Goal: Task Accomplishment & Management: Manage account settings

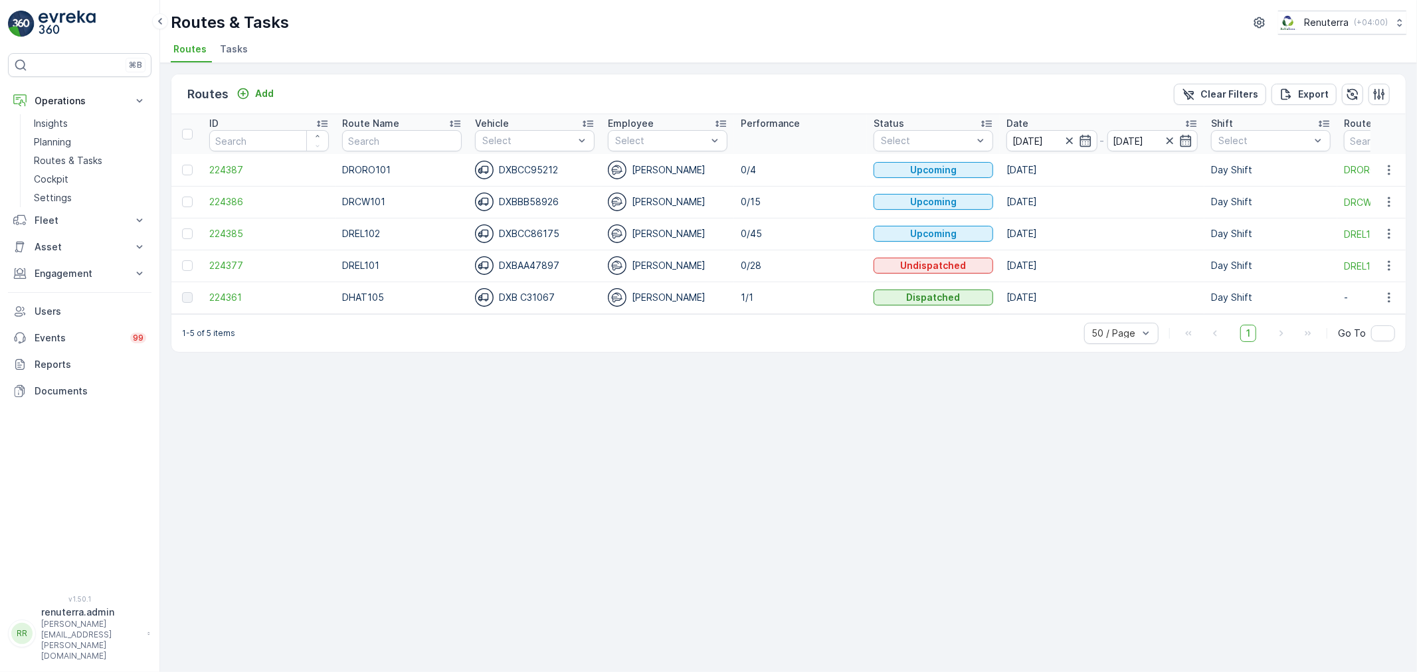
drag, startPoint x: 1007, startPoint y: 11, endPoint x: 1038, endPoint y: 5, distance: 31.9
click at [1032, 11] on div "Routes & Tasks Renuterra ( +04:00 )" at bounding box center [789, 23] width 1236 height 24
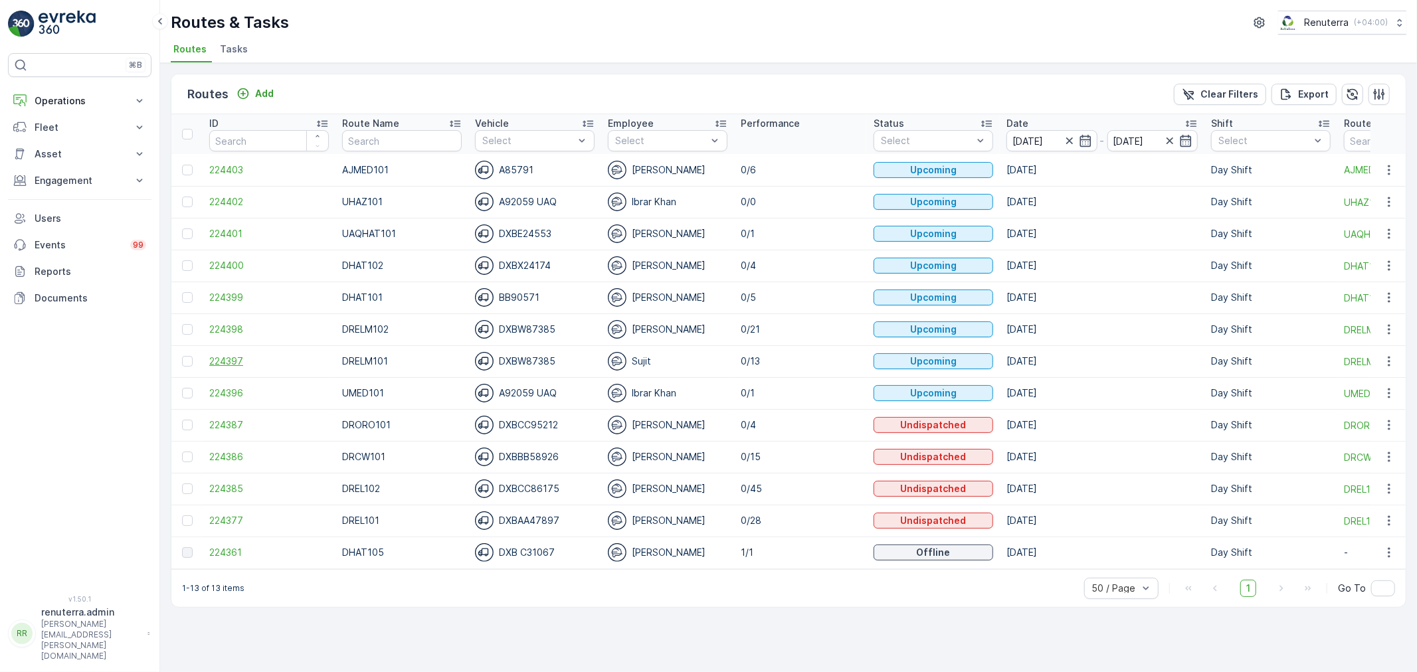
click at [227, 359] on span "224397" at bounding box center [269, 361] width 120 height 13
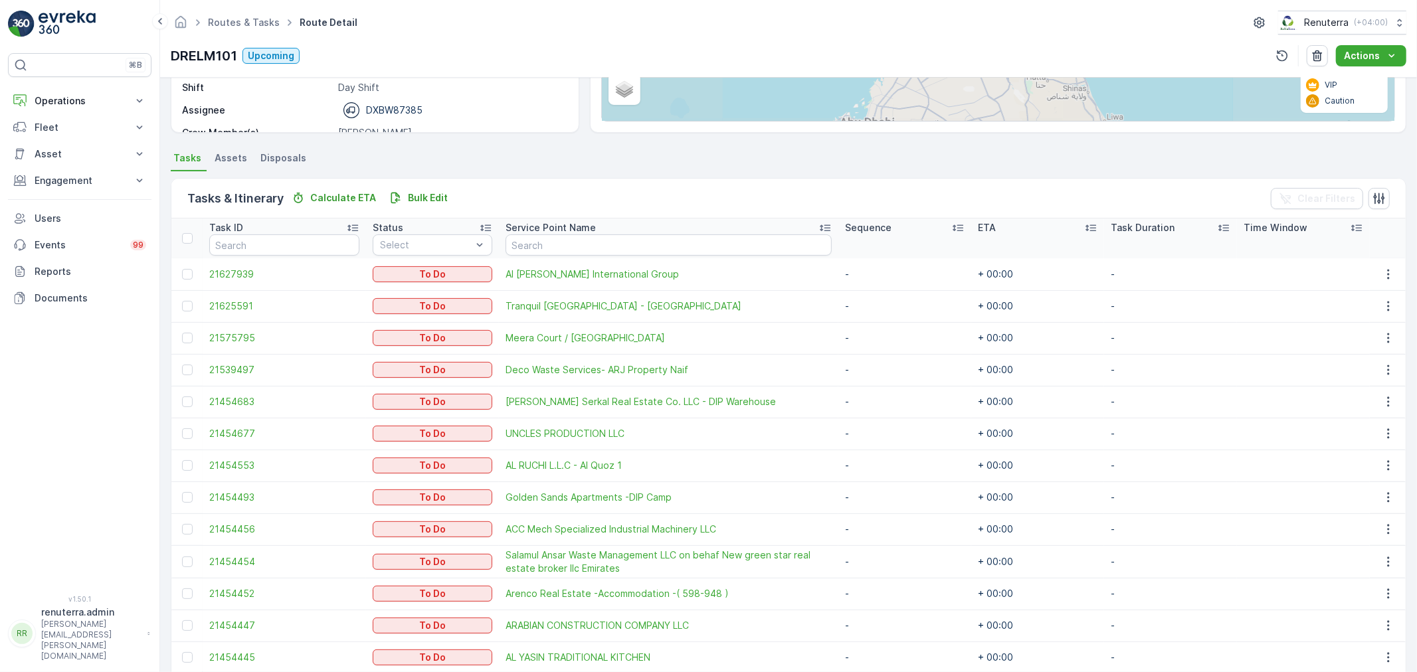
scroll to position [278, 0]
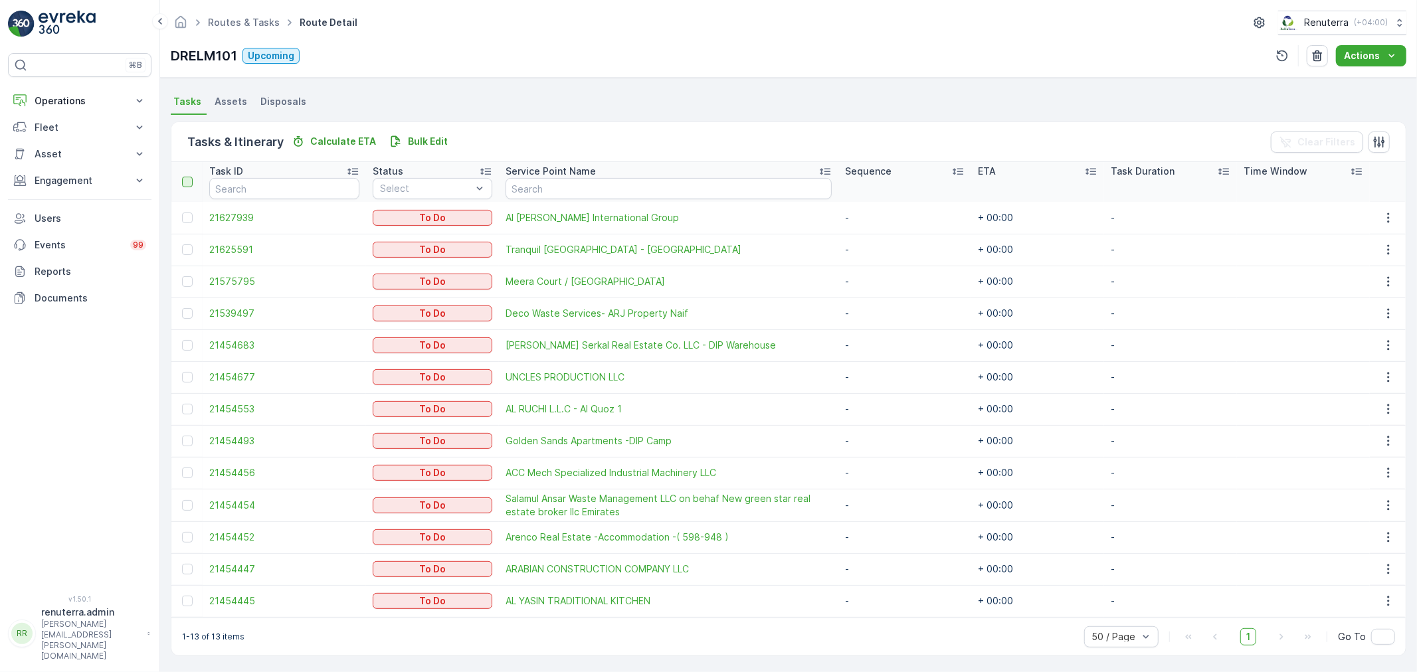
click at [189, 183] on div at bounding box center [187, 182] width 11 height 11
click at [189, 177] on input "checkbox" at bounding box center [189, 177] width 0 height 0
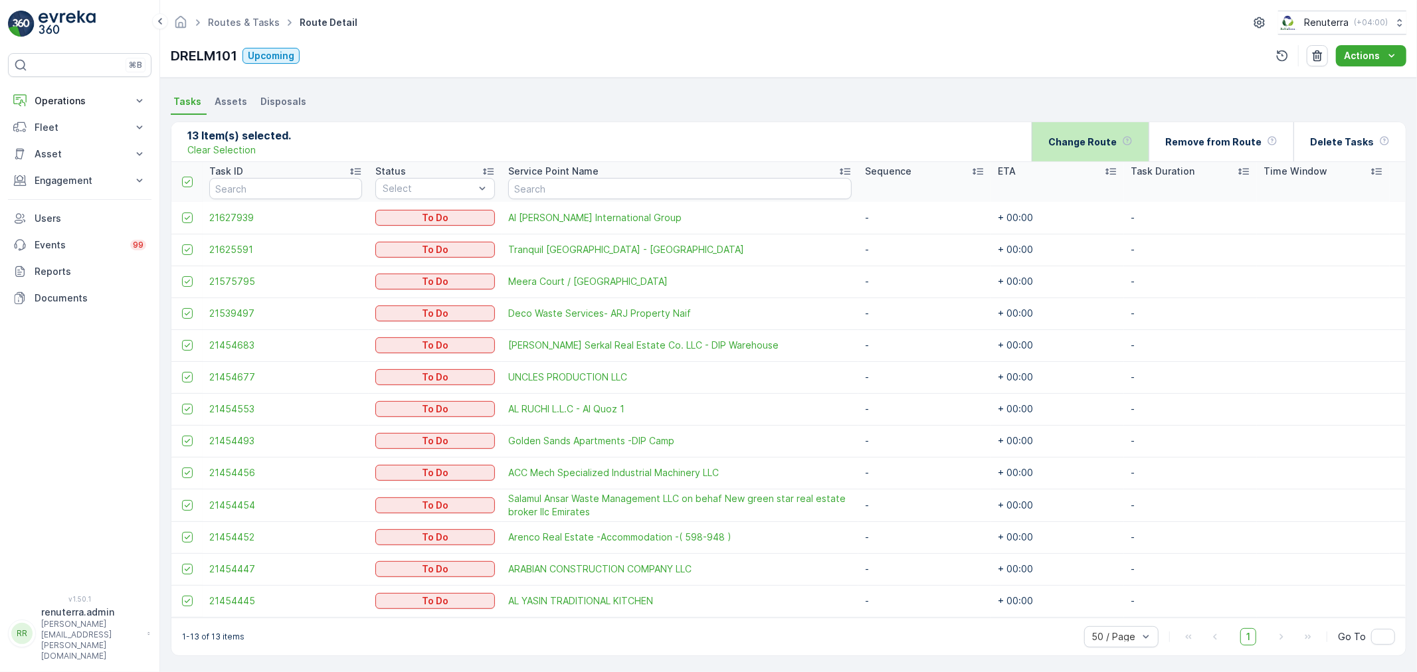
click at [1106, 136] on p "Change Route" at bounding box center [1082, 142] width 68 height 13
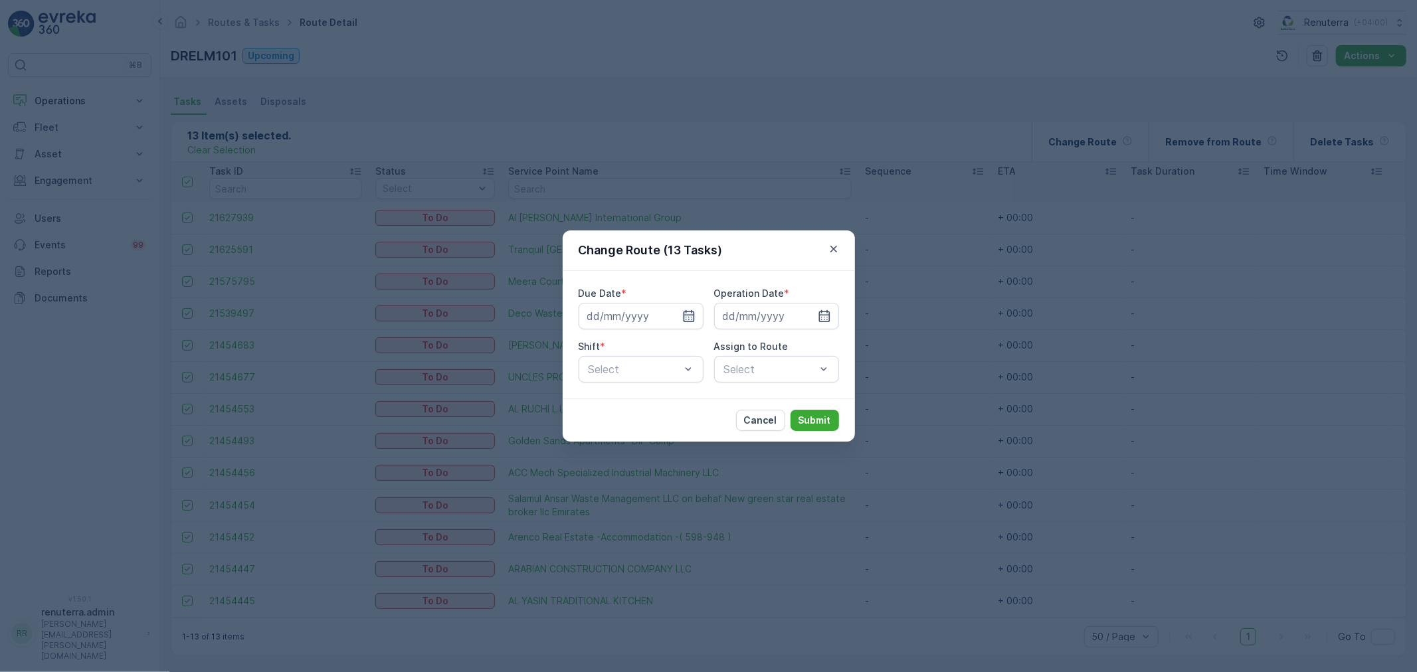
click at [692, 314] on icon "button" at bounding box center [688, 316] width 13 height 13
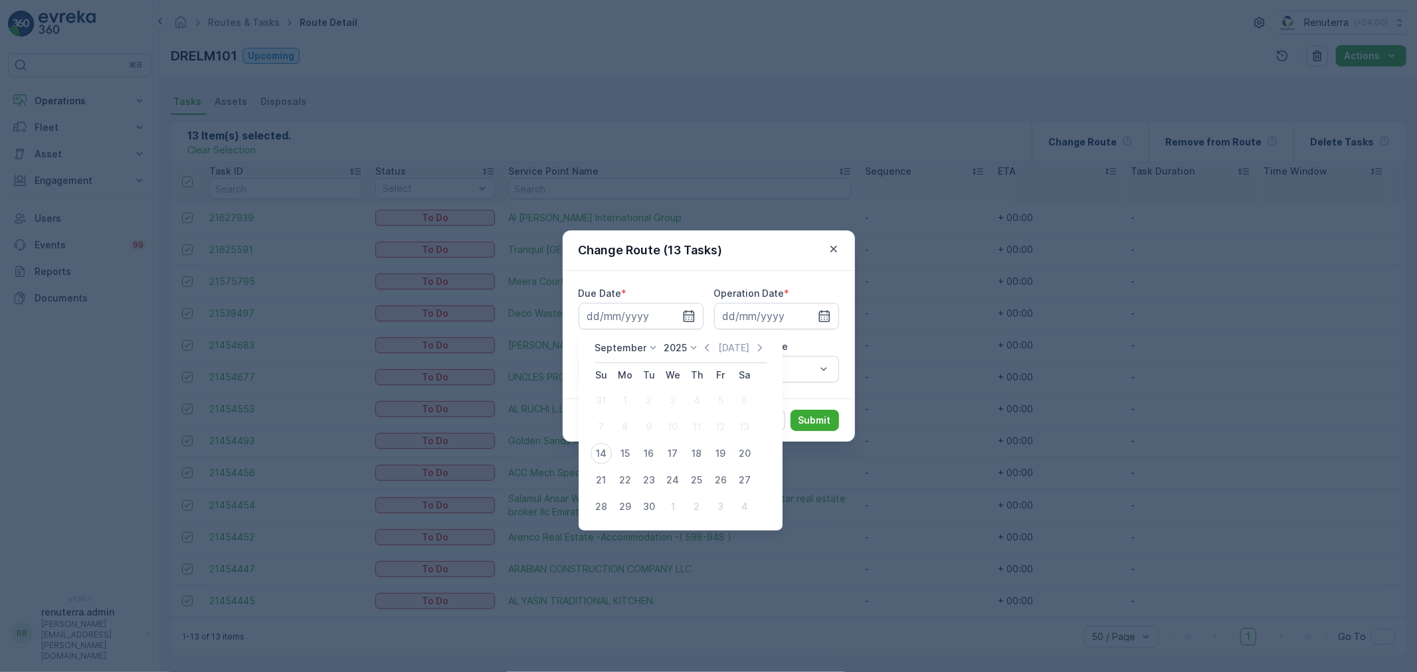
click at [595, 461] on div "14" at bounding box center [601, 453] width 21 height 21
type input "[DATE]"
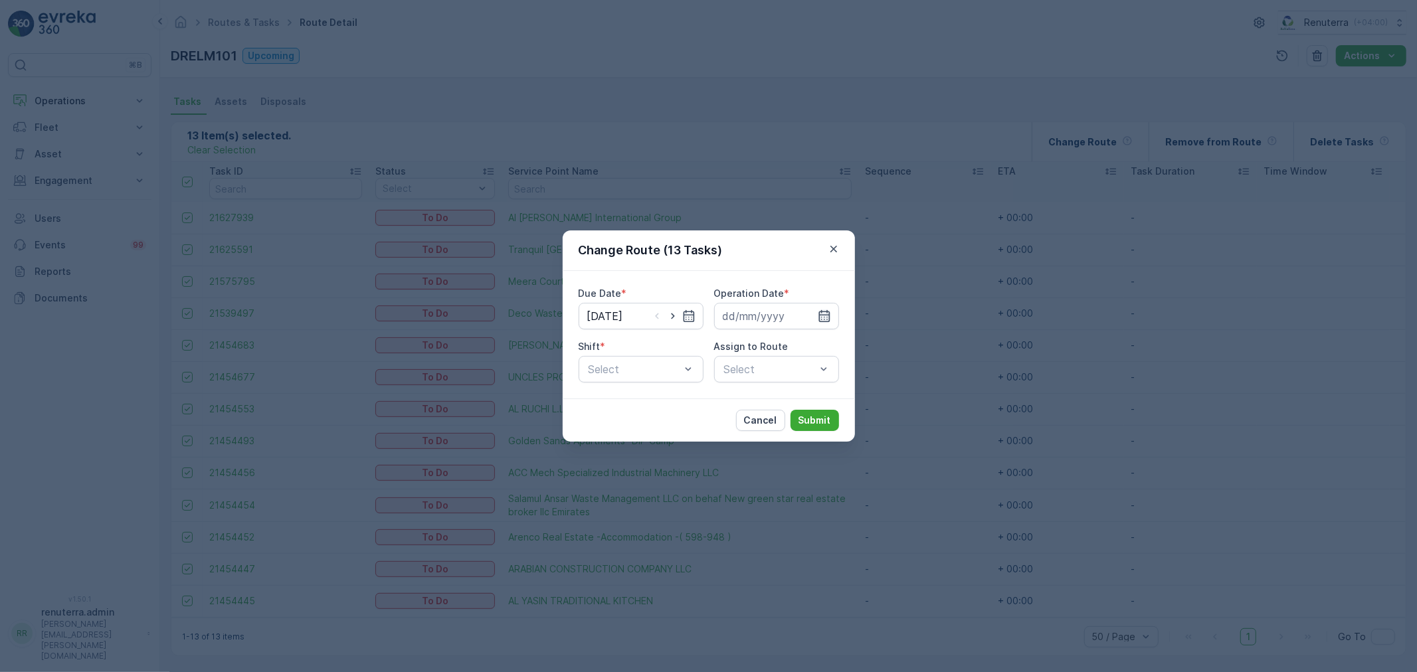
drag, startPoint x: 821, startPoint y: 314, endPoint x: 818, endPoint y: 323, distance: 9.3
click at [821, 316] on icon "button" at bounding box center [824, 316] width 13 height 13
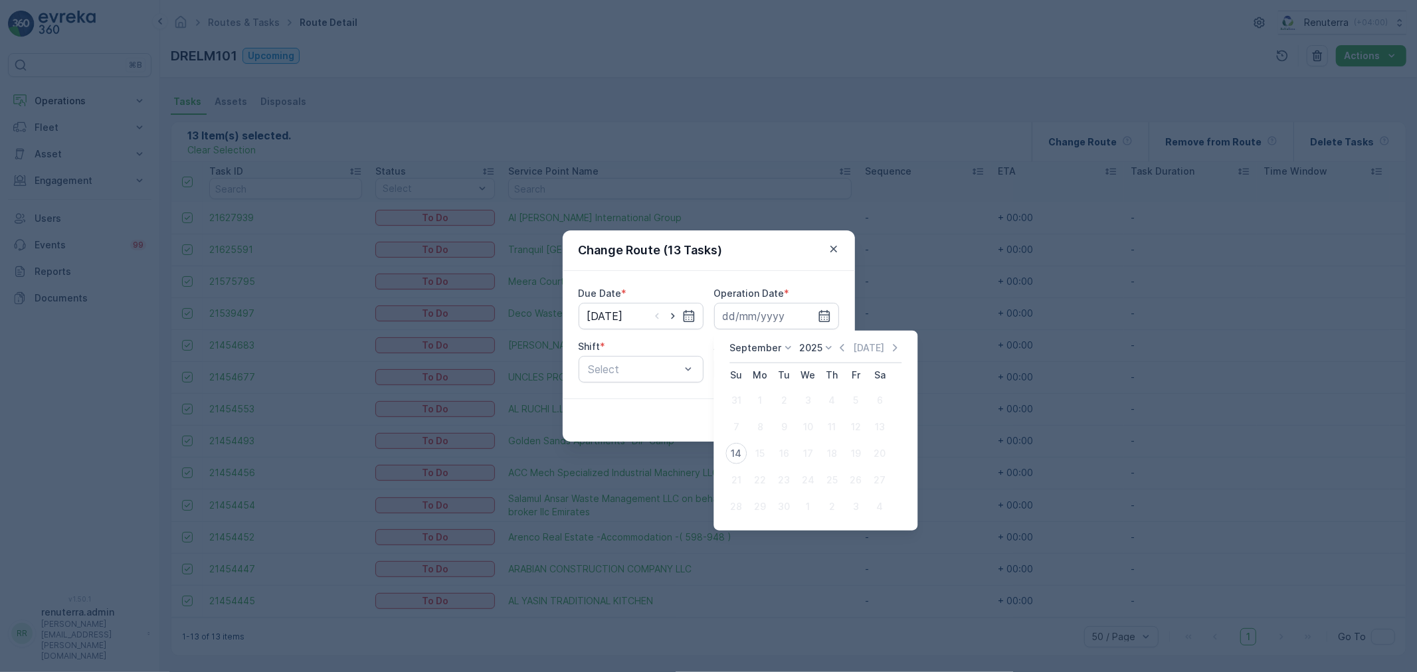
drag, startPoint x: 729, startPoint y: 460, endPoint x: 729, endPoint y: 454, distance: 6.7
click at [729, 459] on div "14" at bounding box center [736, 453] width 21 height 21
type input "[DATE]"
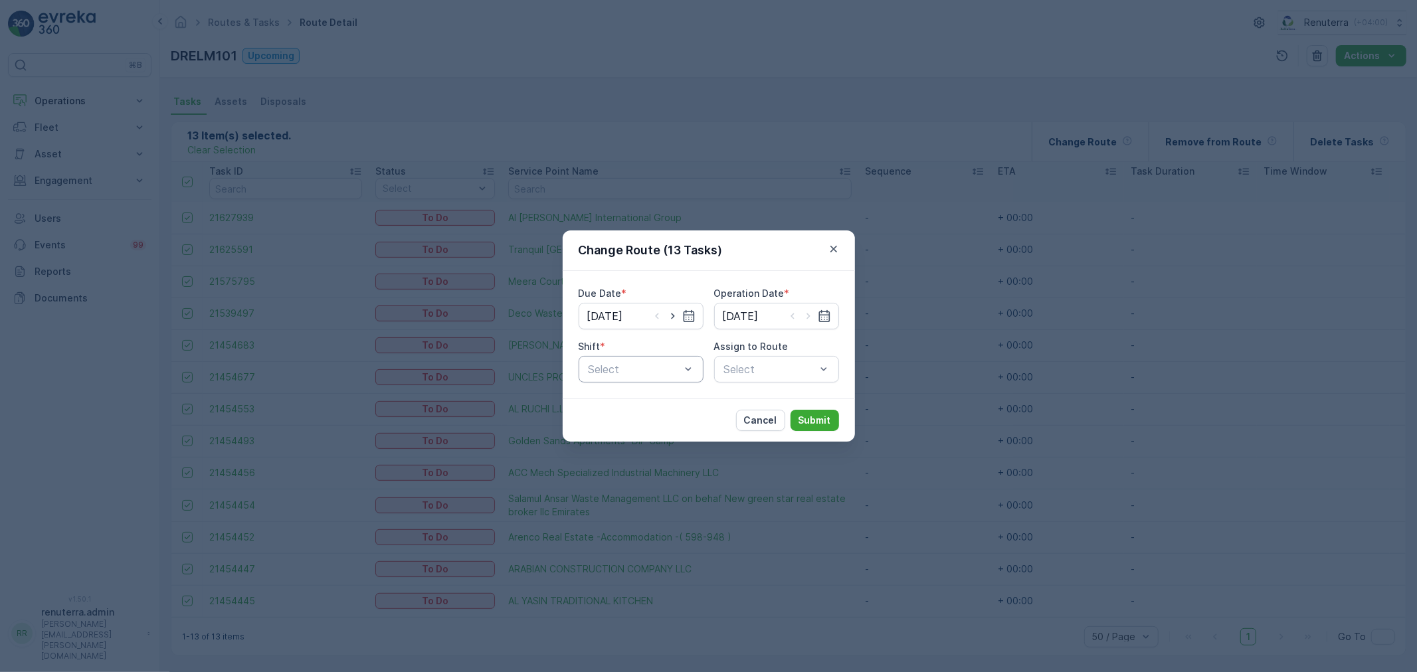
drag, startPoint x: 646, startPoint y: 388, endPoint x: 646, endPoint y: 375, distance: 13.3
click at [646, 383] on div "Due Date * 14.09.2025 Operation Date * 14.09.2025 Shift * Select Assign to Rout…" at bounding box center [709, 335] width 292 height 128
drag, startPoint x: 642, startPoint y: 403, endPoint x: 695, endPoint y: 383, distance: 56.4
click at [642, 403] on div "Day Shift" at bounding box center [641, 402] width 109 height 12
click at [763, 356] on div "Select" at bounding box center [776, 369] width 125 height 27
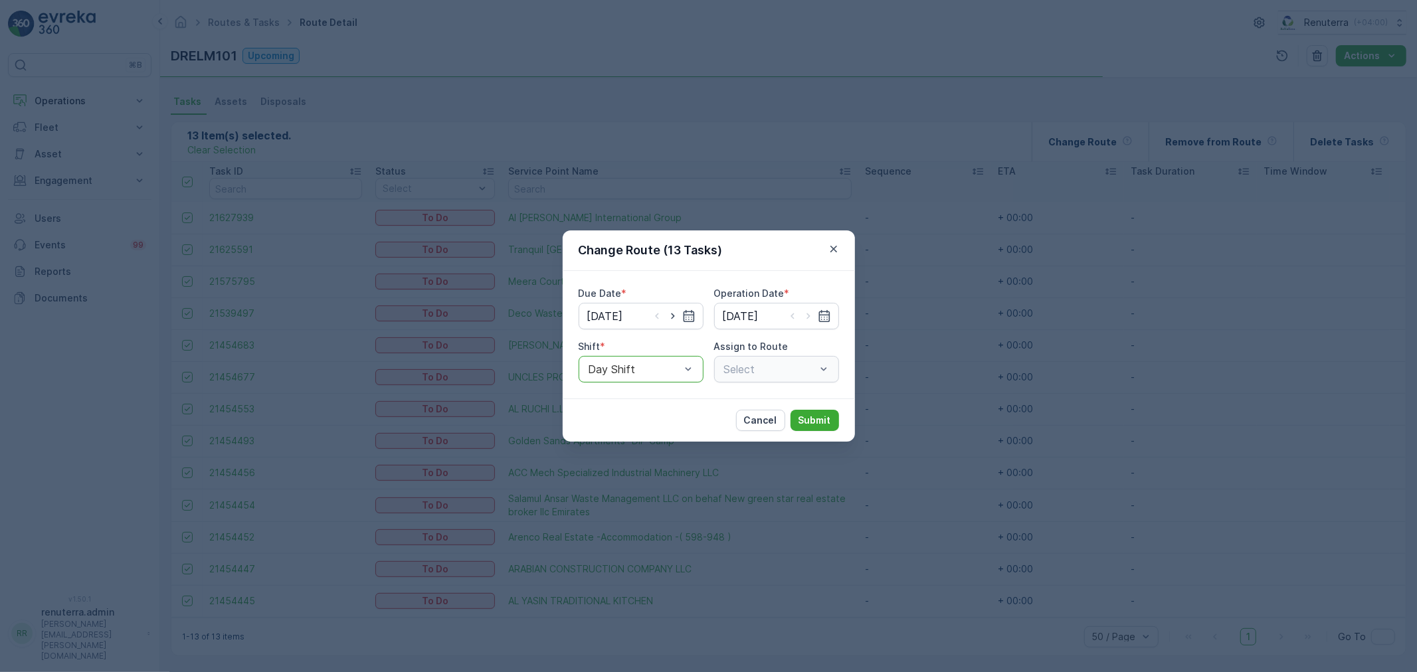
click at [761, 367] on div "Select" at bounding box center [776, 369] width 125 height 27
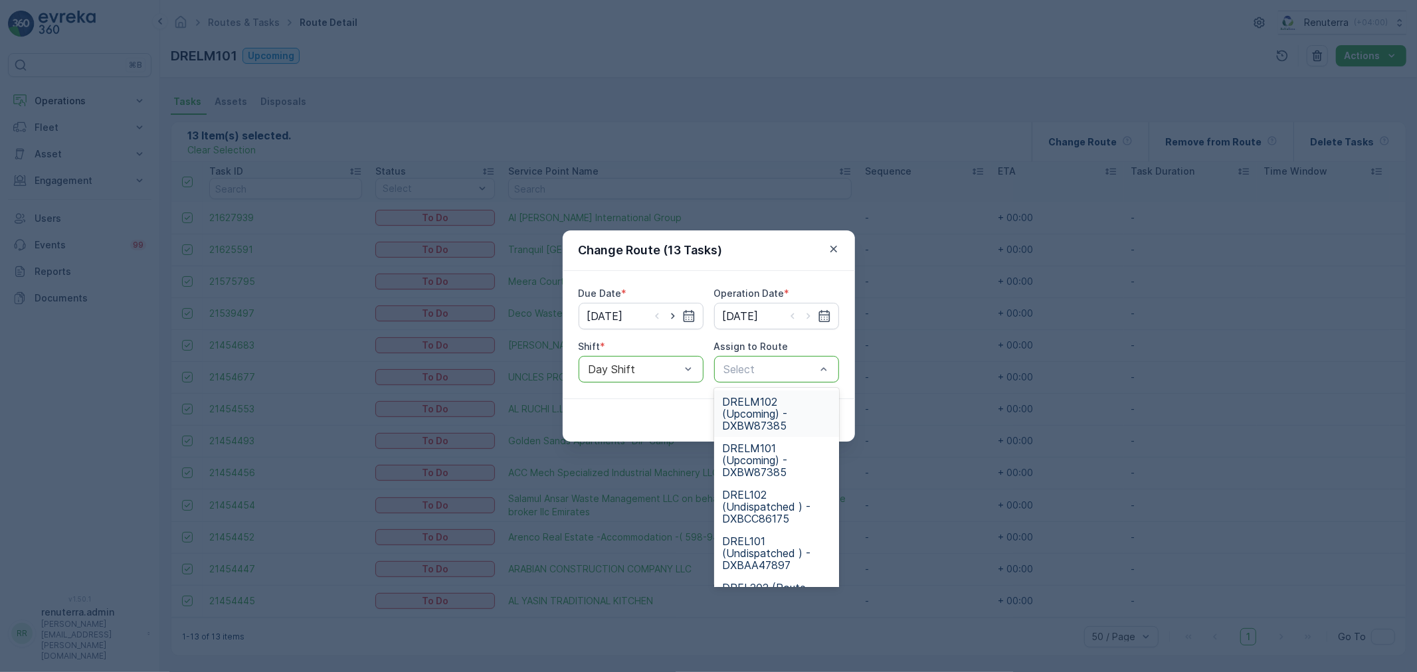
drag, startPoint x: 767, startPoint y: 415, endPoint x: 786, endPoint y: 407, distance: 20.5
click at [772, 413] on span "DRELM102 (Upcoming) - DXBW87385" at bounding box center [776, 414] width 109 height 36
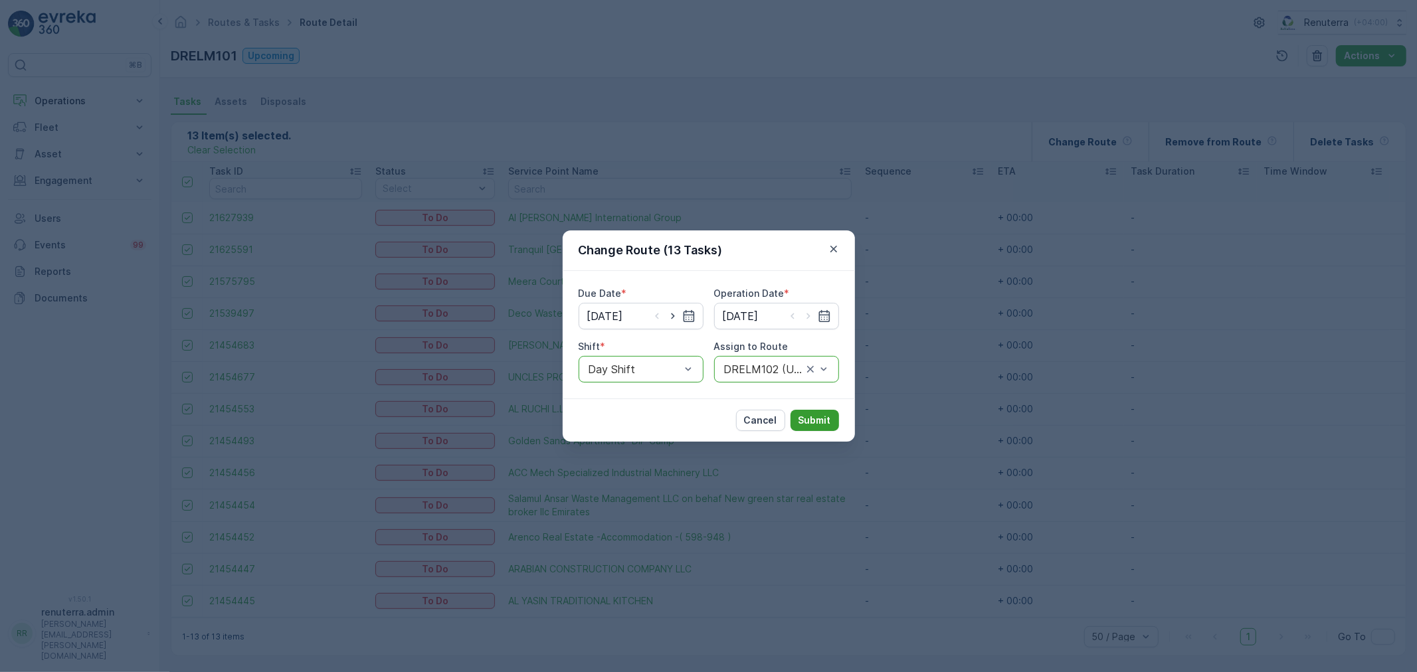
click at [818, 421] on p "Submit" at bounding box center [815, 420] width 33 height 13
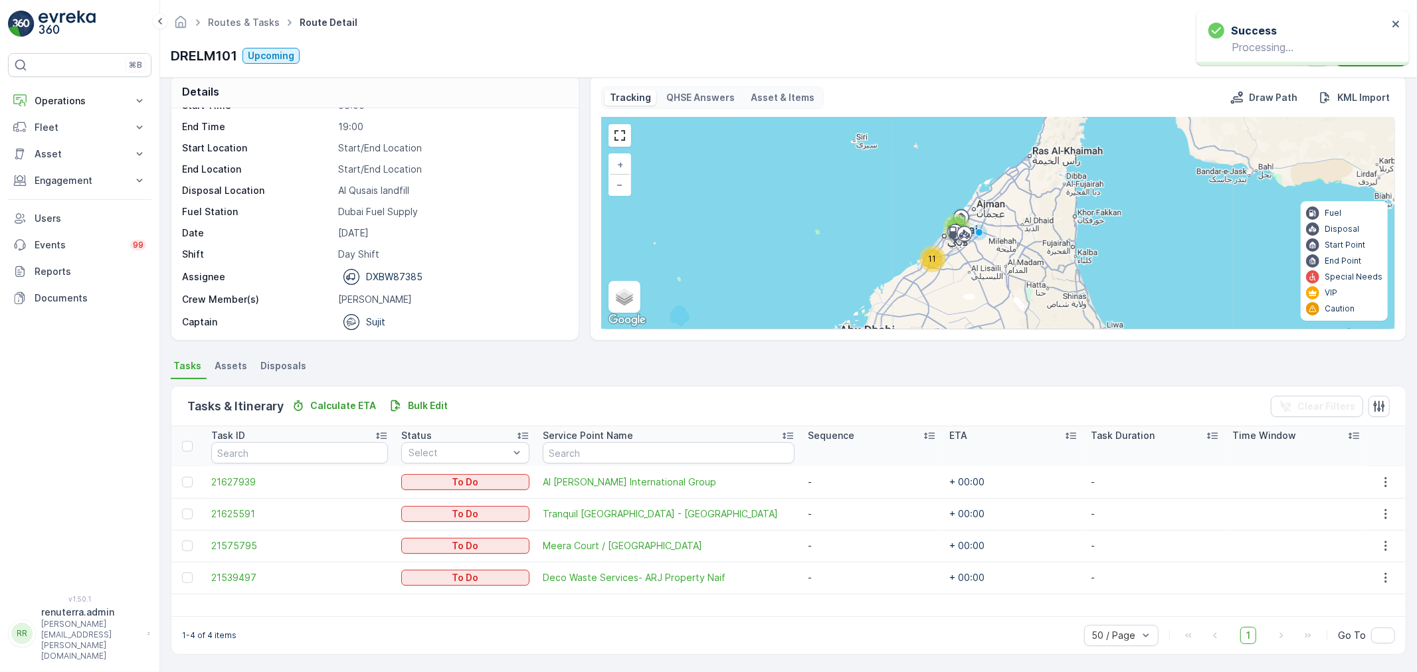
scroll to position [42, 0]
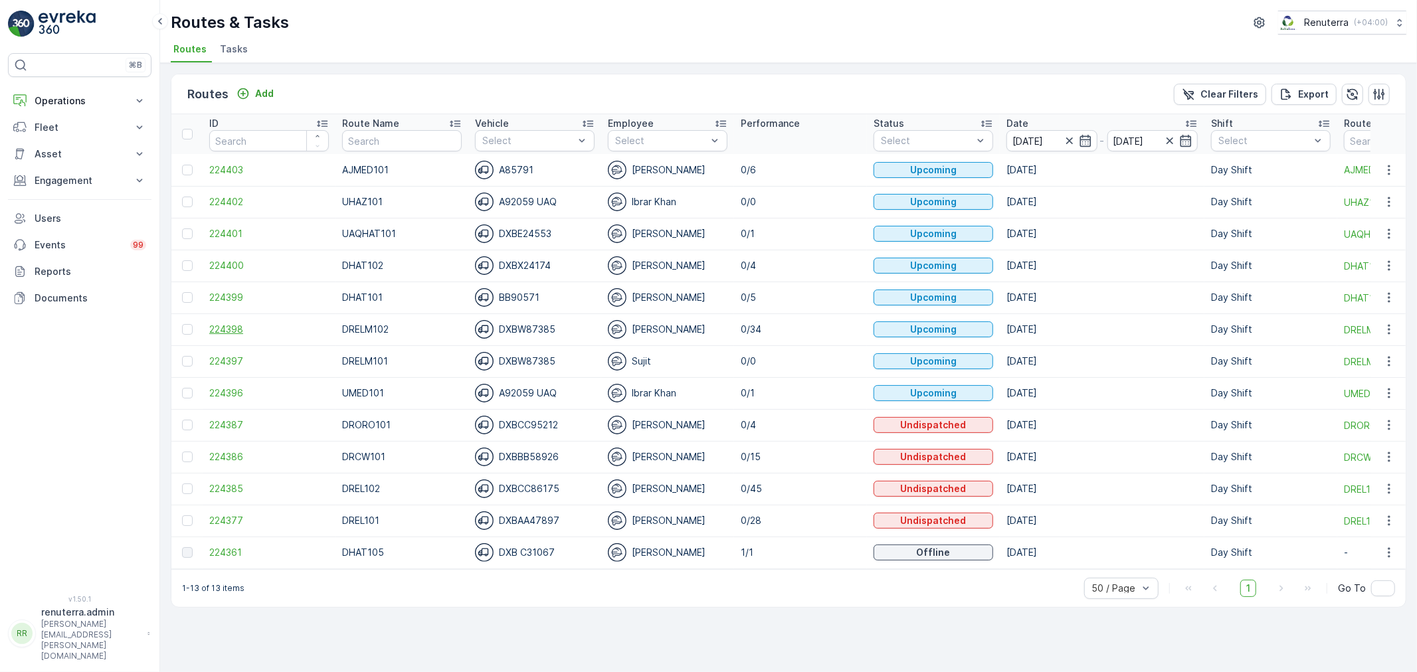
click at [237, 331] on span "224398" at bounding box center [269, 329] width 120 height 13
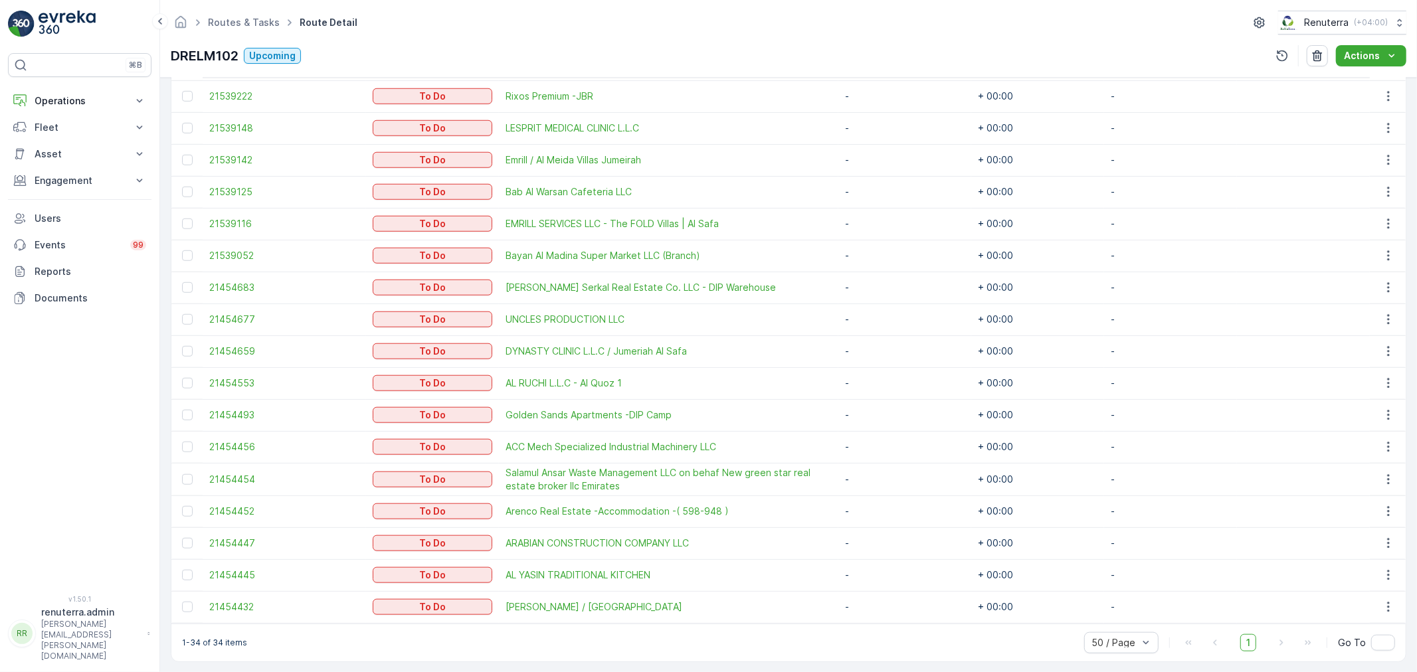
scroll to position [947, 0]
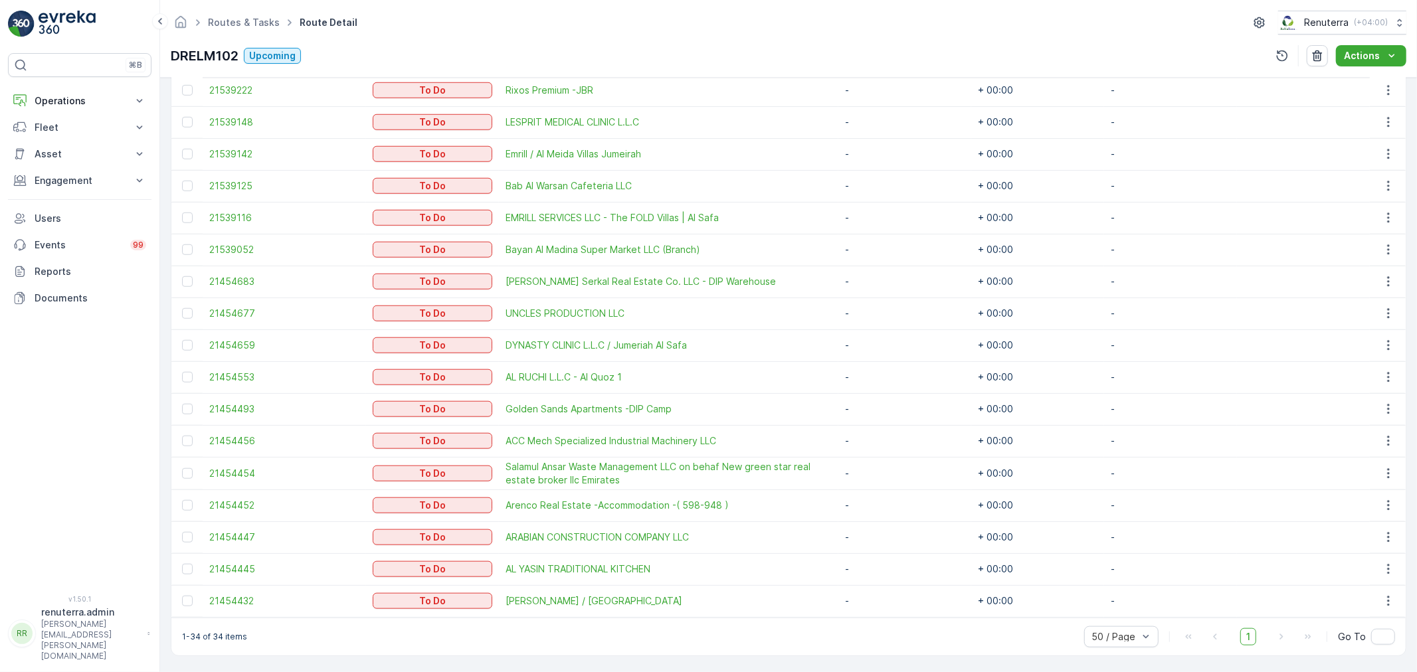
drag, startPoint x: 535, startPoint y: 399, endPoint x: 127, endPoint y: 429, distance: 409.0
click at [117, 429] on div "⌘B Operations Insights Planning Routes & Tasks Cockpit Settings Fleet Live Trac…" at bounding box center [80, 316] width 144 height 526
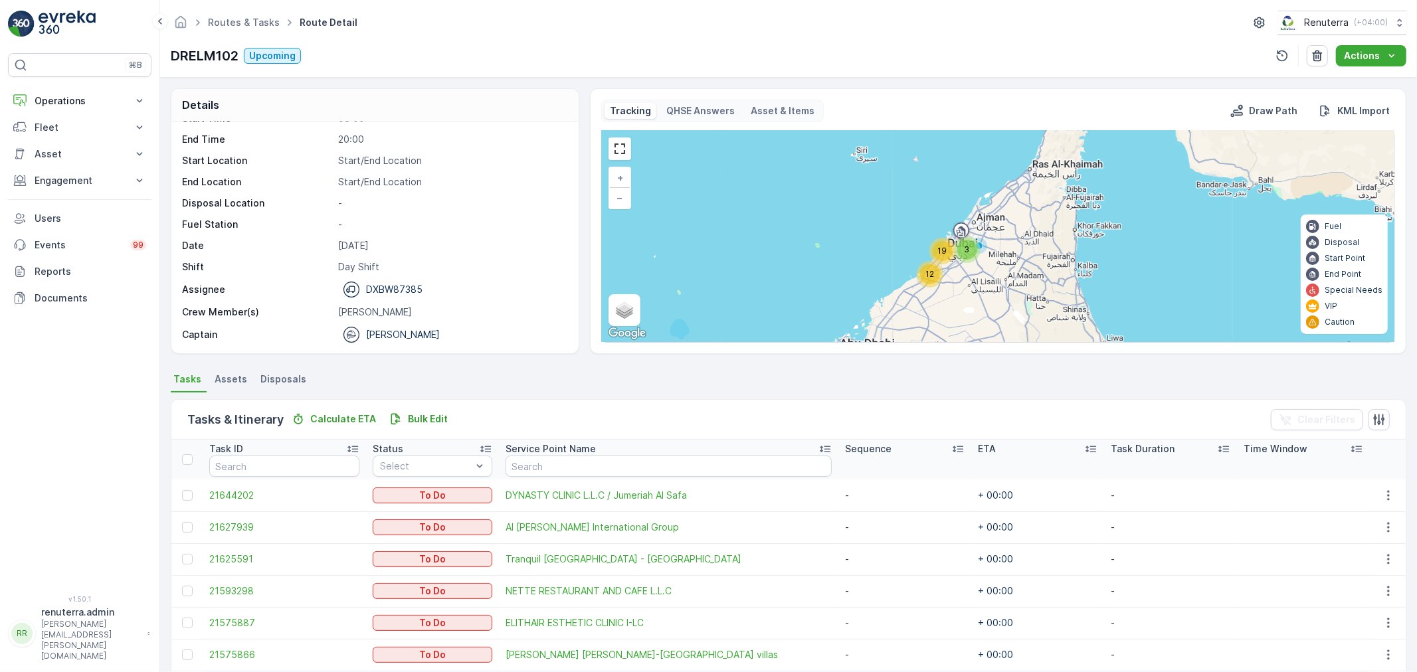
scroll to position [0, 0]
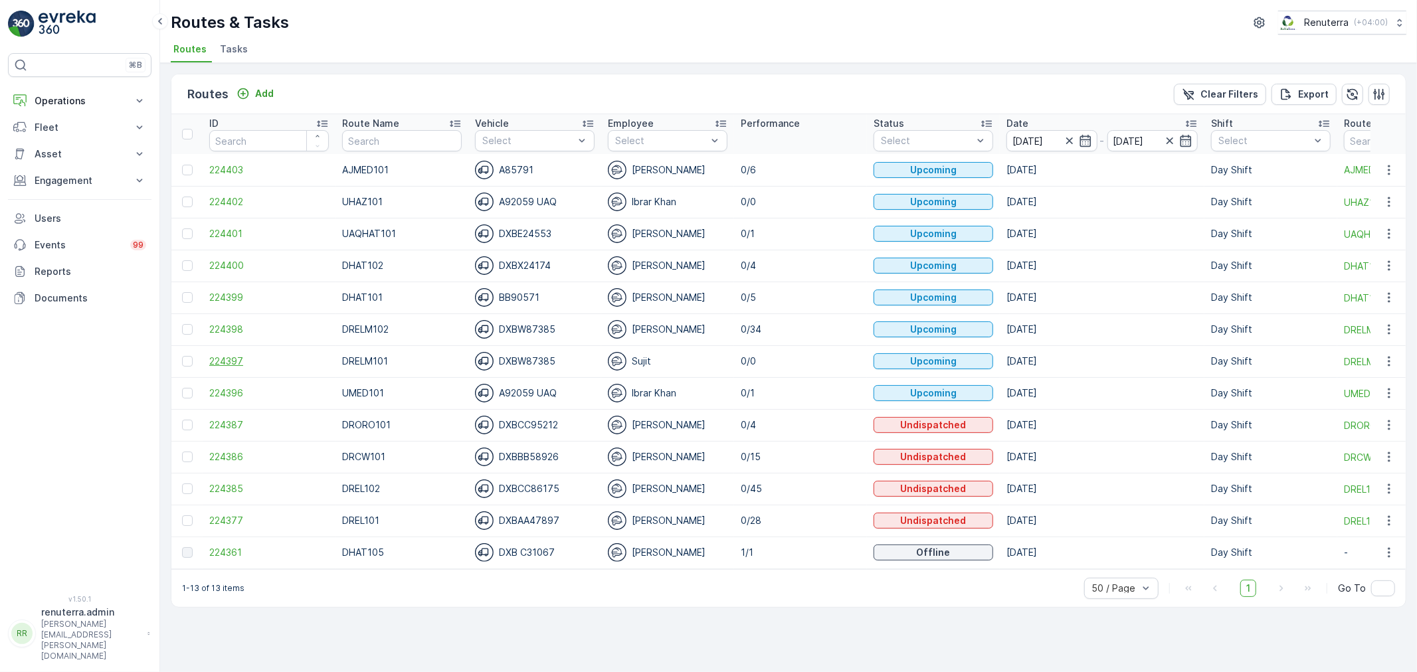
click at [211, 363] on span "224397" at bounding box center [269, 361] width 120 height 13
click at [1242, 211] on p "Day Shift" at bounding box center [1254, 213] width 42 height 13
click at [64, 93] on button "Operations" at bounding box center [80, 101] width 144 height 27
click at [80, 163] on p "Routes & Tasks" at bounding box center [68, 160] width 68 height 13
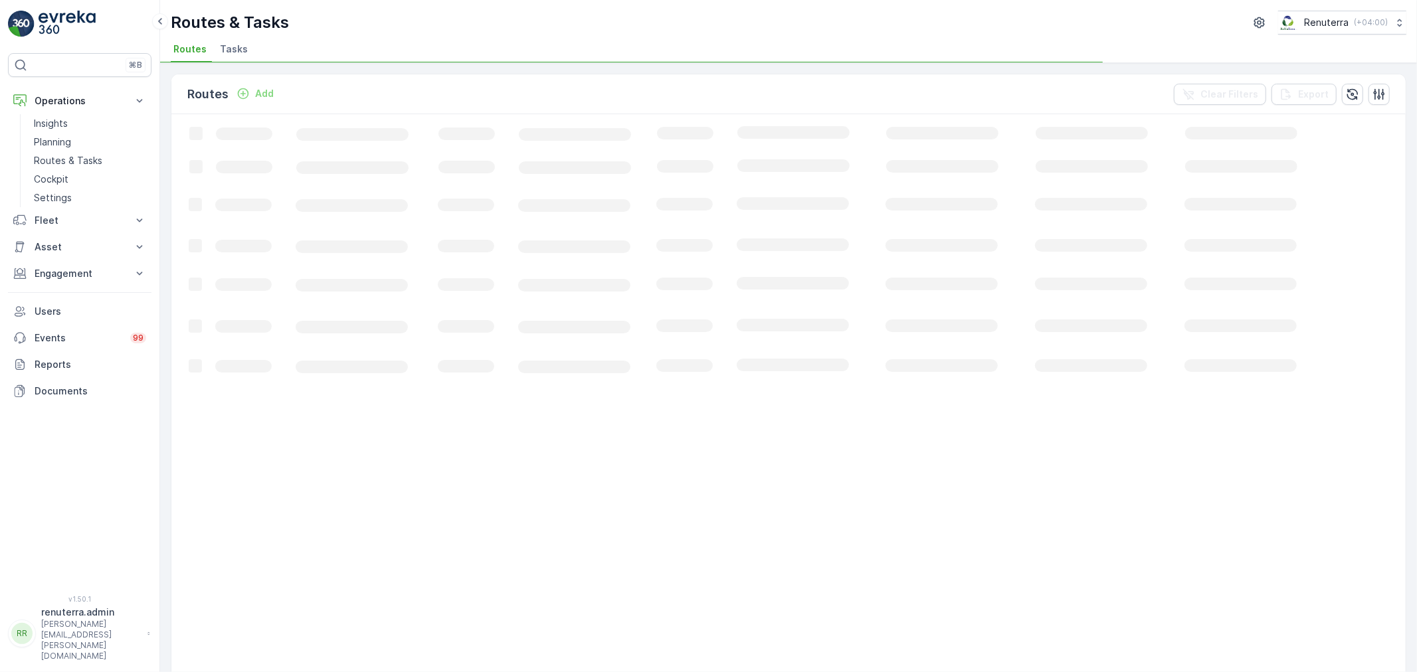
click at [241, 44] on span "Tasks" at bounding box center [234, 49] width 28 height 13
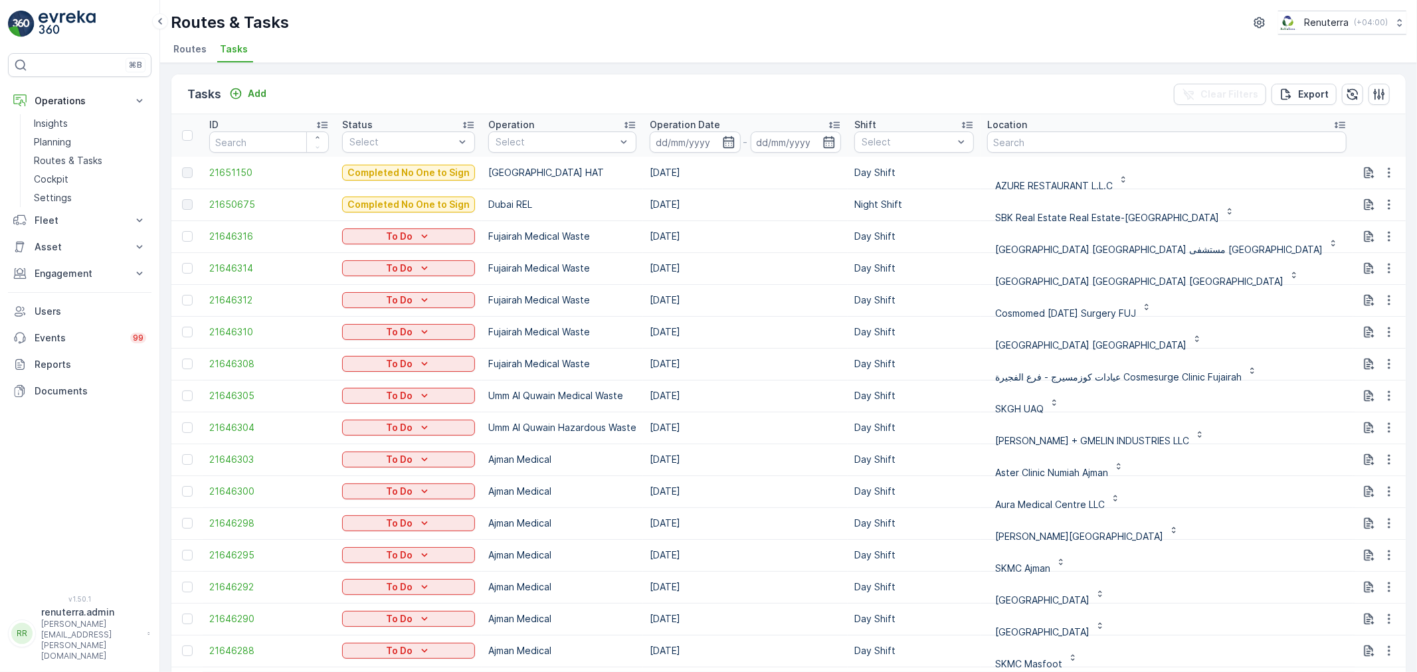
drag, startPoint x: 545, startPoint y: 133, endPoint x: 555, endPoint y: 154, distance: 23.2
click at [546, 132] on div "Select" at bounding box center [562, 142] width 148 height 21
click at [586, 296] on div "Dubai Medical" at bounding box center [562, 306] width 148 height 24
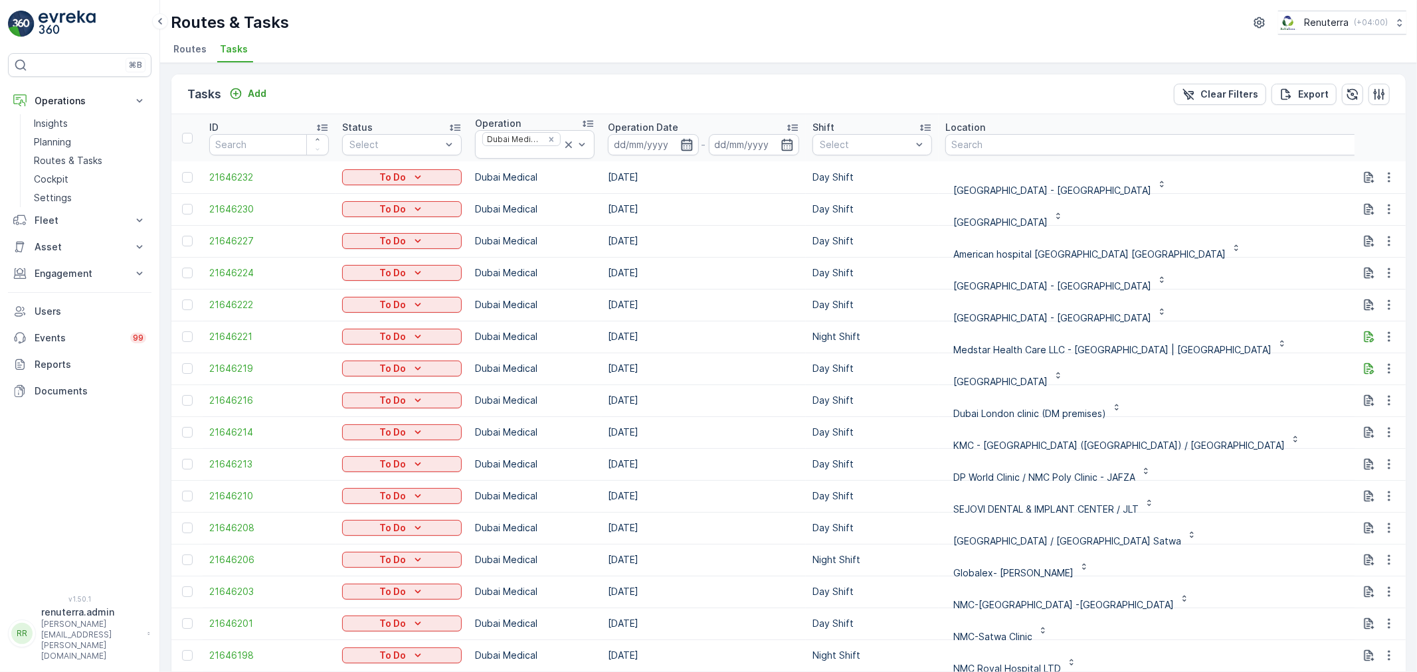
click at [684, 142] on icon "button" at bounding box center [686, 144] width 13 height 13
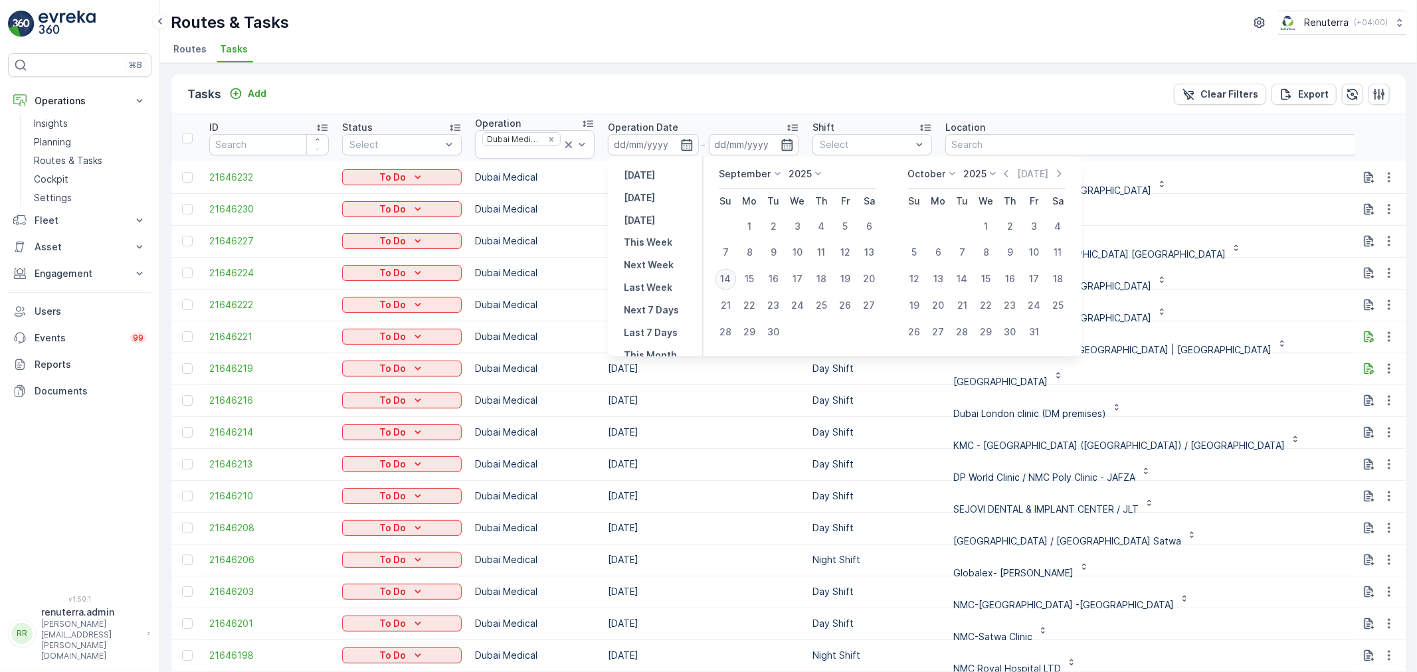
click at [727, 277] on div "14" at bounding box center [726, 279] width 21 height 21
type input "[DATE]"
click at [727, 277] on div "14" at bounding box center [726, 279] width 21 height 21
type input "[DATE]"
click at [727, 277] on div "14" at bounding box center [726, 279] width 21 height 21
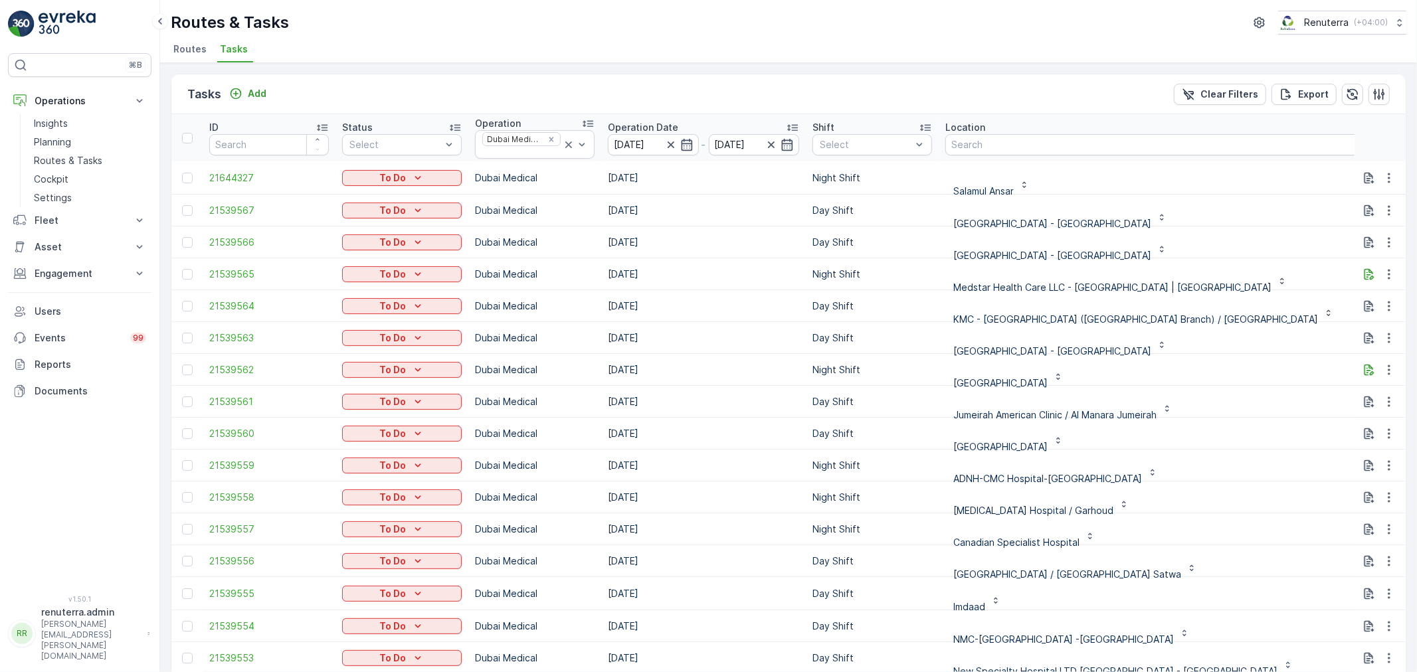
click at [1183, 252] on div "[GEOGRAPHIC_DATA] - [GEOGRAPHIC_DATA]" at bounding box center [1271, 242] width 652 height 21
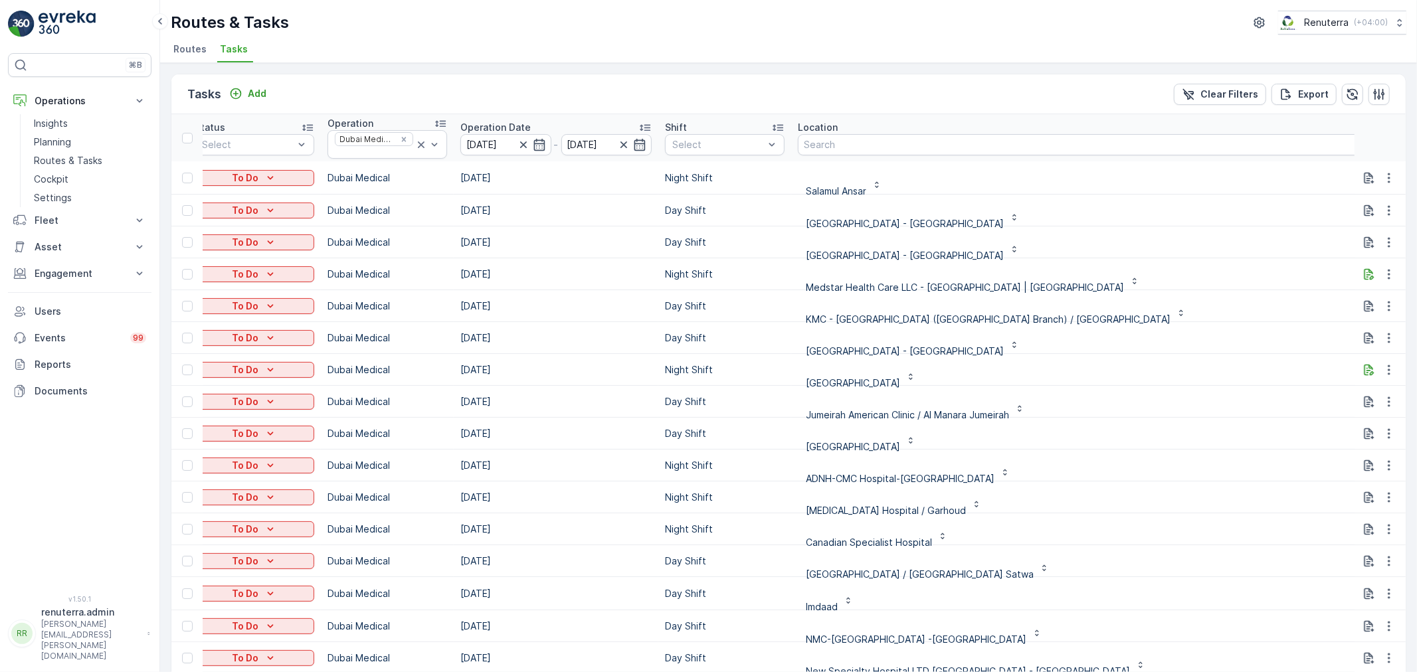
scroll to position [0, 177]
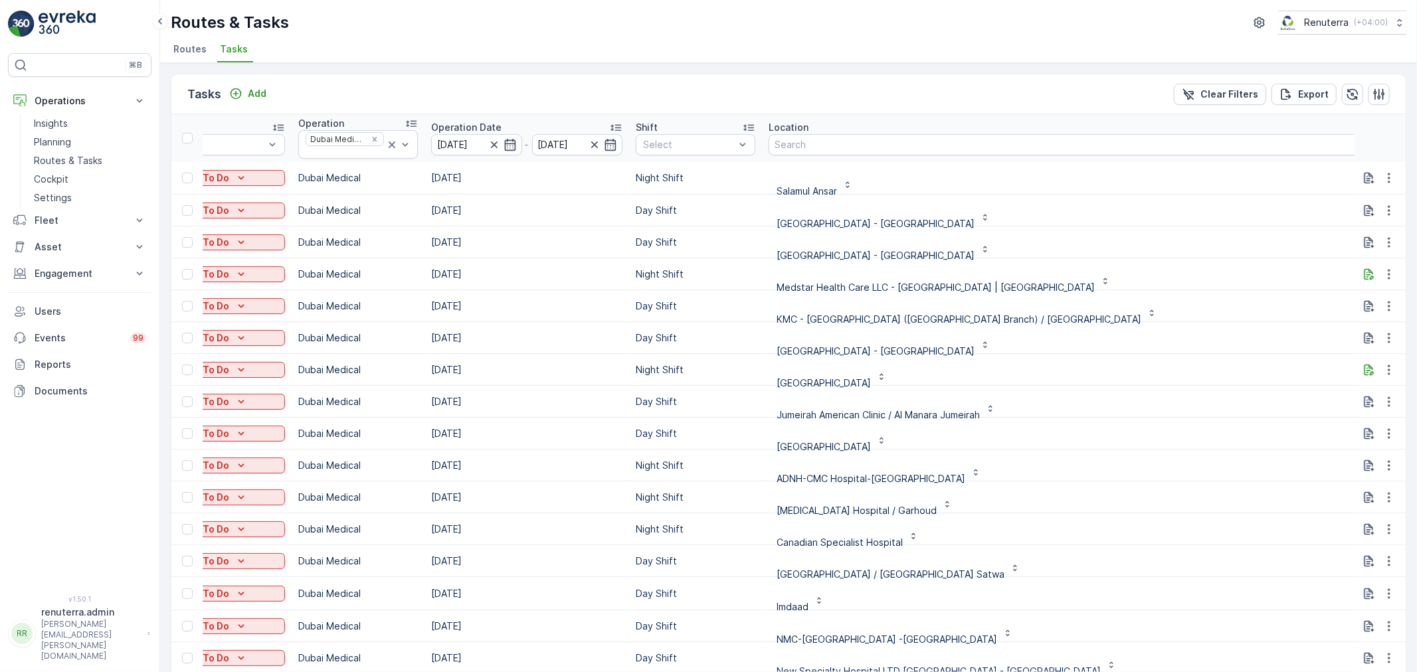
type input "1011"
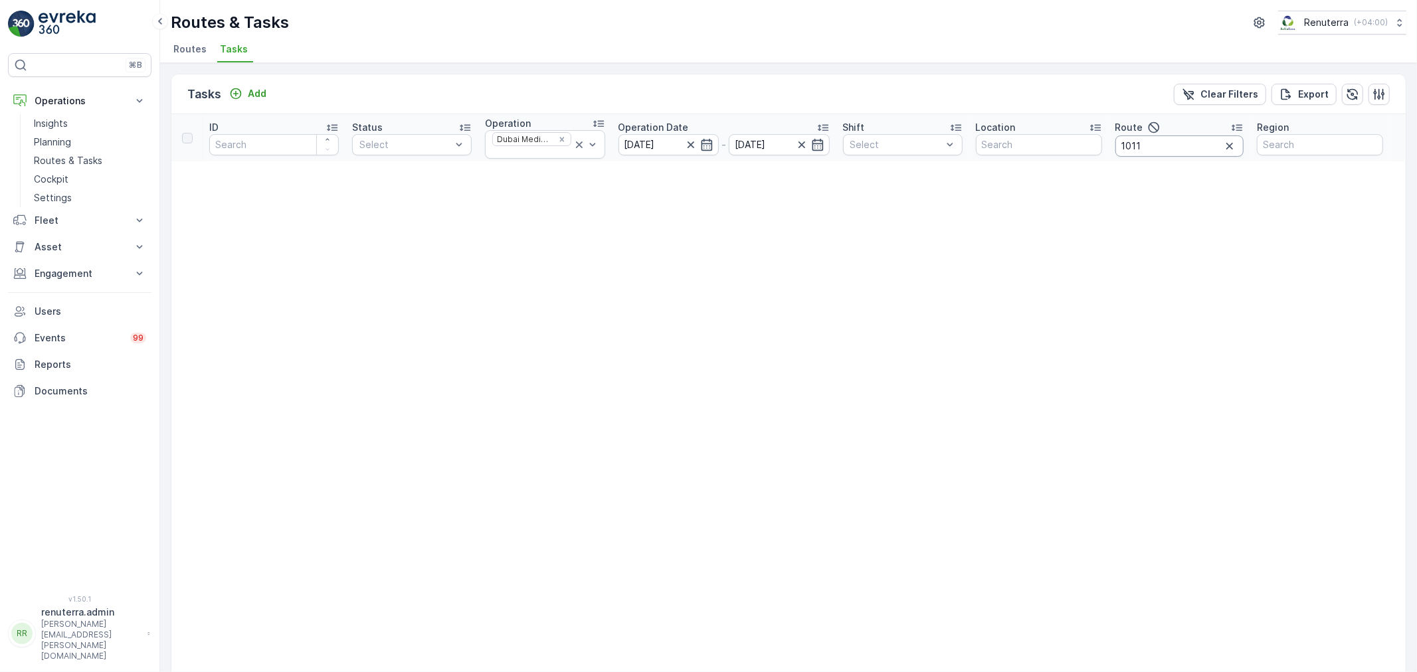
click at [1171, 144] on input "1011" at bounding box center [1179, 146] width 128 height 21
type input "101"
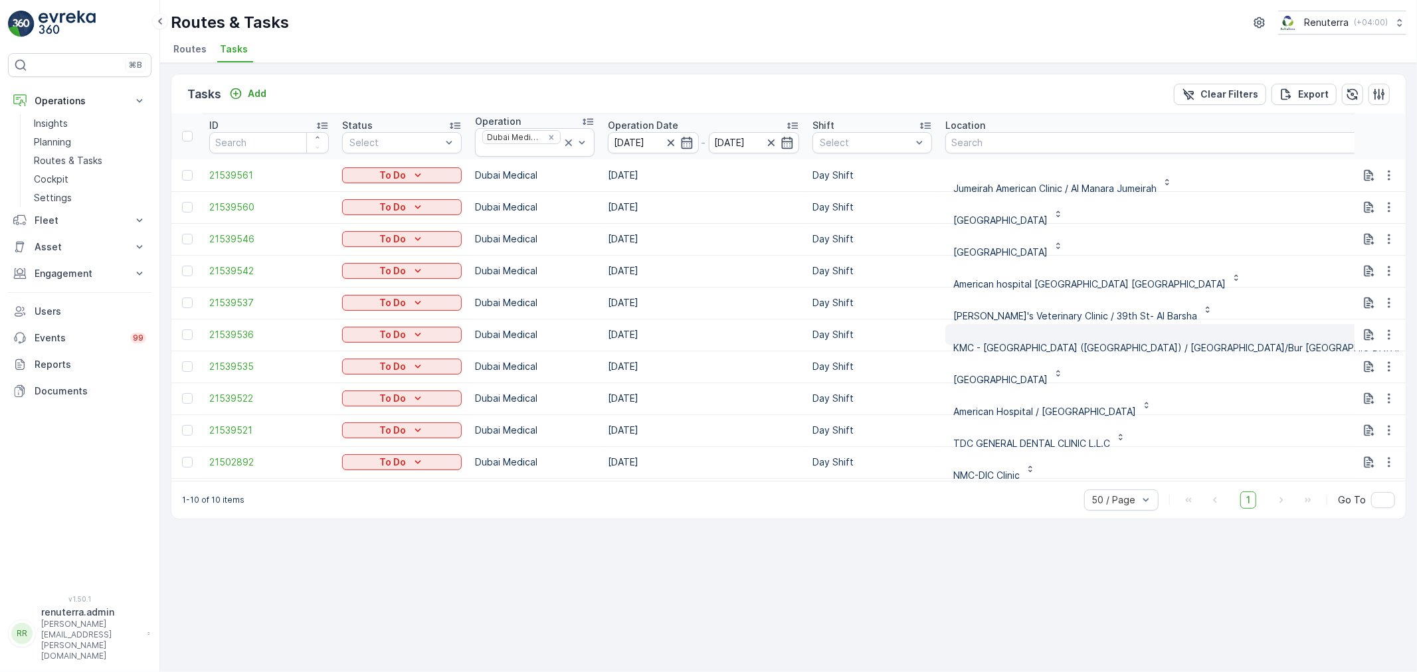
scroll to position [3, 0]
drag, startPoint x: 1389, startPoint y: 429, endPoint x: 1383, endPoint y: 435, distance: 8.5
click at [1389, 428] on icon "button" at bounding box center [1389, 429] width 13 height 13
click at [1367, 496] on div "Remove from Route" at bounding box center [1367, 504] width 100 height 19
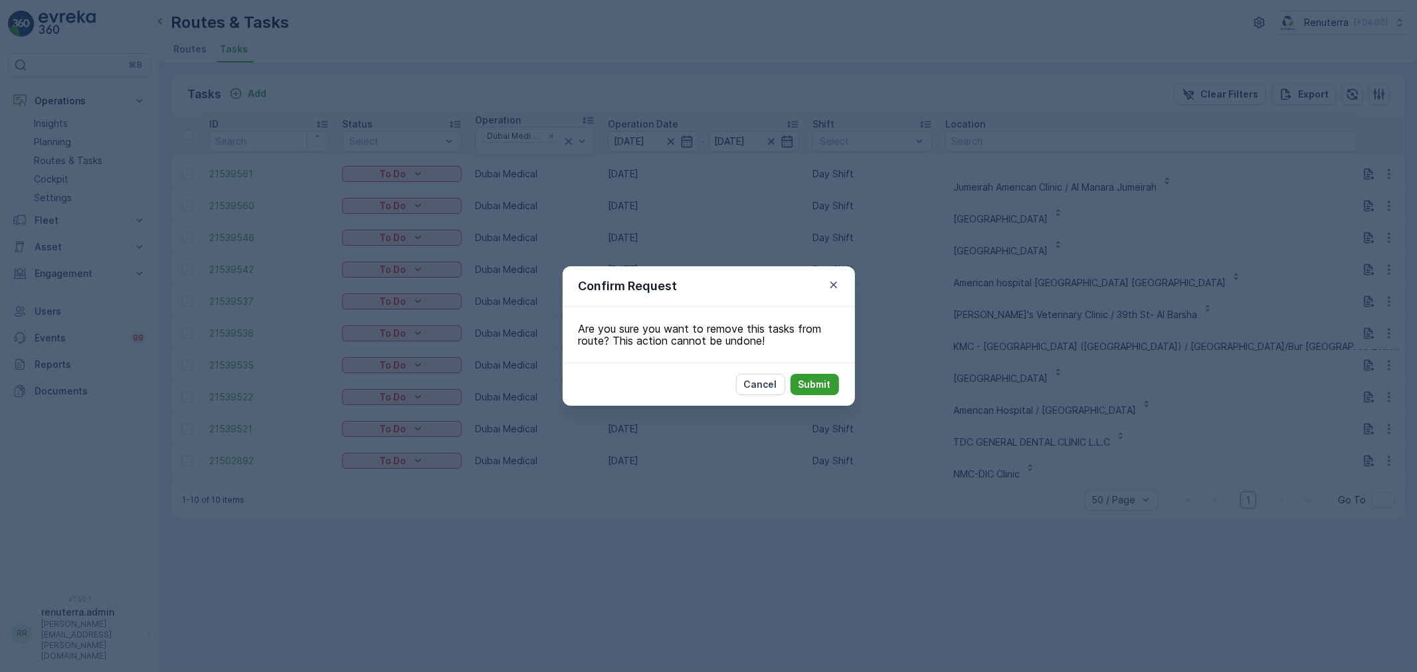
click at [830, 391] on p "Submit" at bounding box center [815, 384] width 33 height 13
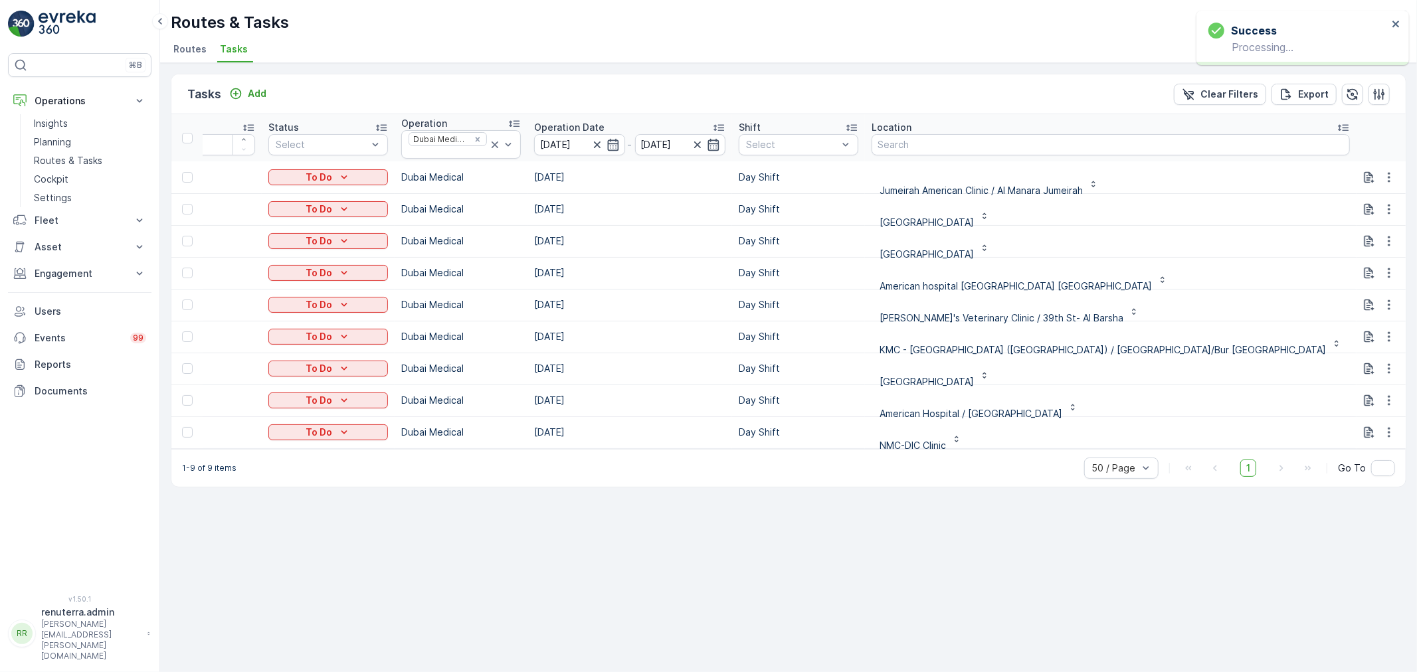
scroll to position [0, 48]
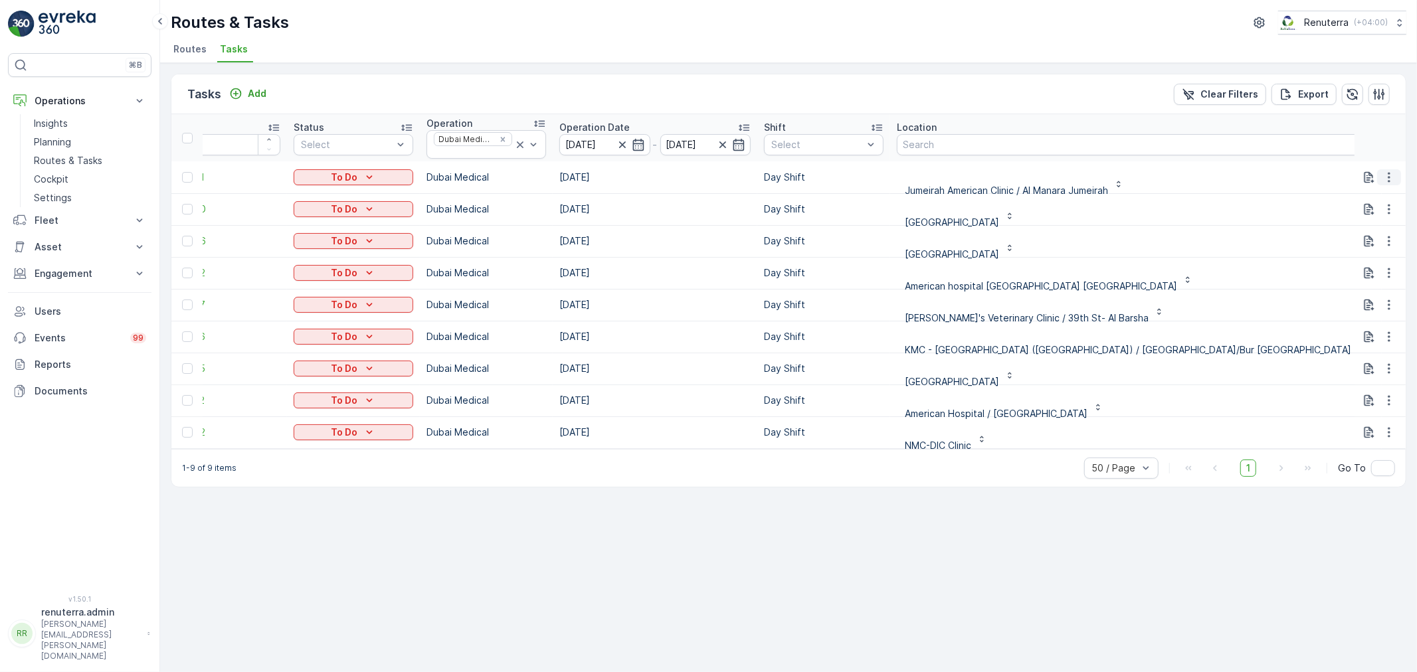
click at [1398, 174] on button "button" at bounding box center [1389, 177] width 24 height 16
click at [1385, 235] on div "Change Route" at bounding box center [1367, 234] width 100 height 19
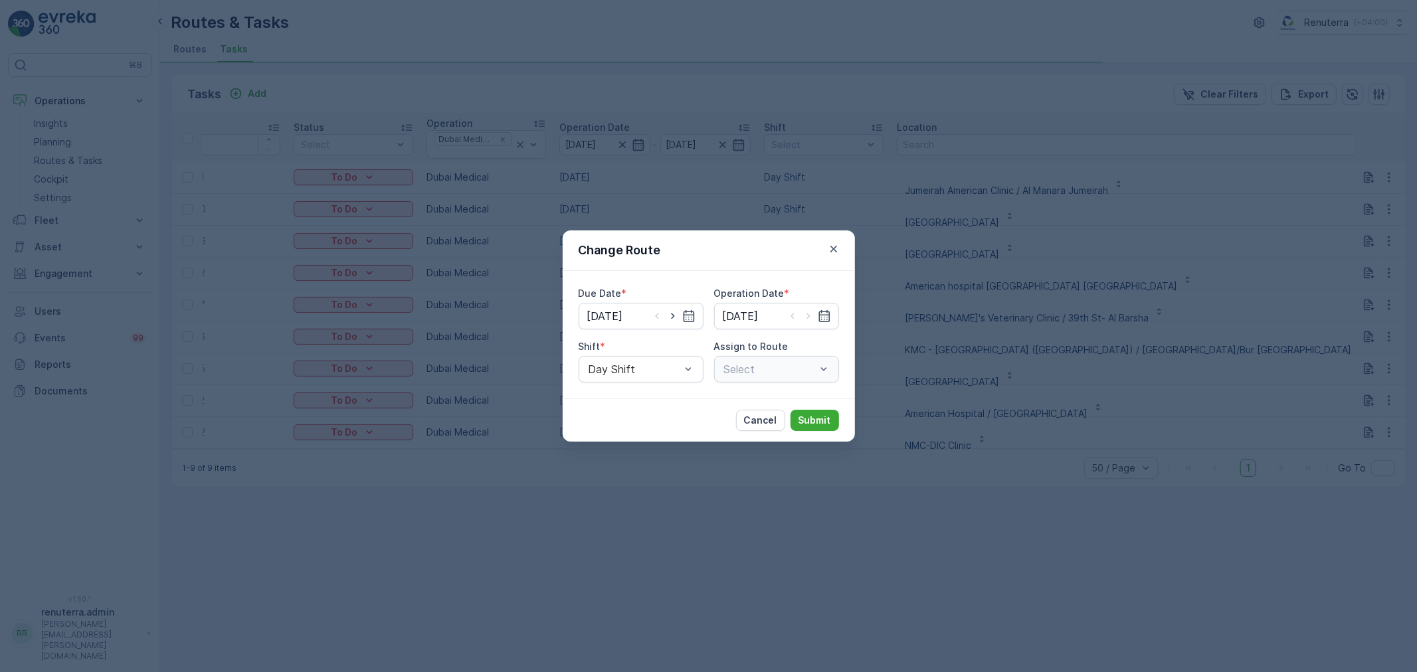
type input "[DATE]"
click at [672, 317] on icon "button" at bounding box center [672, 316] width 13 height 13
click at [652, 317] on icon "button" at bounding box center [656, 316] width 13 height 13
type input "[DATE]"
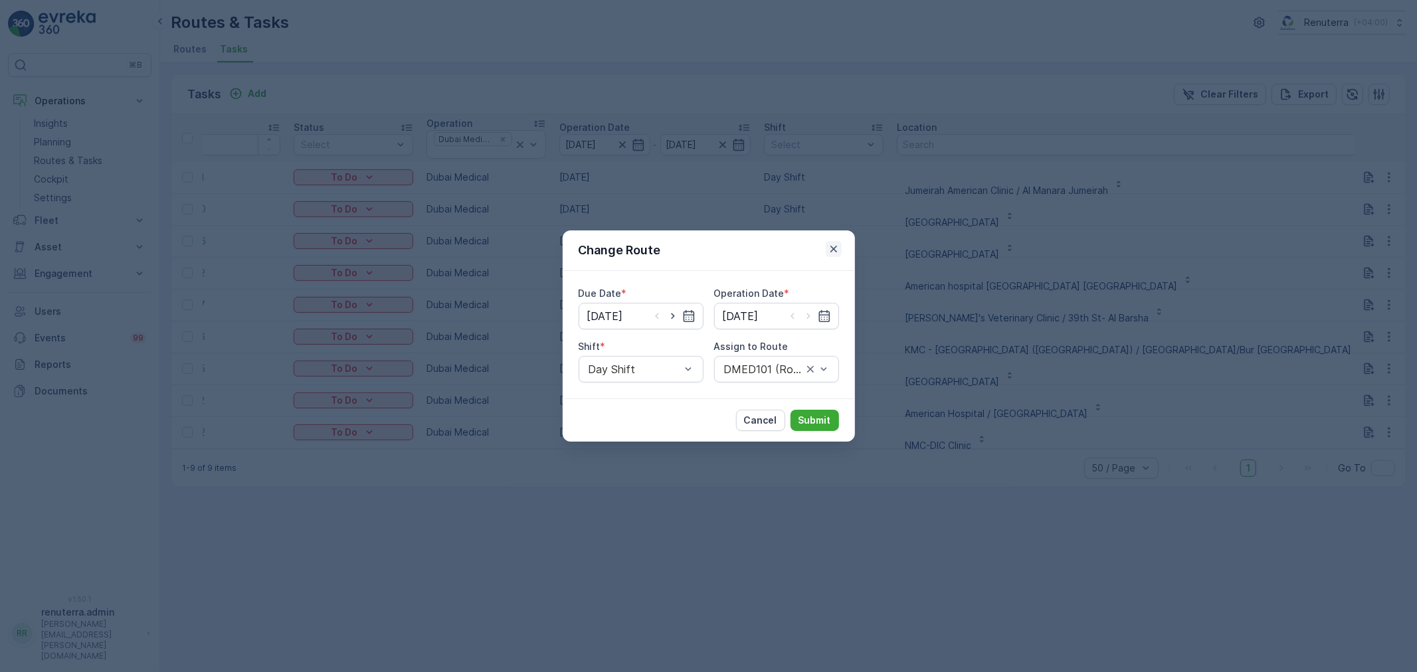
click at [835, 244] on icon "button" at bounding box center [833, 248] width 13 height 13
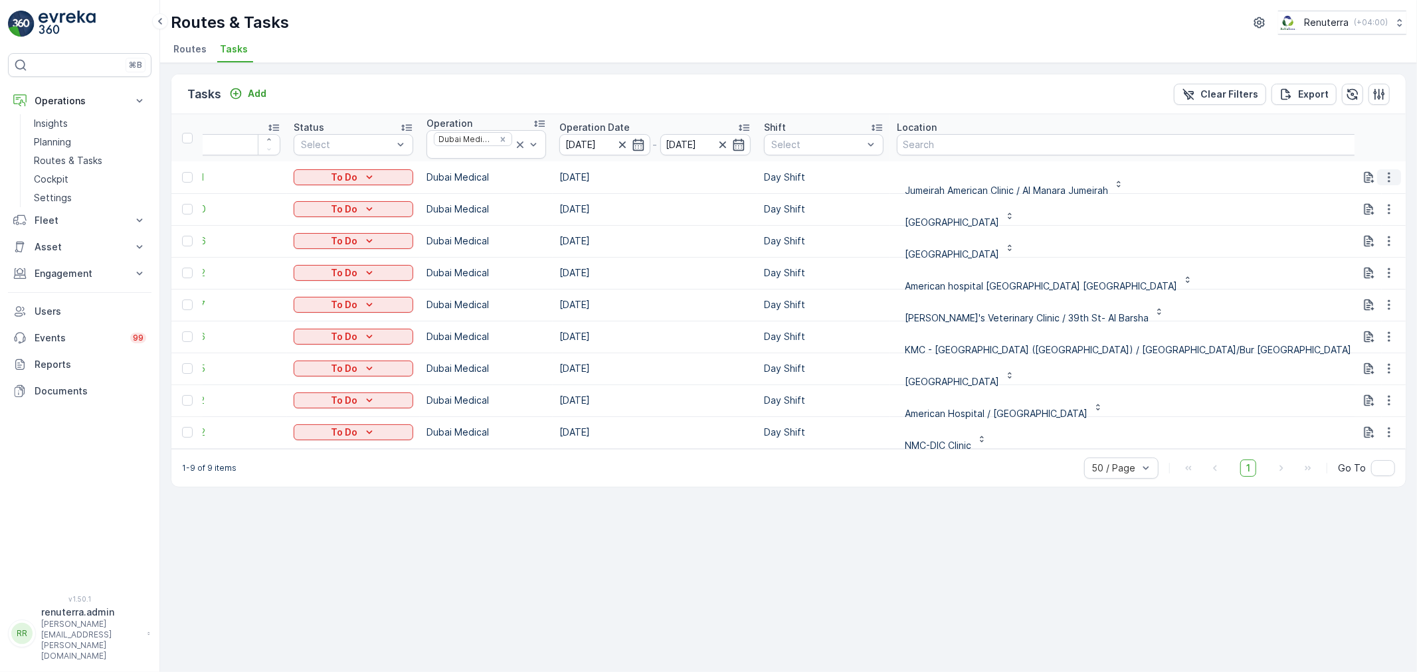
click at [1379, 175] on button "button" at bounding box center [1389, 177] width 24 height 16
click at [1363, 233] on span "Change Route" at bounding box center [1355, 233] width 64 height 13
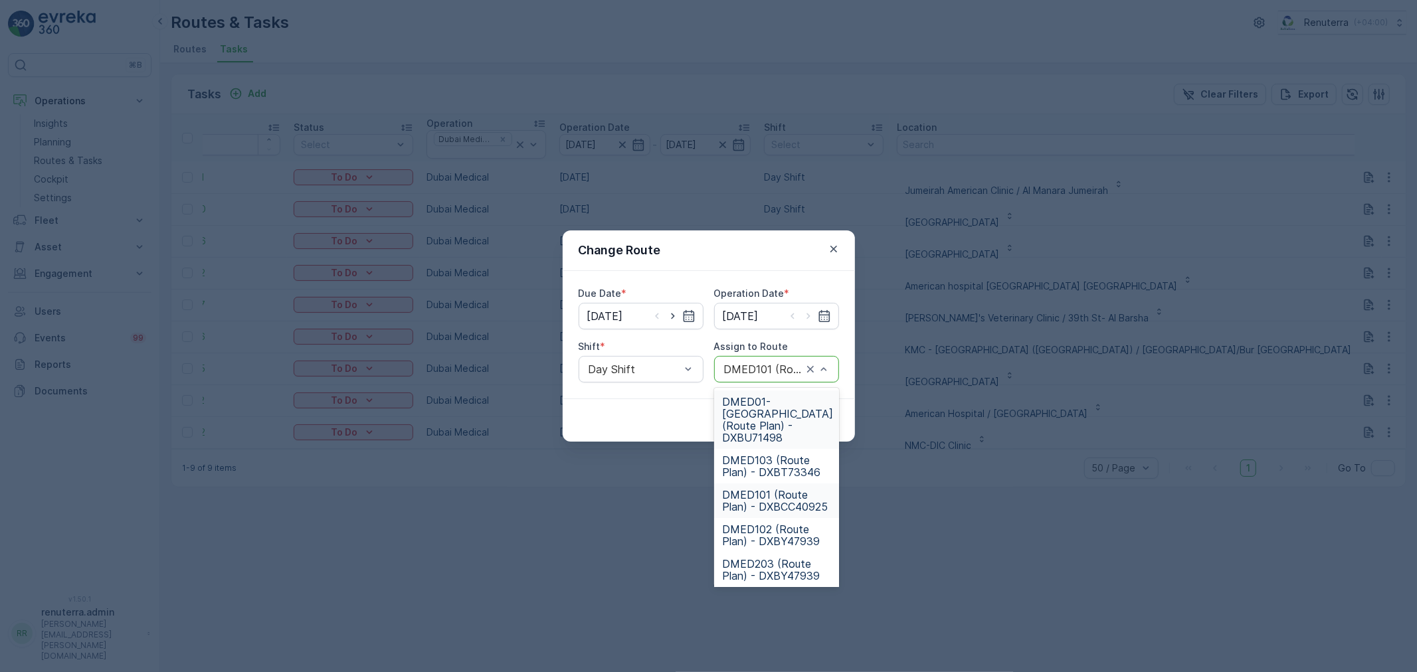
click at [837, 366] on div "DMED101 (Route Plan) - DXBCC40925" at bounding box center [776, 369] width 125 height 27
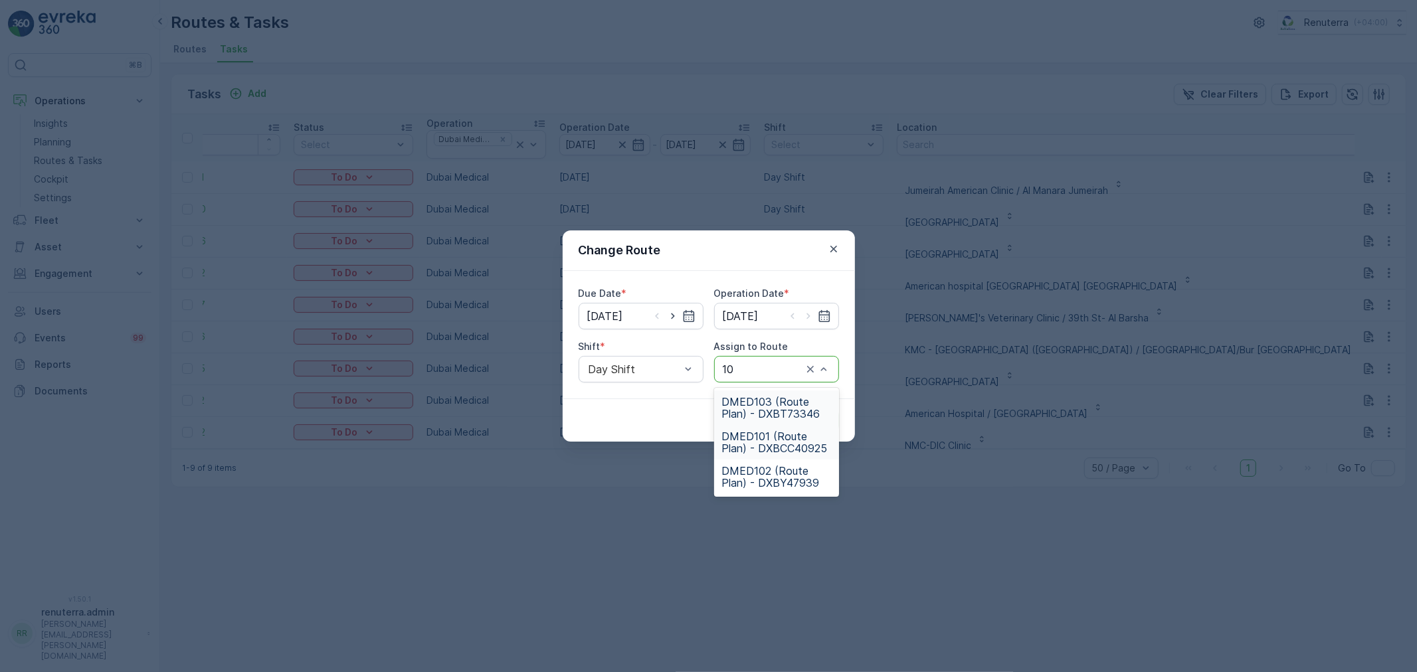
type input "103"
click at [782, 394] on div "DMED103 (Route Plan) - DXBT73346" at bounding box center [776, 408] width 125 height 35
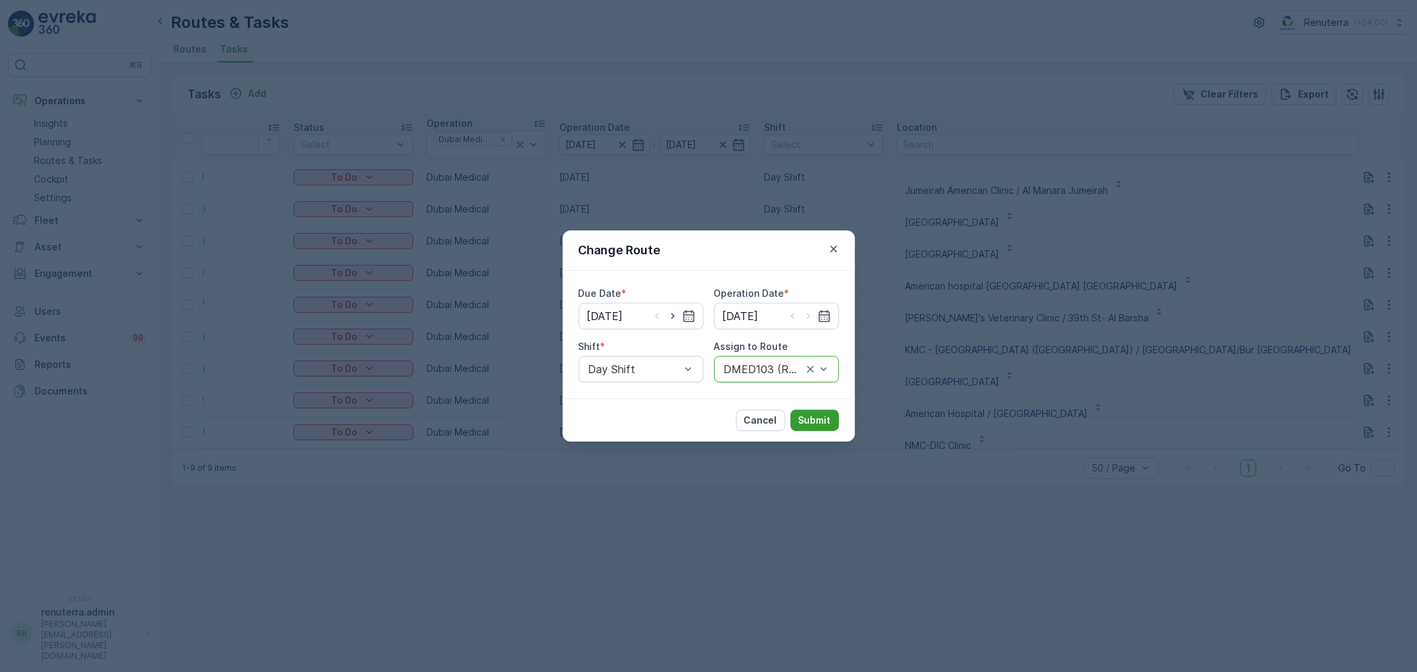
click at [807, 413] on button "Submit" at bounding box center [815, 420] width 48 height 21
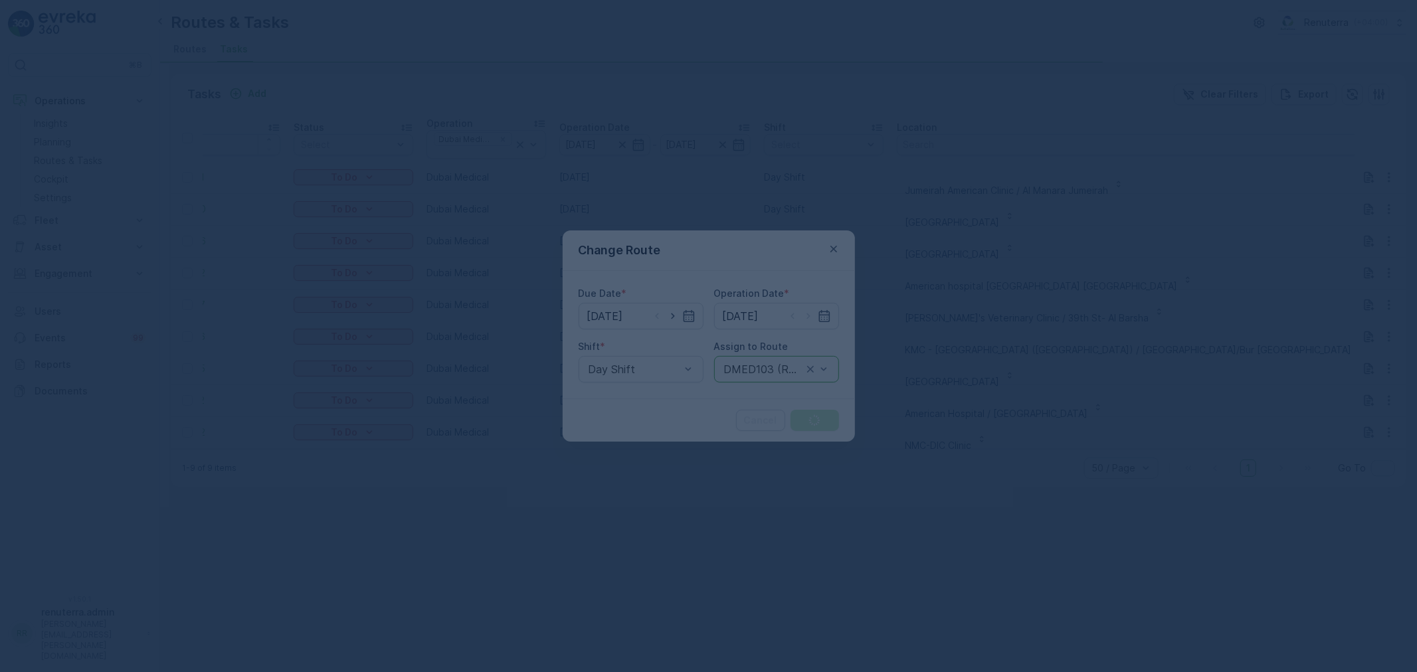
scroll to position [0, 44]
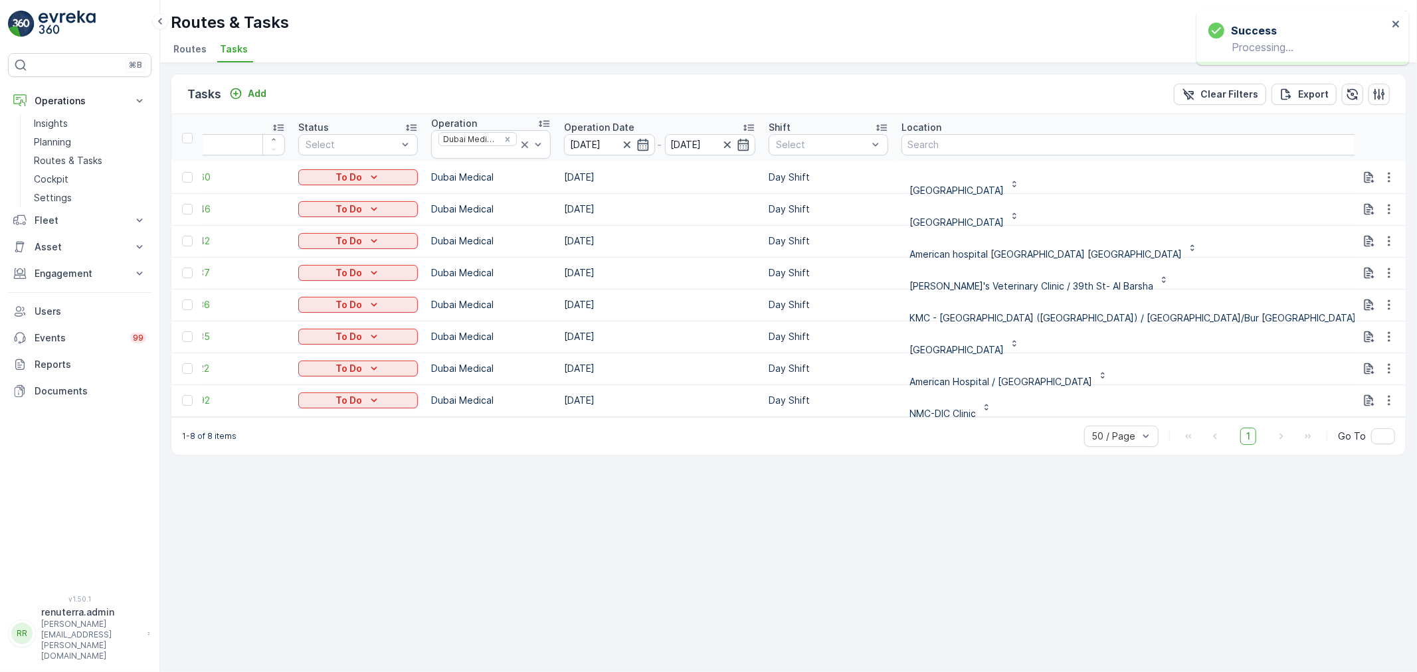
type input "10"
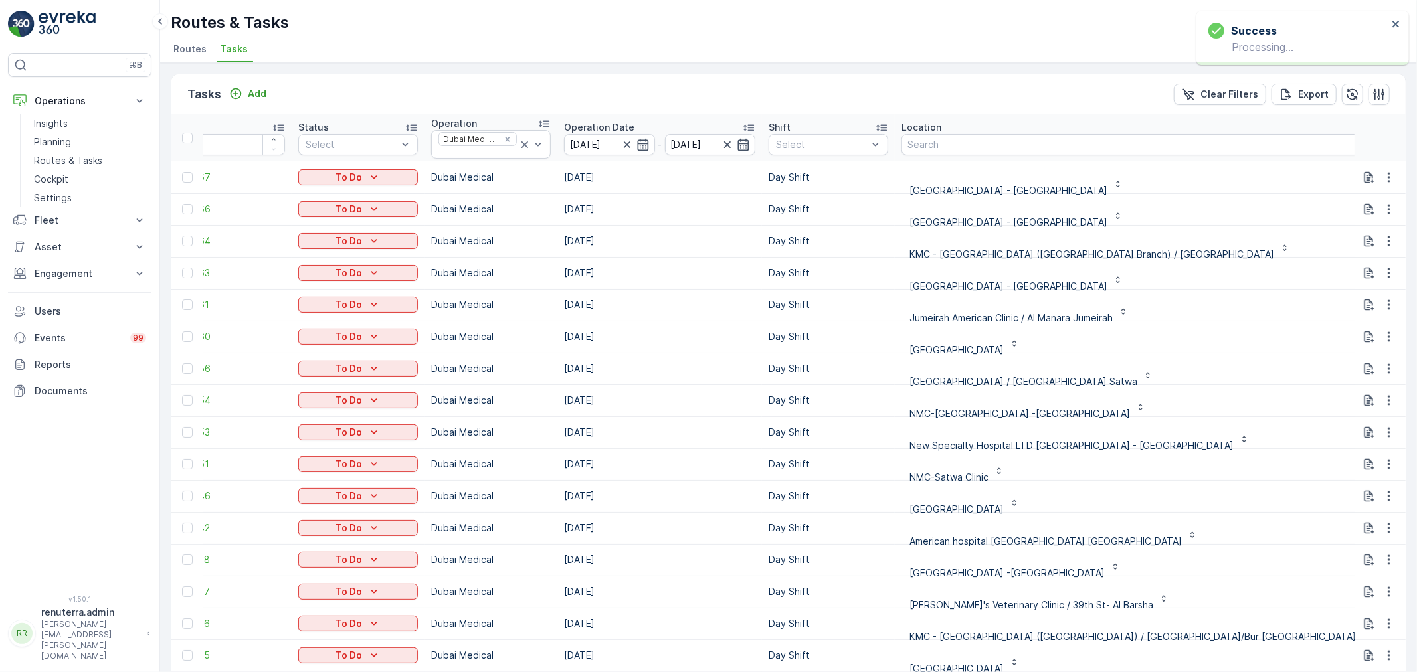
type input "102"
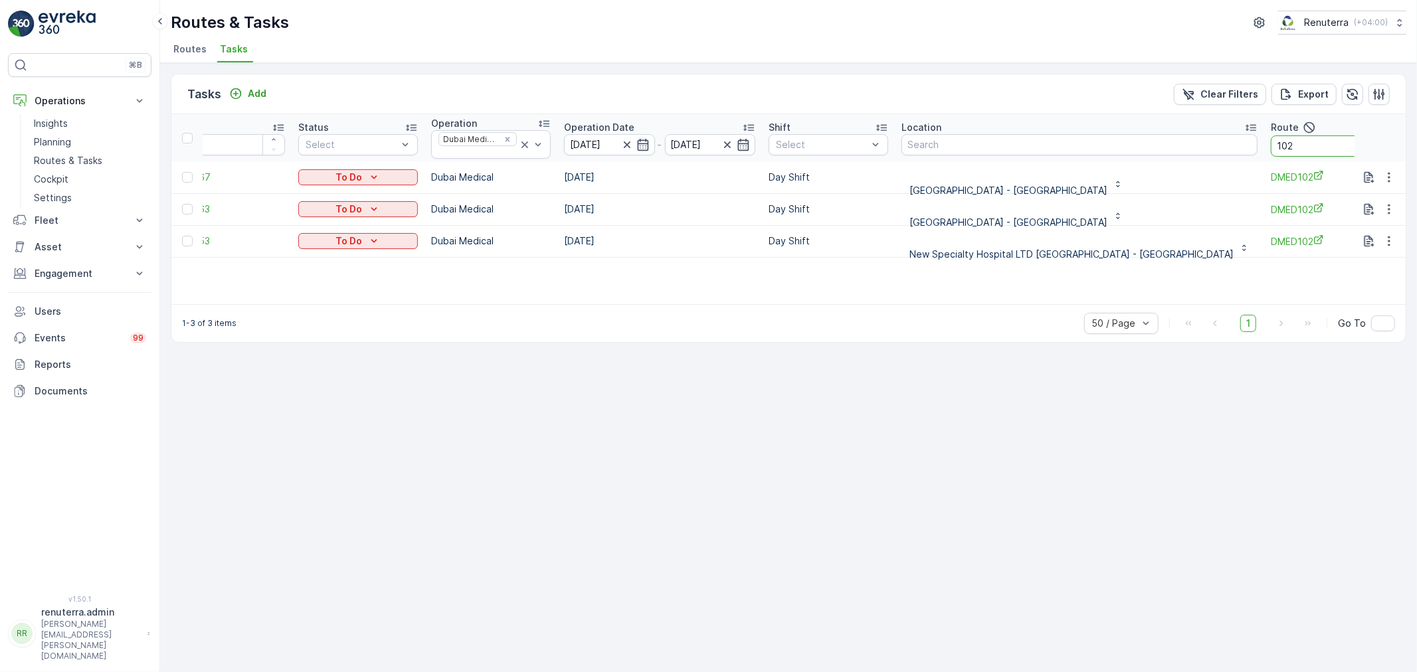
drag, startPoint x: 1278, startPoint y: 147, endPoint x: 1281, endPoint y: 140, distance: 7.8
click at [1278, 144] on input "102" at bounding box center [1331, 146] width 120 height 21
type input "103"
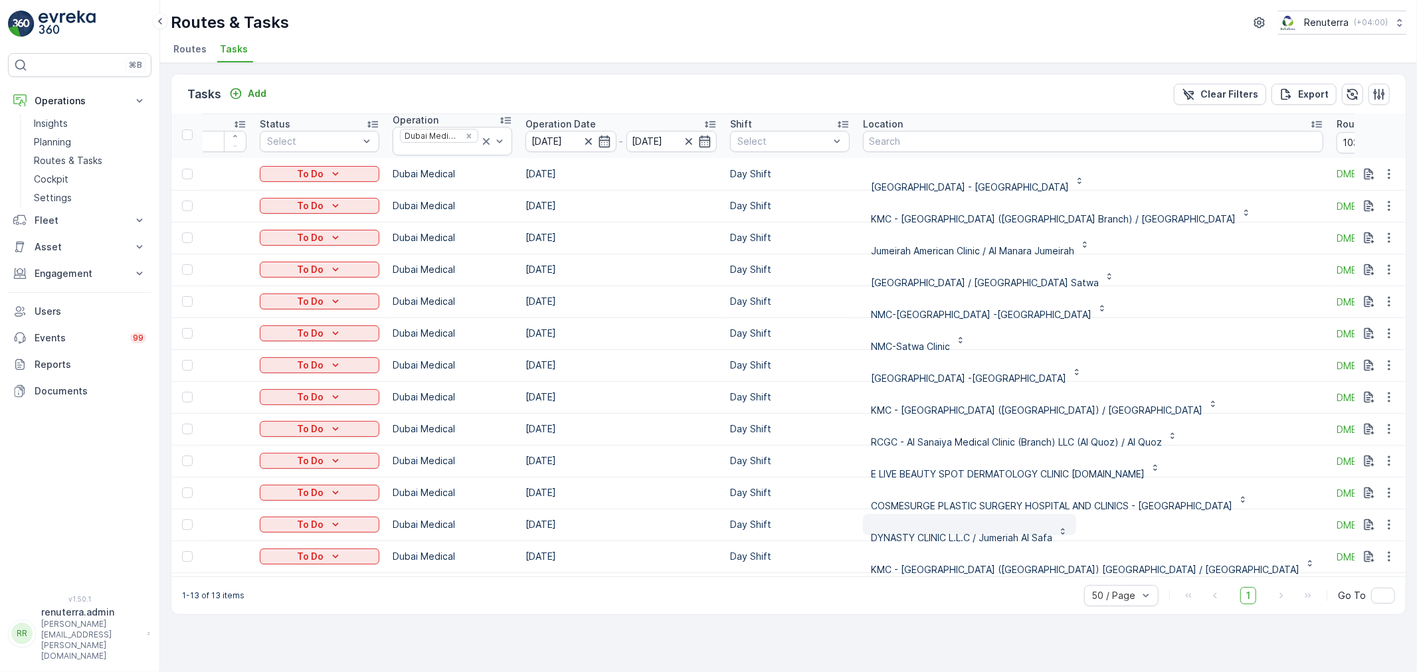
scroll to position [3, 84]
click at [1379, 517] on button "button" at bounding box center [1389, 525] width 24 height 16
click at [1363, 575] on span "Change Route" at bounding box center [1355, 581] width 64 height 13
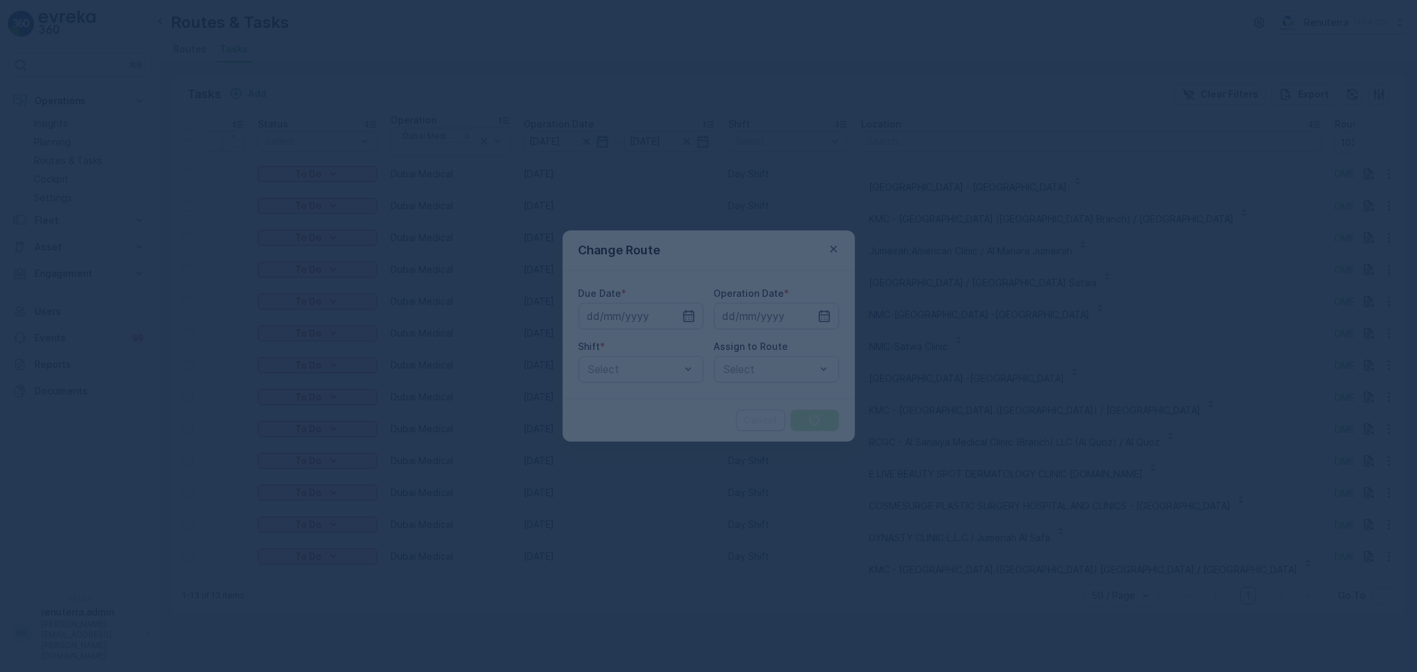
type input "[DATE]"
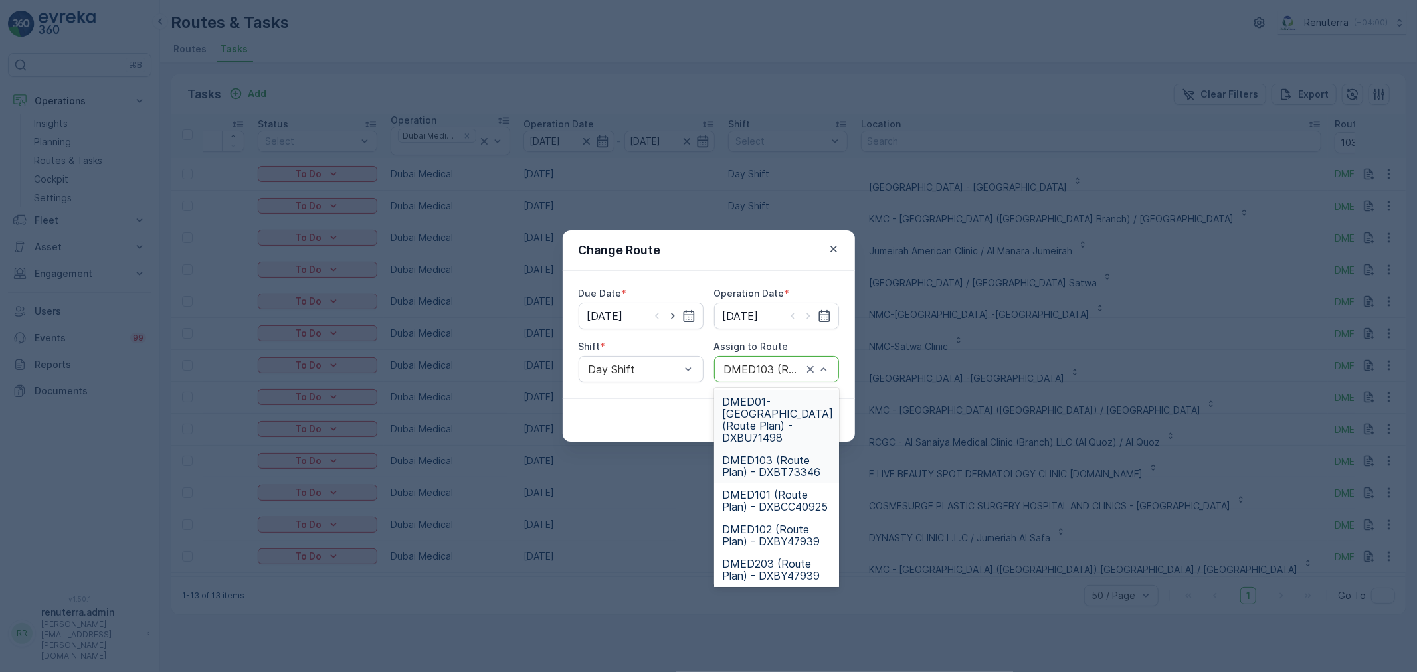
click at [835, 369] on div "DMED103 (Route Plan) - DXBT73346" at bounding box center [776, 369] width 125 height 27
type input "101"
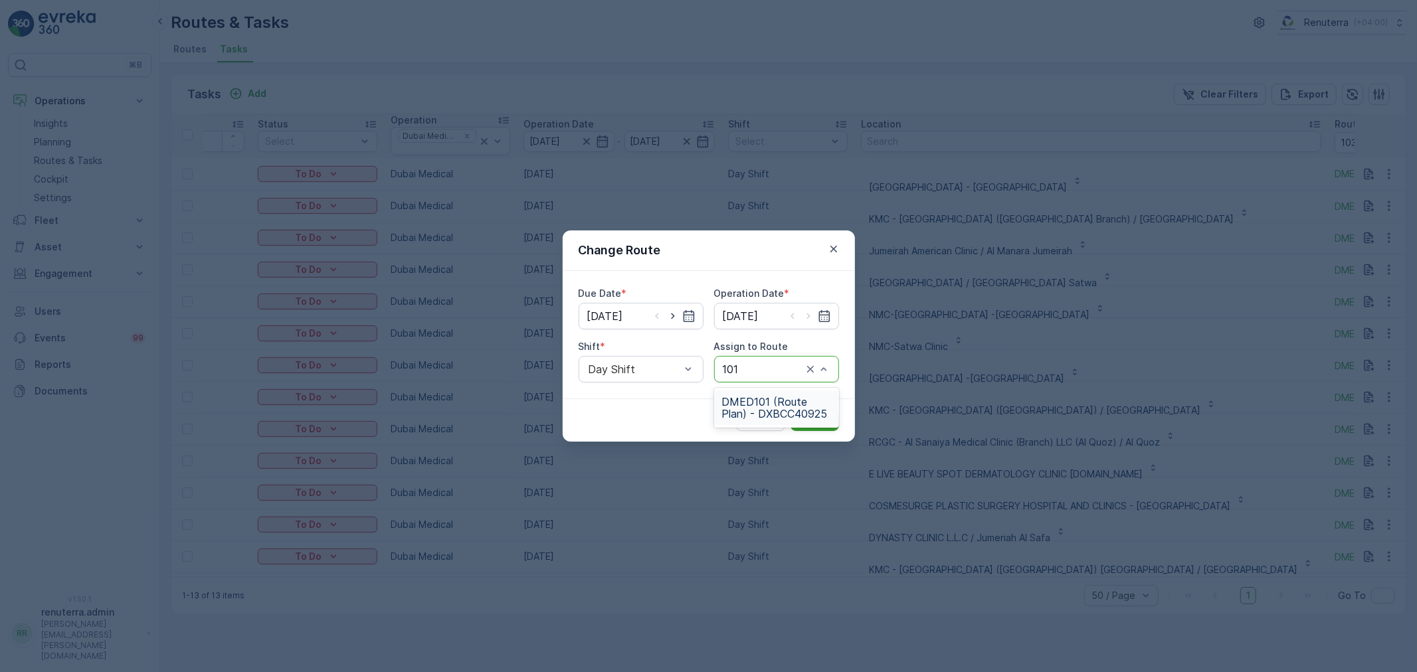
drag, startPoint x: 773, startPoint y: 404, endPoint x: 819, endPoint y: 421, distance: 49.4
click at [774, 404] on span "DMED101 (Route Plan) - DXBCC40925" at bounding box center [776, 408] width 109 height 24
click at [822, 421] on p "Submit" at bounding box center [815, 420] width 33 height 13
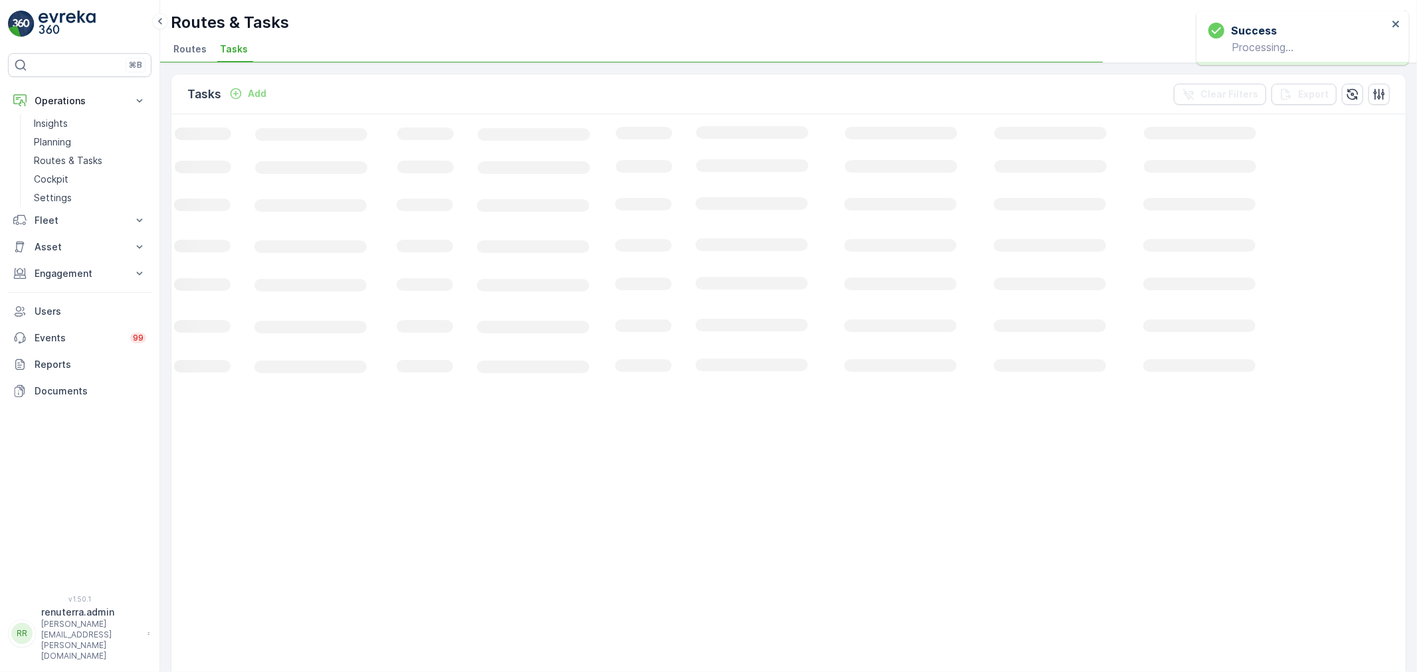
scroll to position [0, 44]
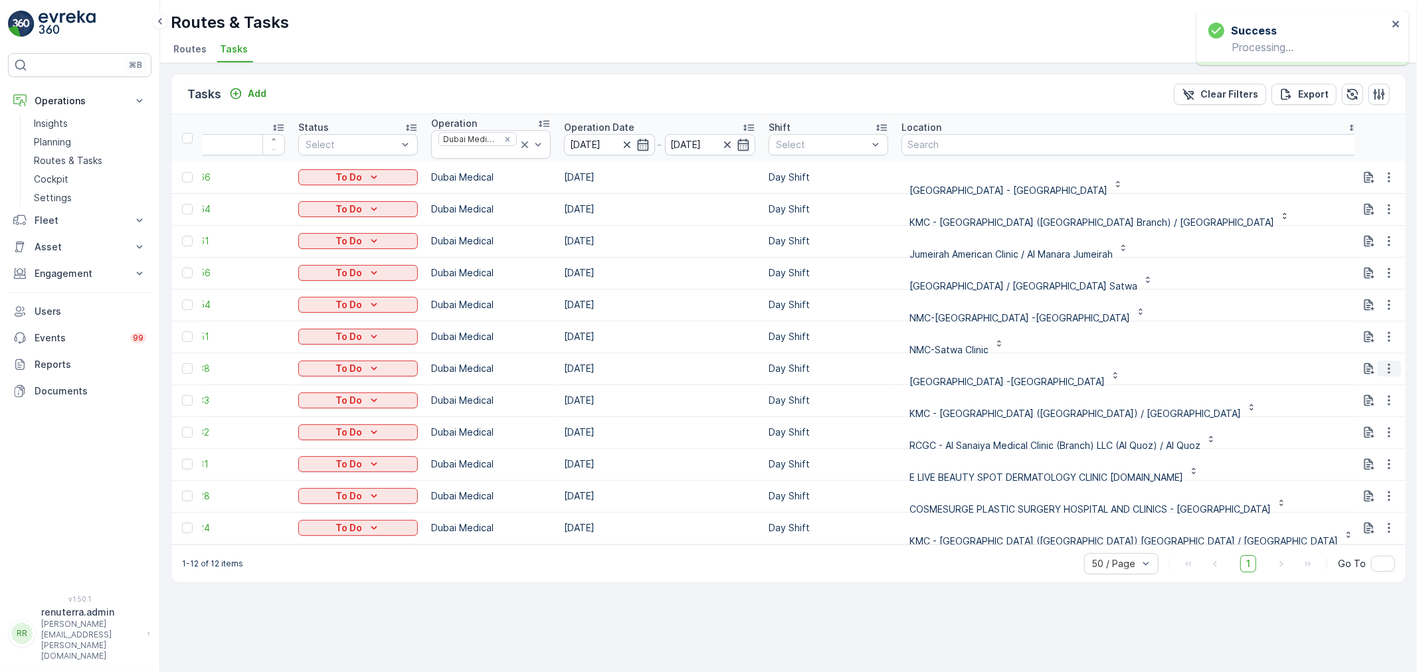
click at [1392, 369] on icon "button" at bounding box center [1389, 368] width 13 height 13
click at [1375, 421] on span "Change Route" at bounding box center [1355, 425] width 64 height 13
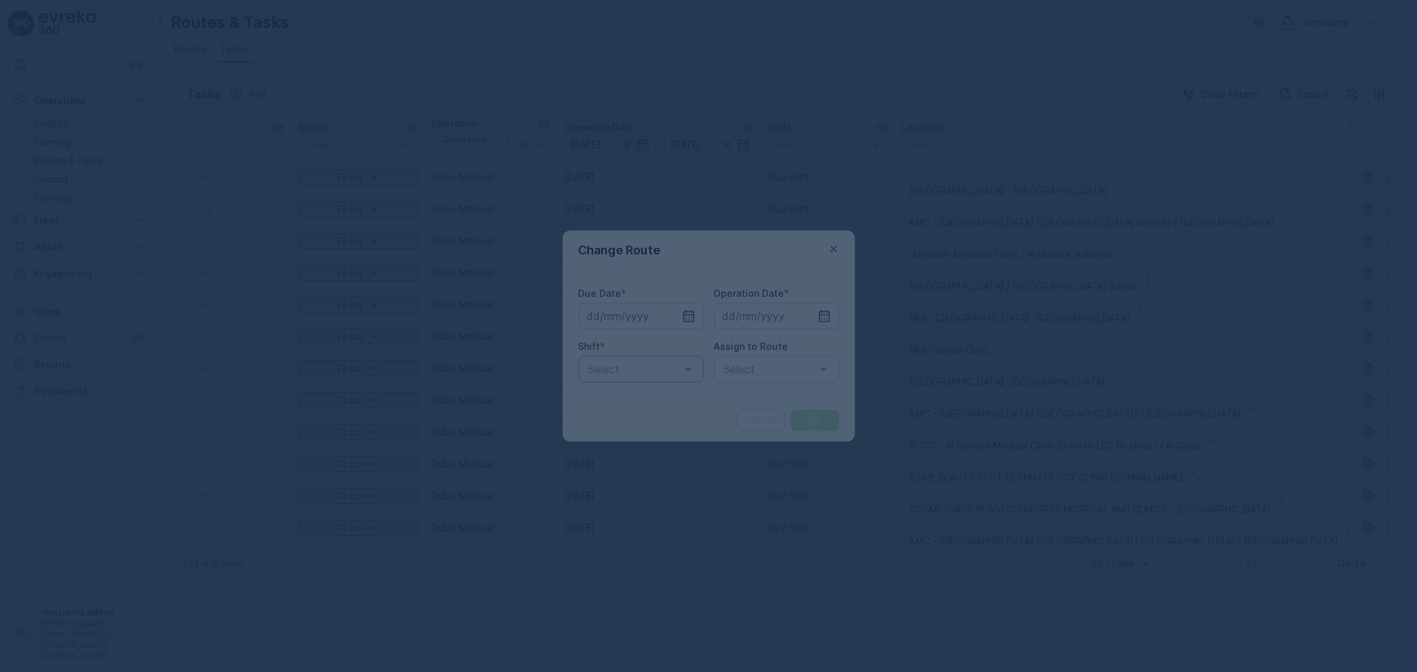
type input "[DATE]"
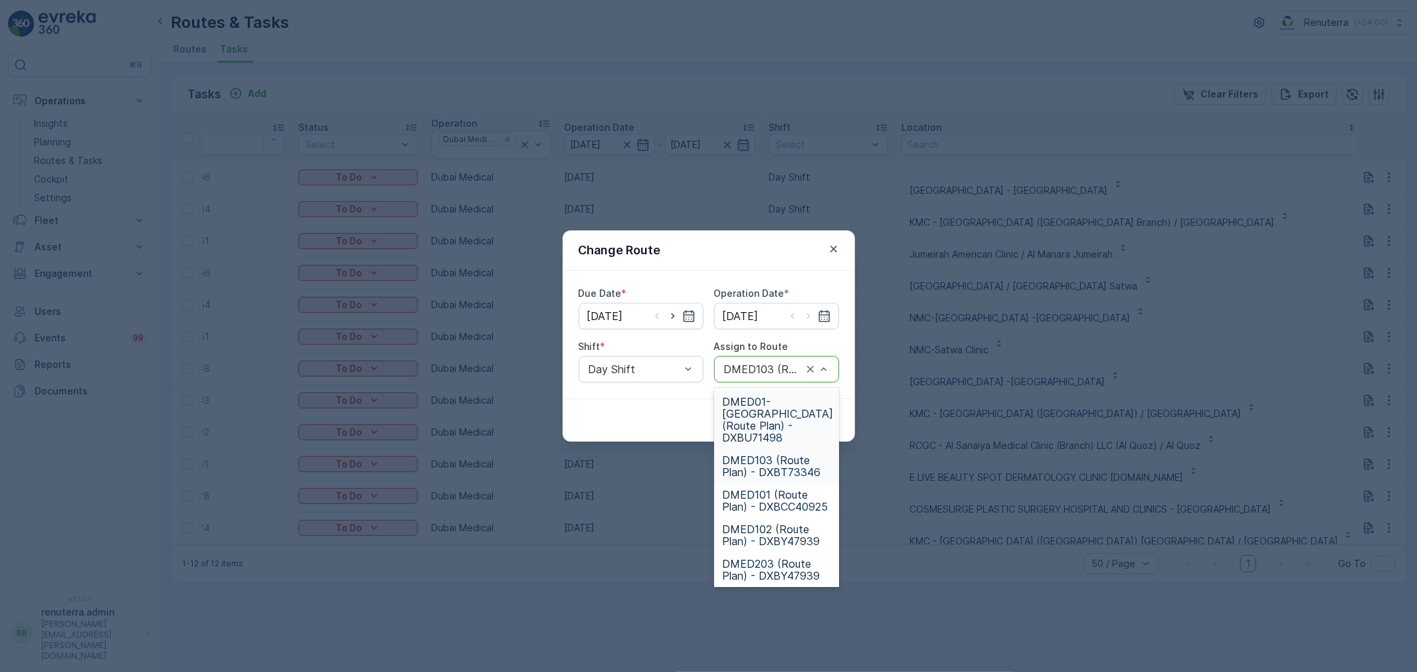
click at [834, 369] on div "DMED103 (Route Plan) - DXBT73346" at bounding box center [776, 369] width 125 height 27
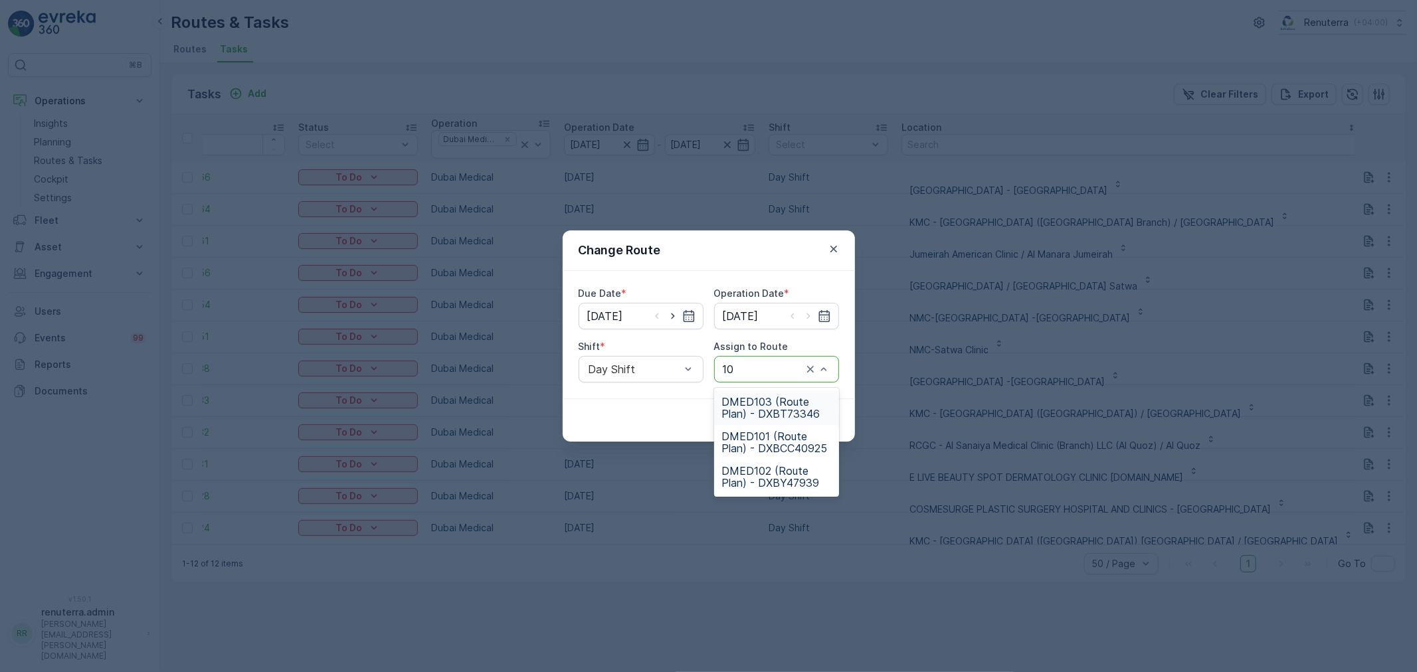
type input "102"
drag, startPoint x: 779, startPoint y: 407, endPoint x: 811, endPoint y: 423, distance: 36.0
click at [778, 407] on span "DMED102 (Route Plan) - DXBY47939" at bounding box center [776, 408] width 109 height 24
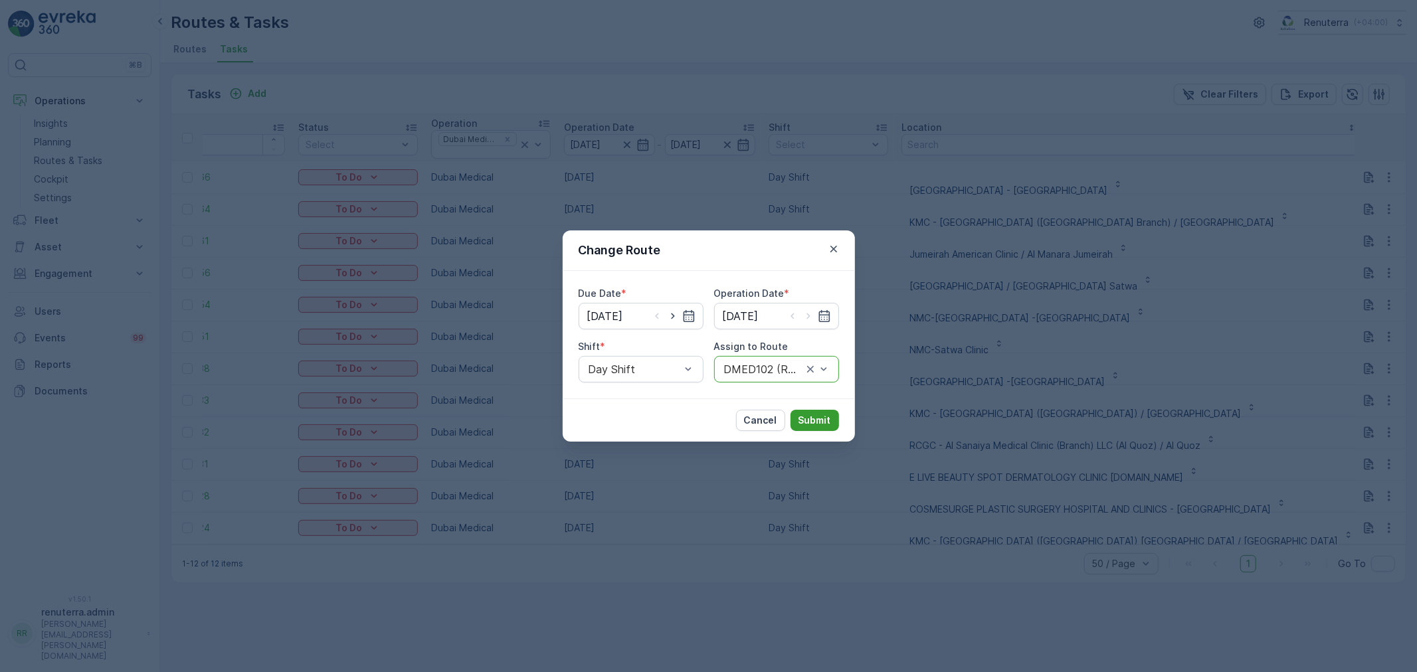
click at [814, 423] on p "Submit" at bounding box center [815, 420] width 33 height 13
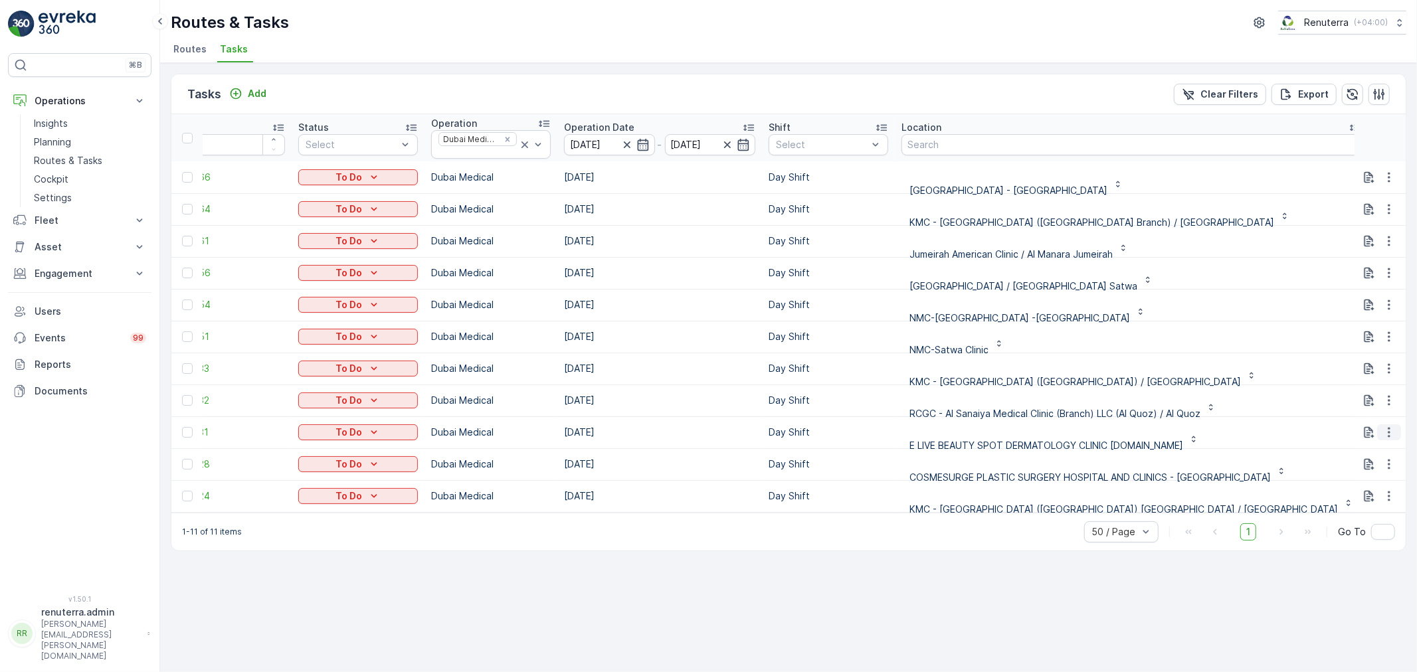
click at [1390, 426] on icon "button" at bounding box center [1389, 432] width 13 height 13
click at [1065, 445] on p "E LIVE BEAUTY SPOT DERMATOLOGY CLINIC CO.LLC" at bounding box center [1047, 445] width 274 height 13
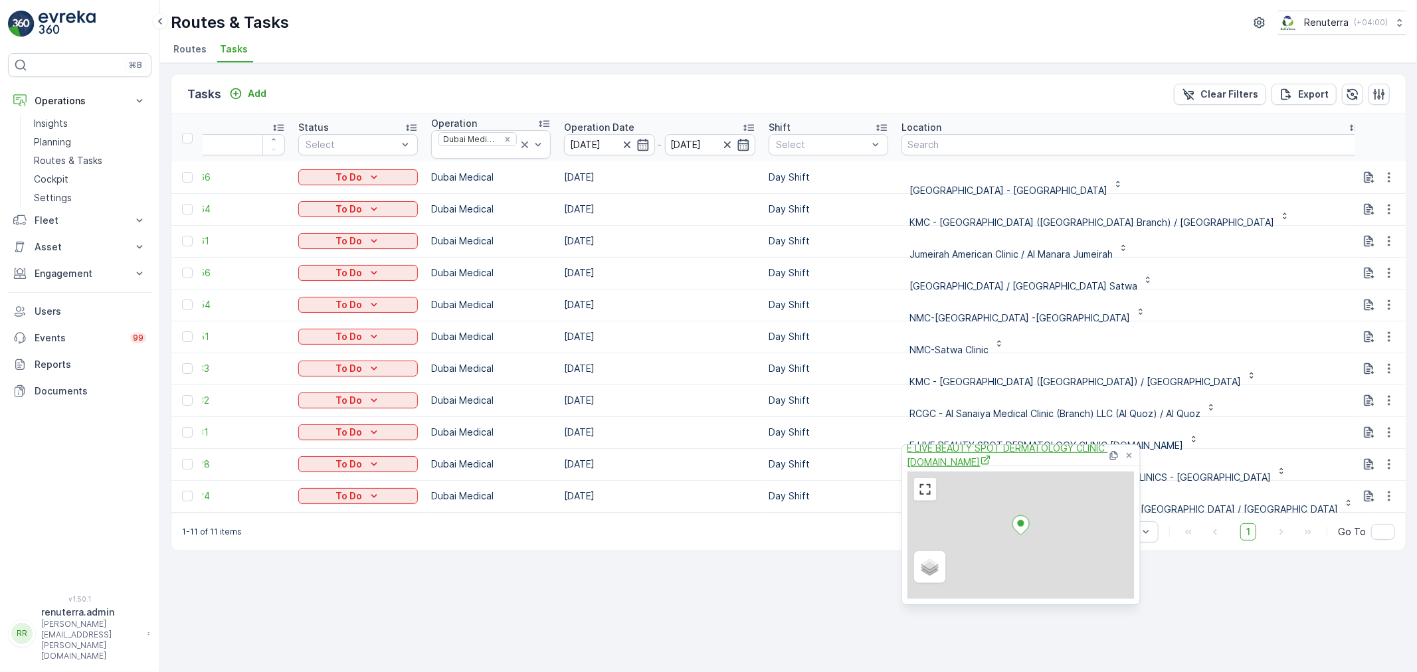
click at [972, 454] on span "E LIVE BEAUTY SPOT DERMATOLOGY CLINIC CO.LLC" at bounding box center [1008, 455] width 200 height 27
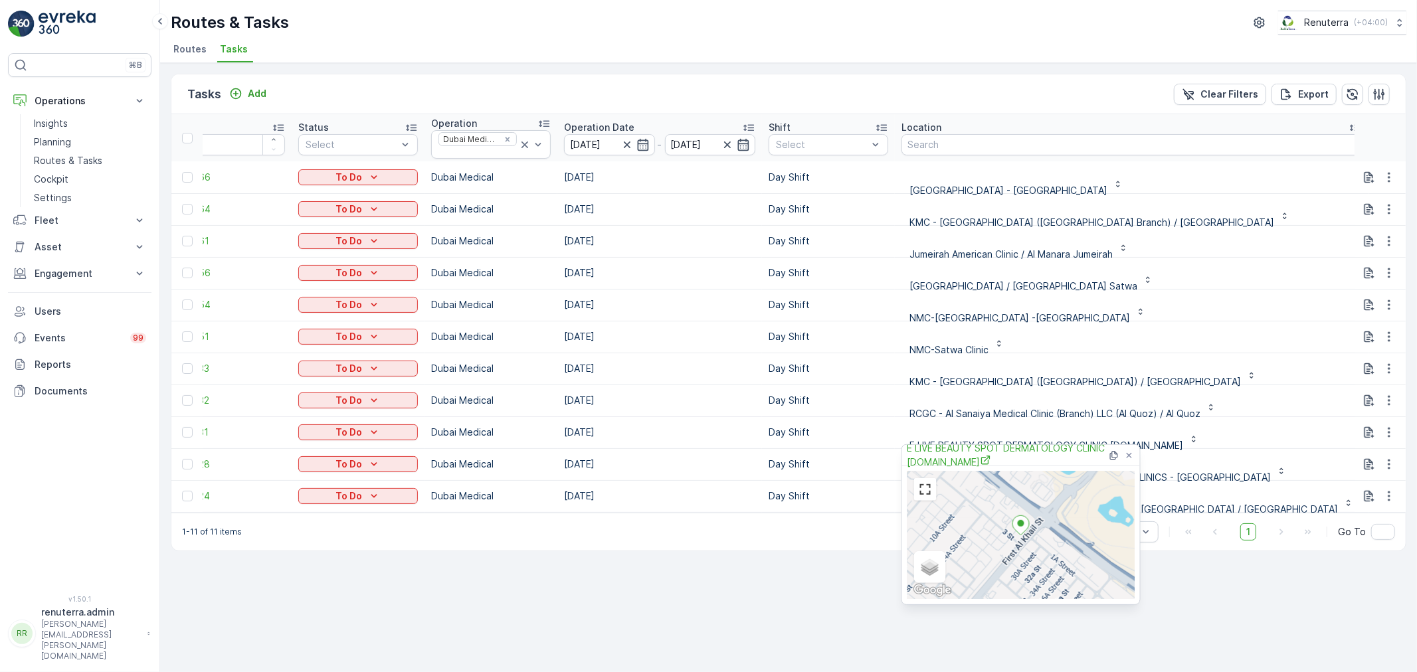
drag, startPoint x: 1201, startPoint y: 559, endPoint x: 1205, endPoint y: 553, distance: 7.7
click at [1205, 553] on div "Tasks Add Clear Filters Export ID Status Select Operation Dubai Medical Operati…" at bounding box center [788, 367] width 1257 height 609
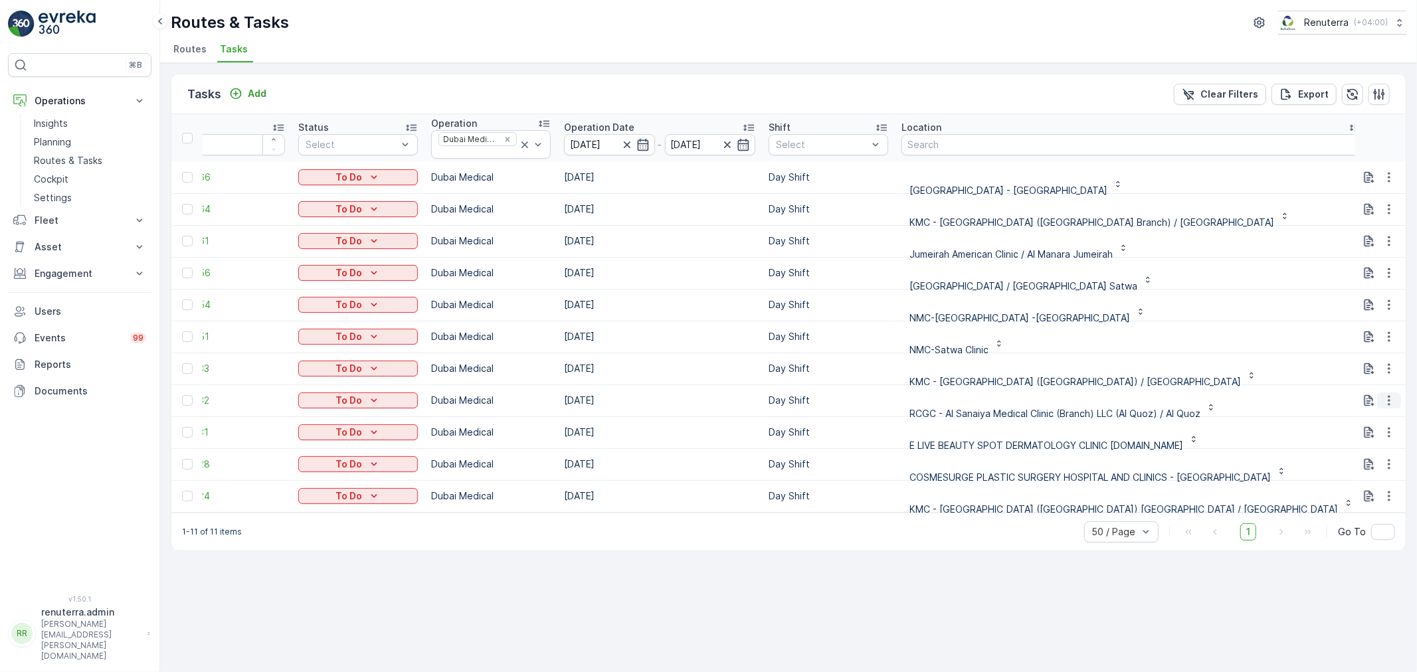
click at [1393, 394] on icon "button" at bounding box center [1389, 400] width 13 height 13
click at [1373, 460] on span "Change Route" at bounding box center [1355, 457] width 64 height 13
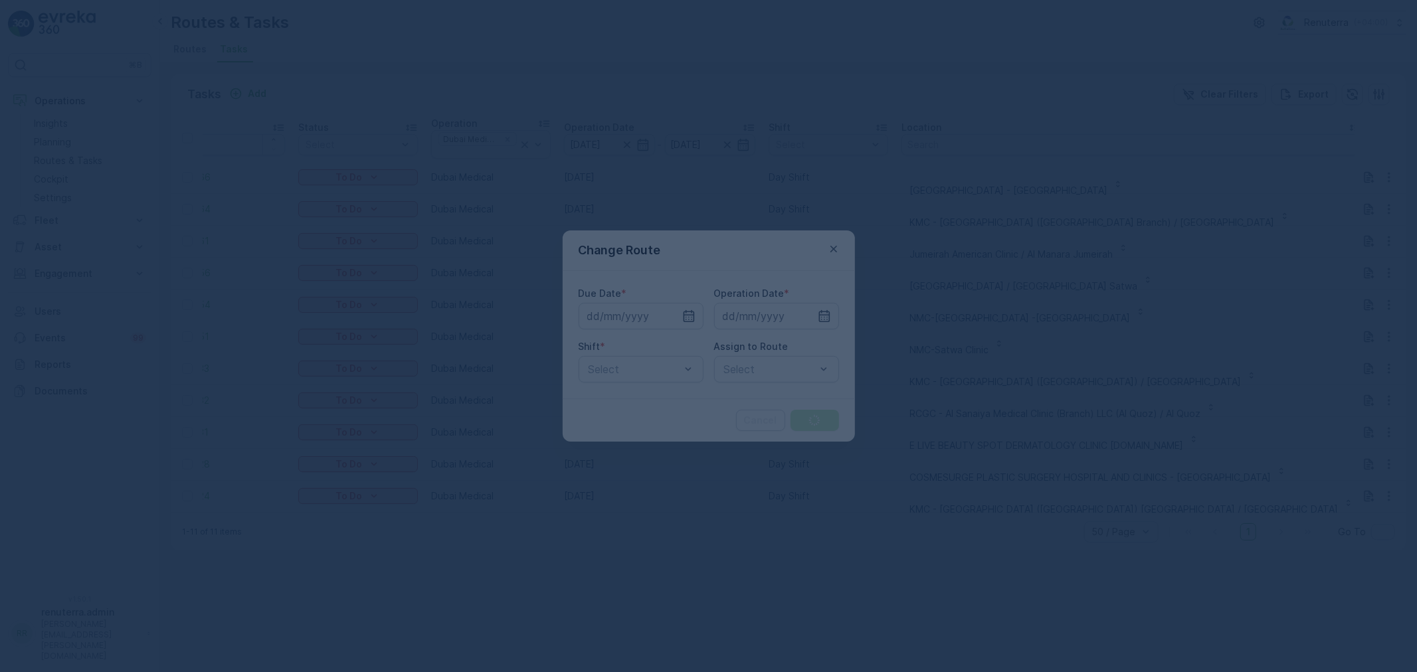
type input "[DATE]"
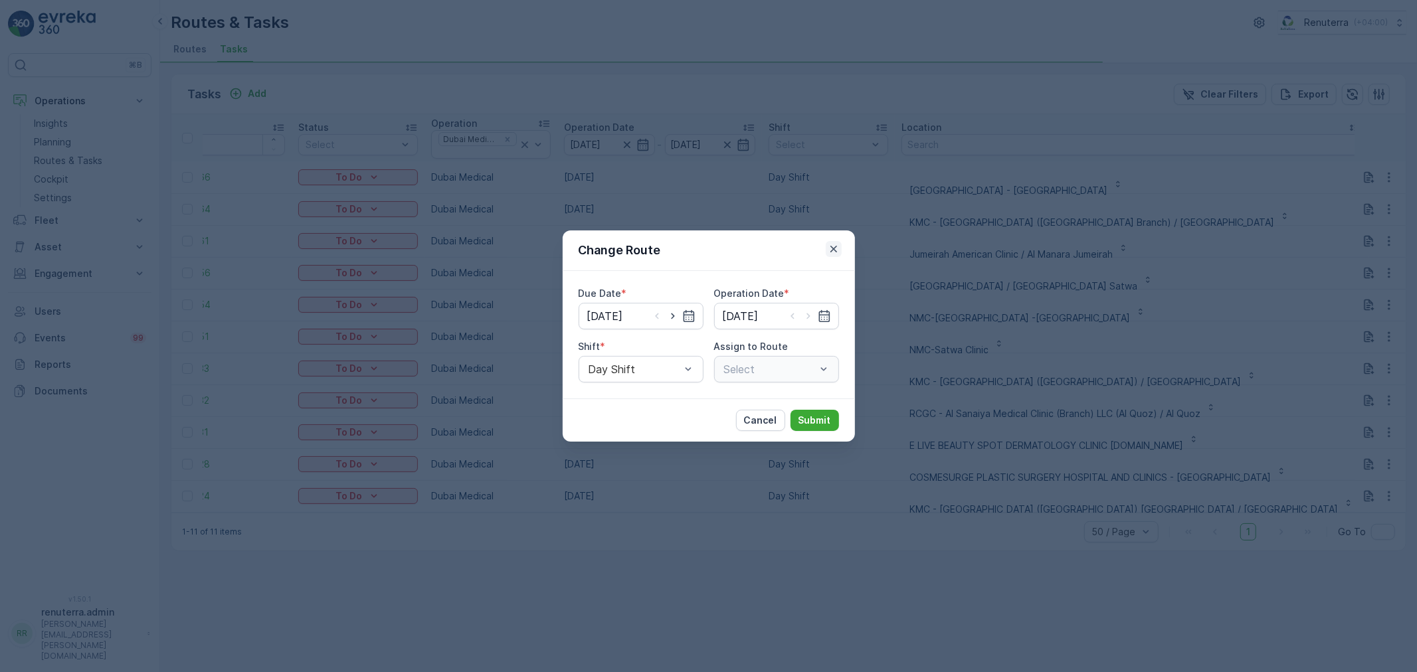
click at [837, 252] on icon "button" at bounding box center [833, 248] width 13 height 13
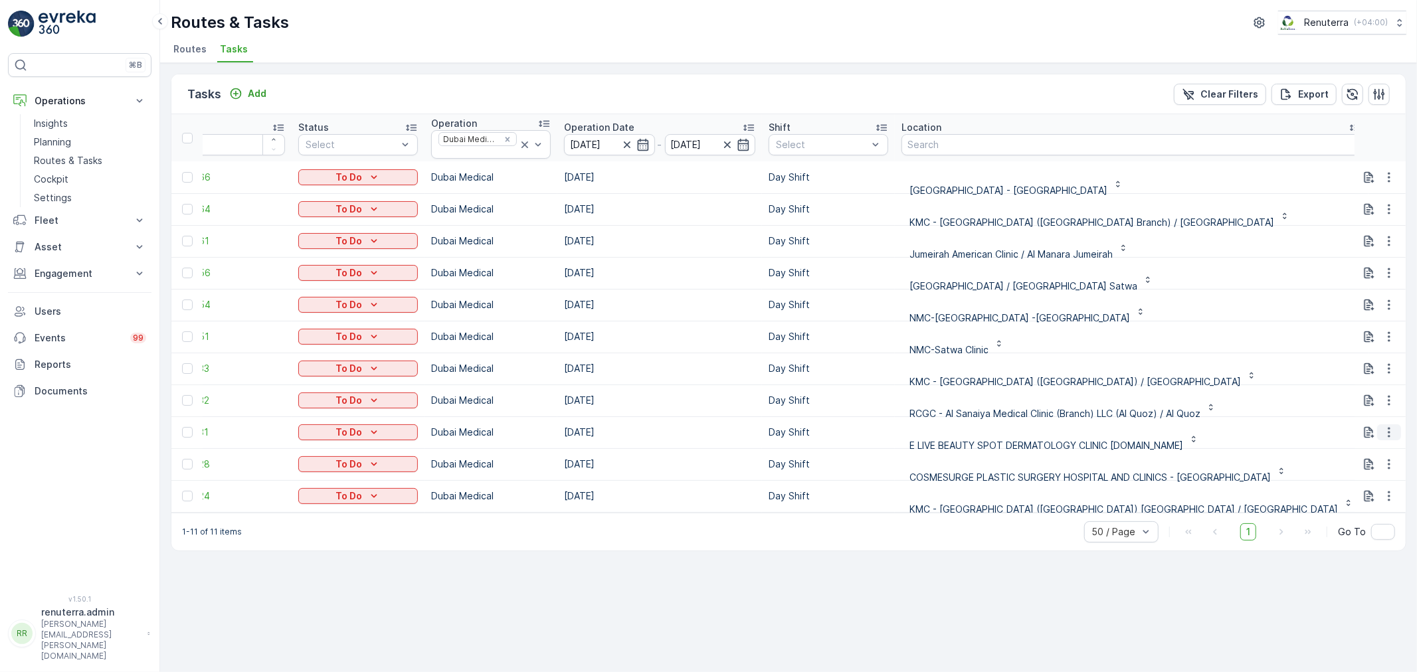
click at [1395, 436] on button "button" at bounding box center [1389, 433] width 24 height 16
click at [1345, 506] on span "Remove from Route" at bounding box center [1368, 508] width 90 height 13
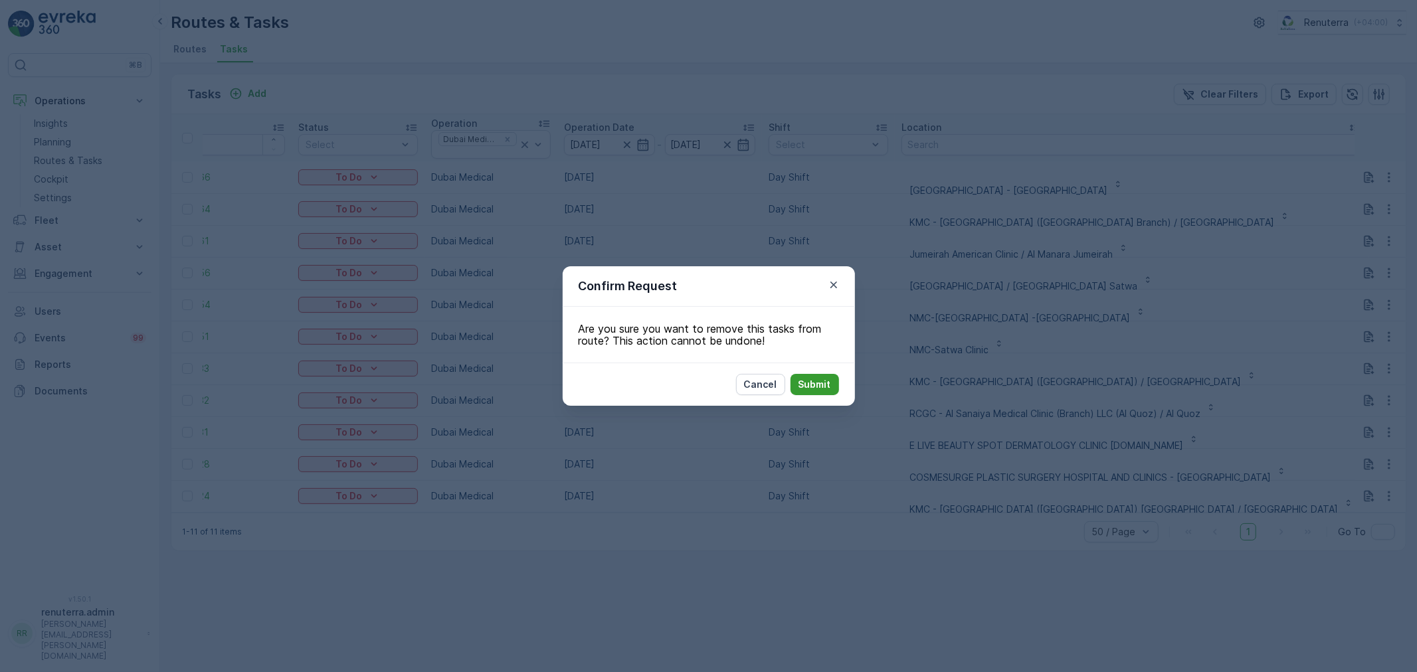
click at [811, 380] on p "Submit" at bounding box center [815, 384] width 33 height 13
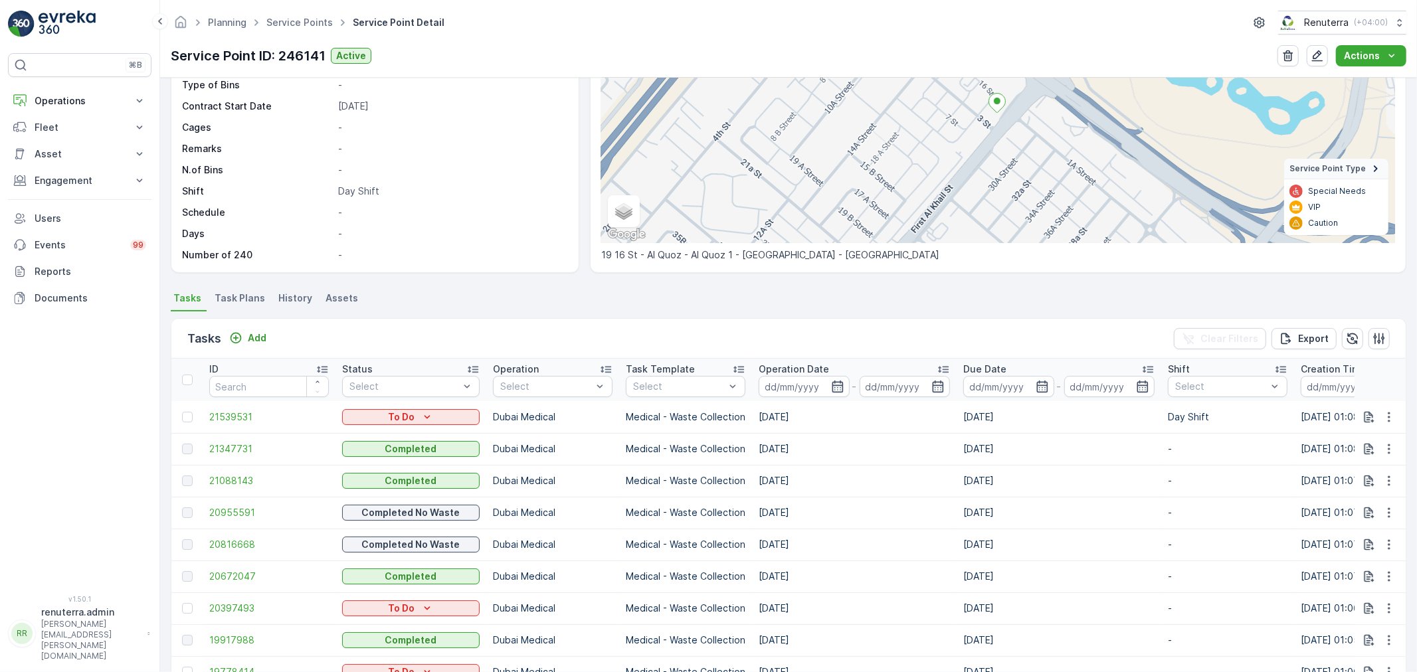
scroll to position [3, 0]
click at [288, 24] on link "Service Points" at bounding box center [299, 22] width 66 height 11
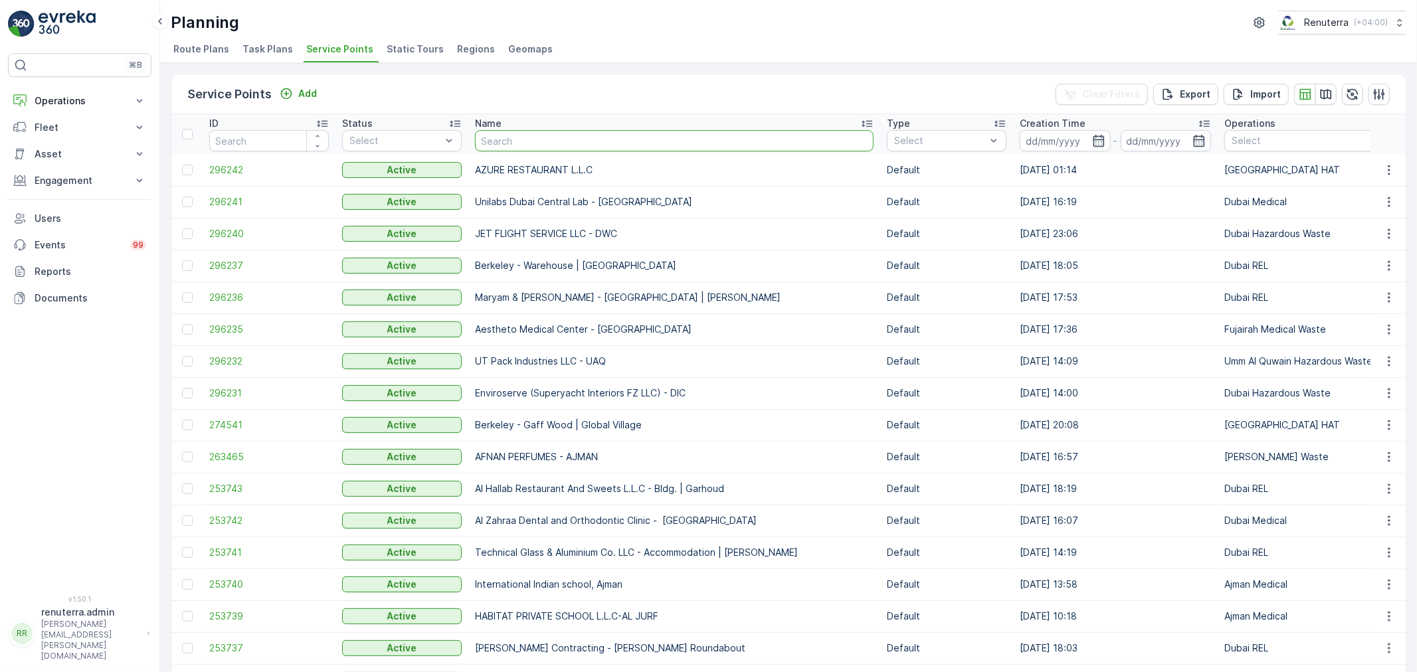
click at [559, 143] on input "text" at bounding box center [674, 140] width 399 height 21
type input "veoli"
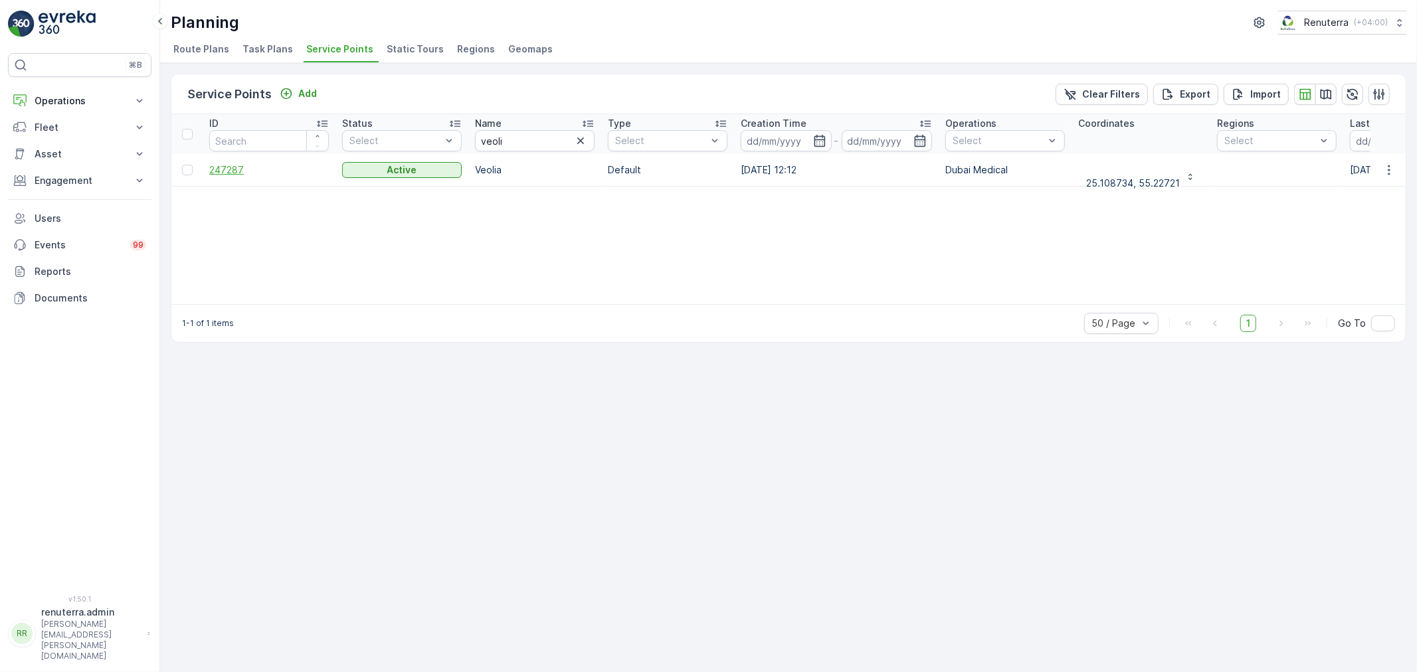
click at [248, 163] on span "247287" at bounding box center [269, 169] width 120 height 13
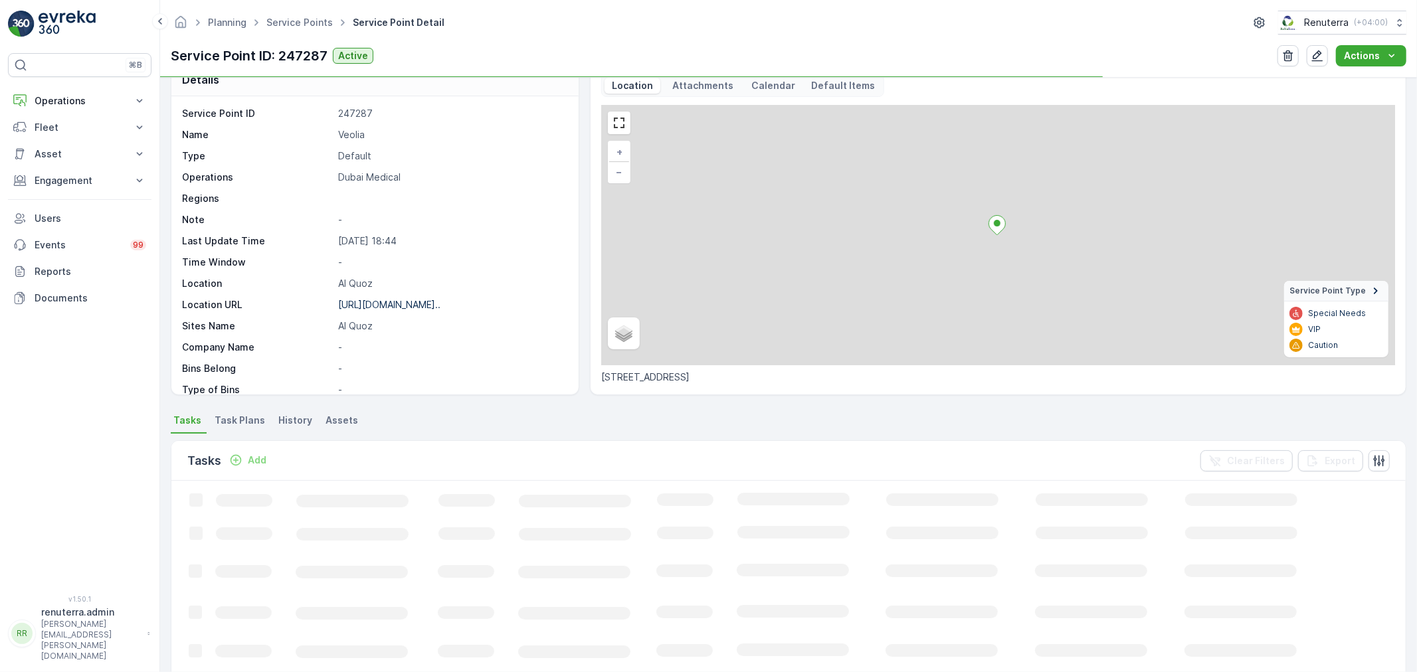
scroll to position [74, 0]
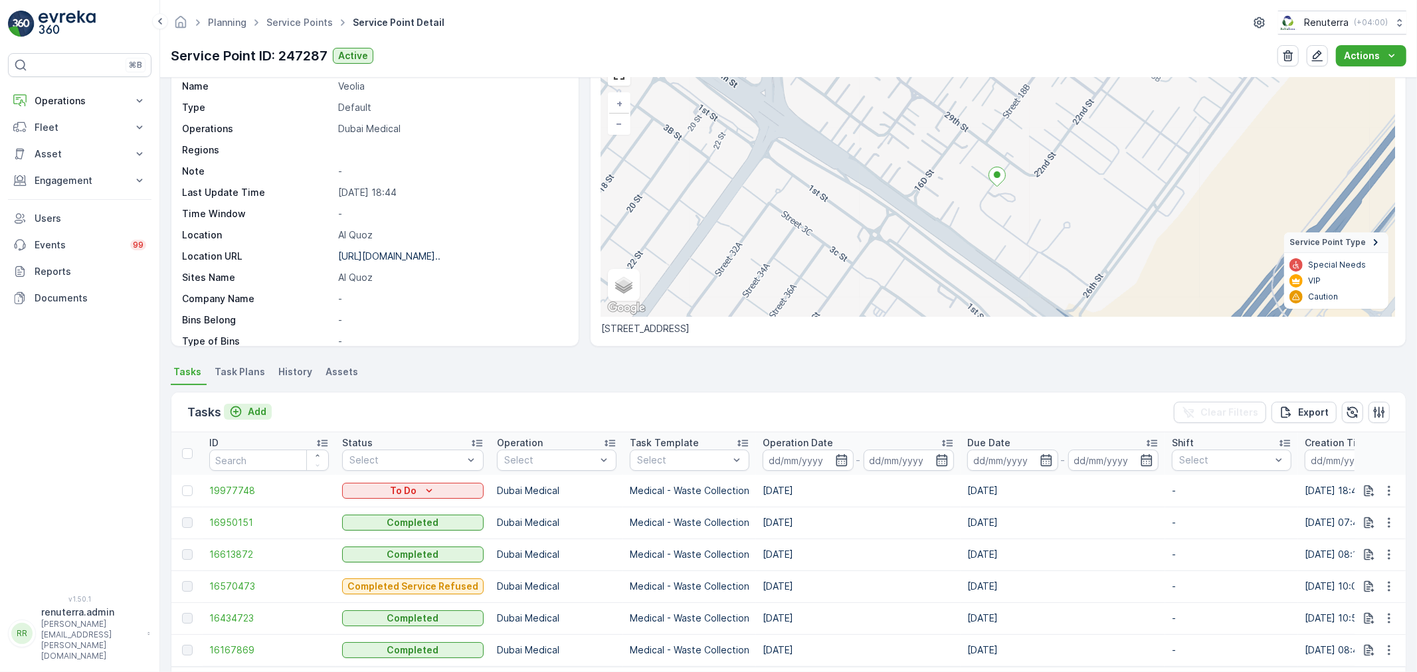
click at [256, 412] on p "Add" at bounding box center [257, 411] width 19 height 13
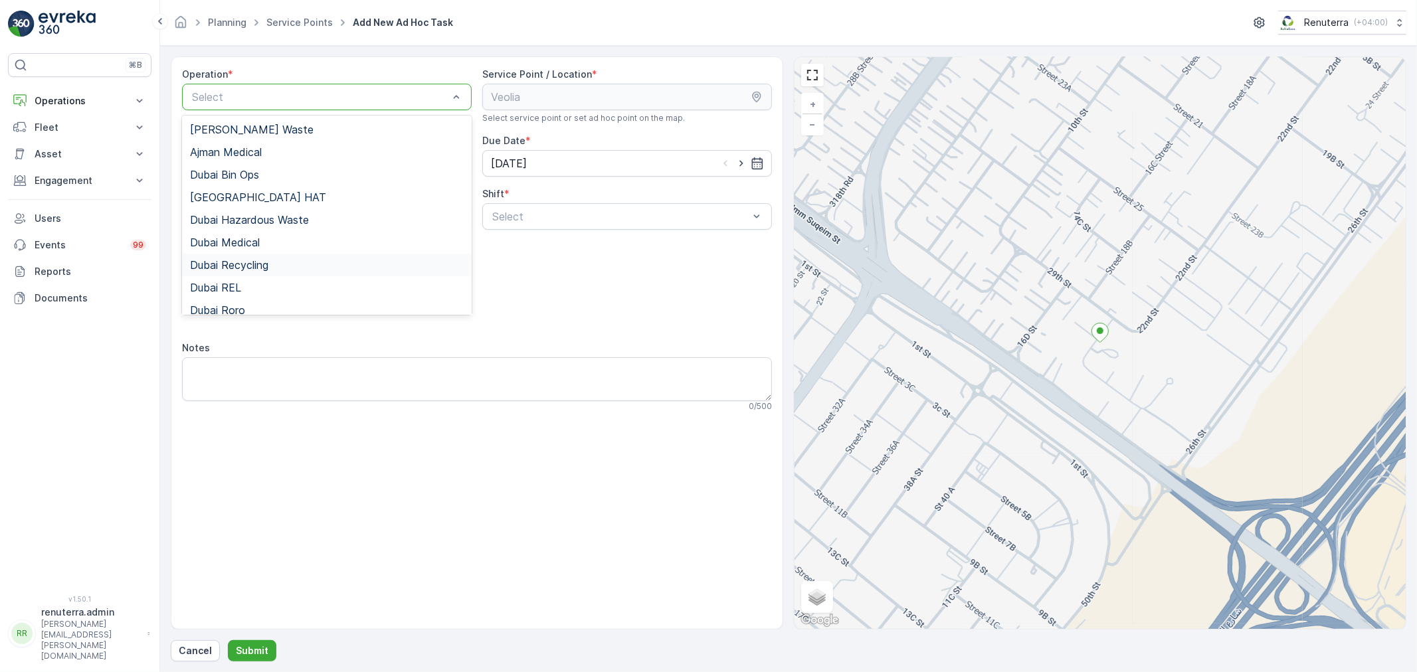
click at [278, 266] on div "Dubai Recycling" at bounding box center [327, 265] width 274 height 12
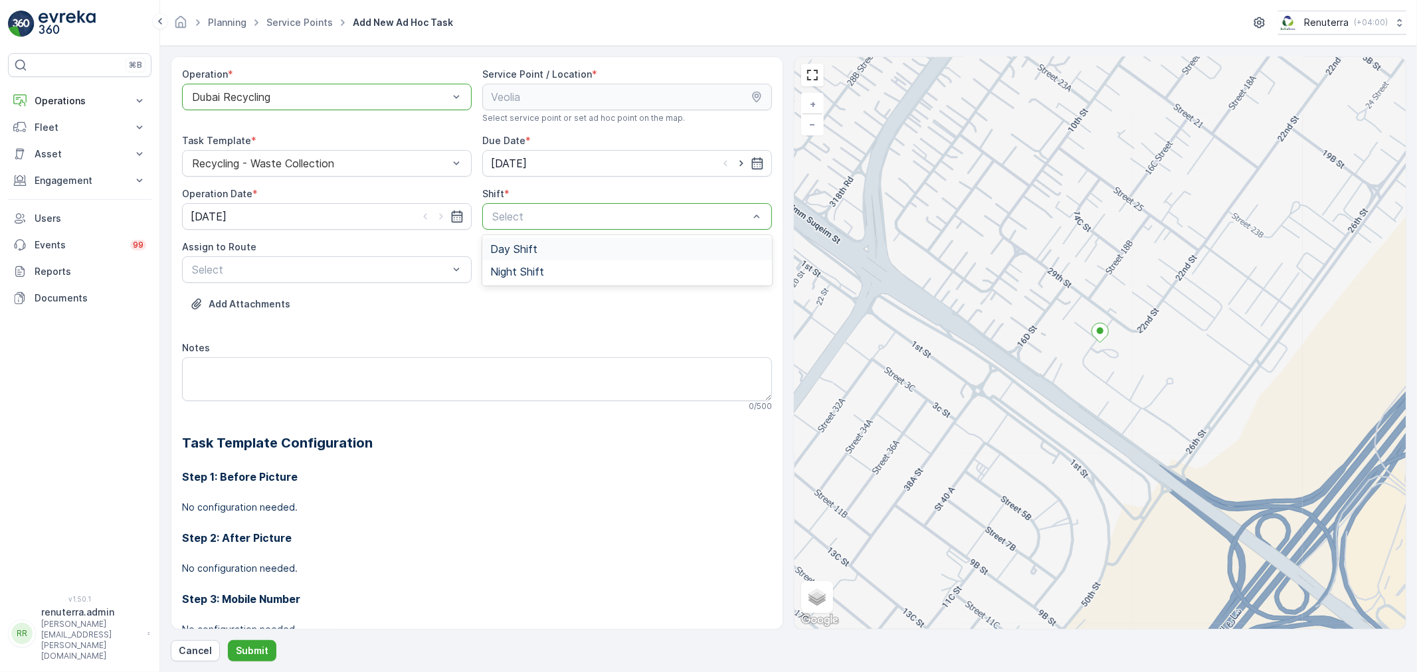
click at [296, 96] on div at bounding box center [320, 97] width 259 height 12
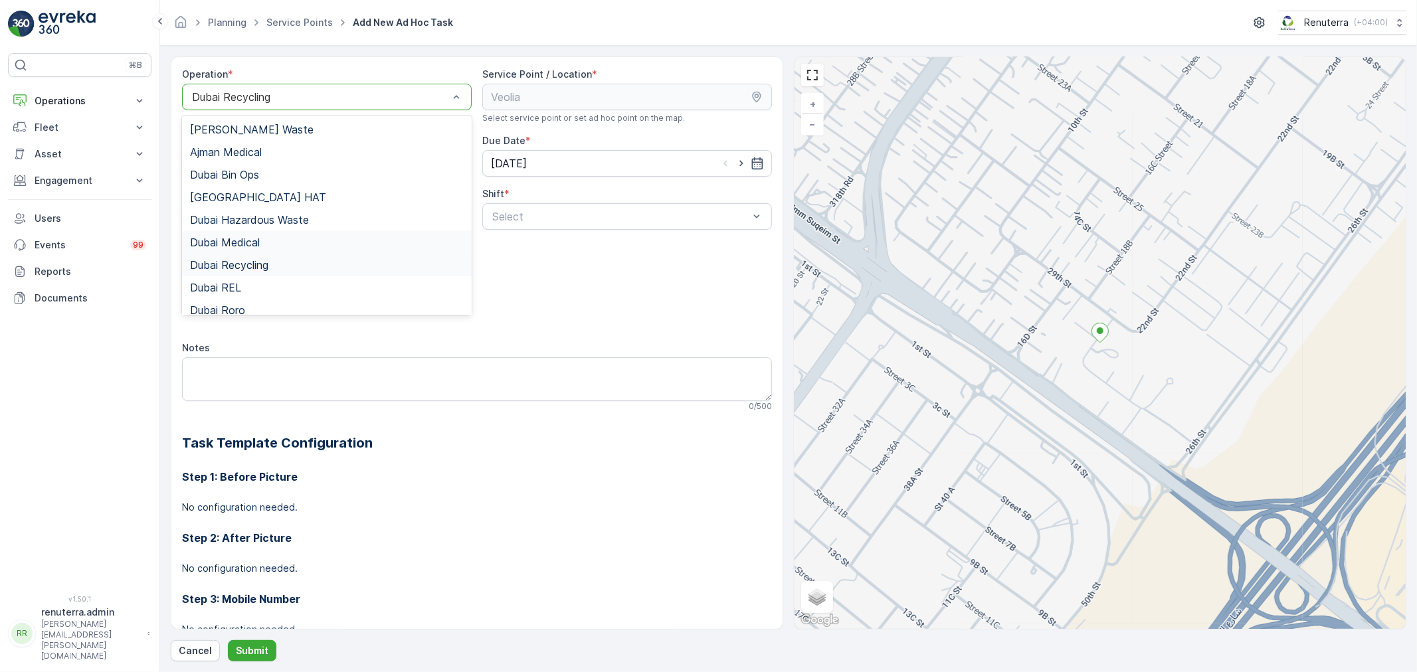
click at [277, 244] on div "Dubai Medical" at bounding box center [327, 243] width 274 height 12
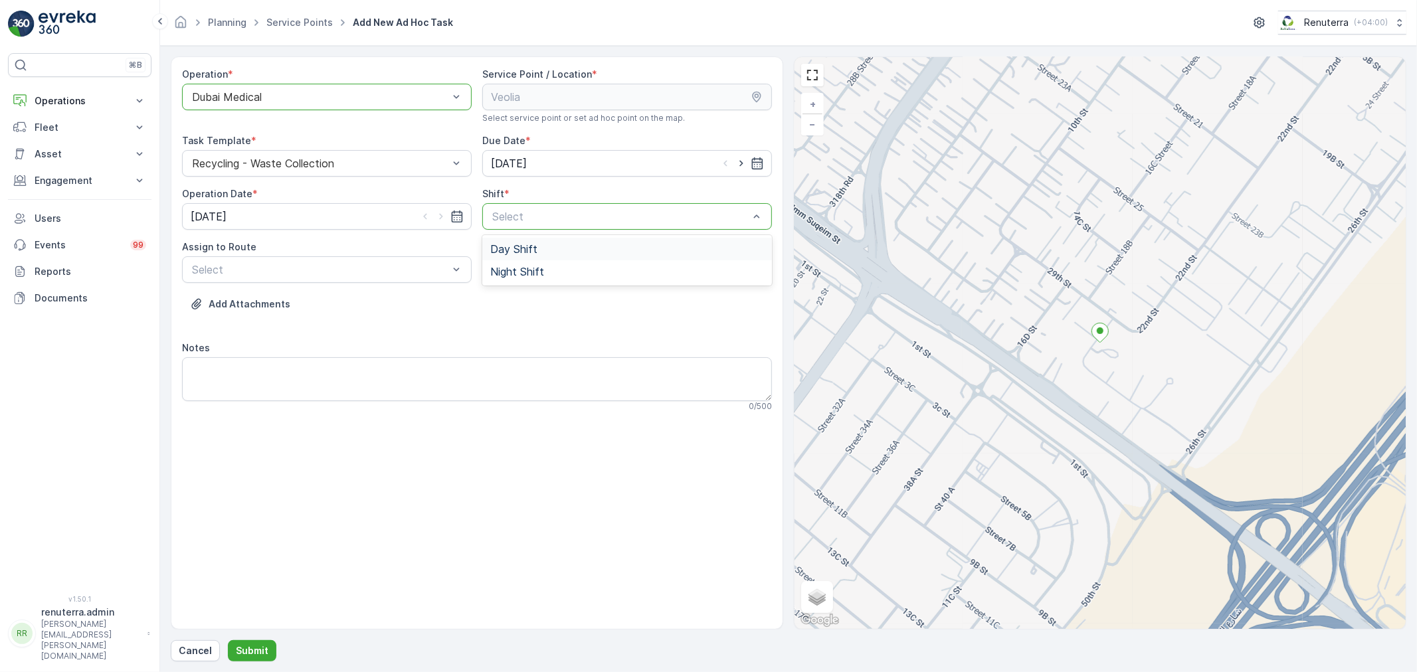
drag, startPoint x: 532, startPoint y: 210, endPoint x: 532, endPoint y: 233, distance: 23.3
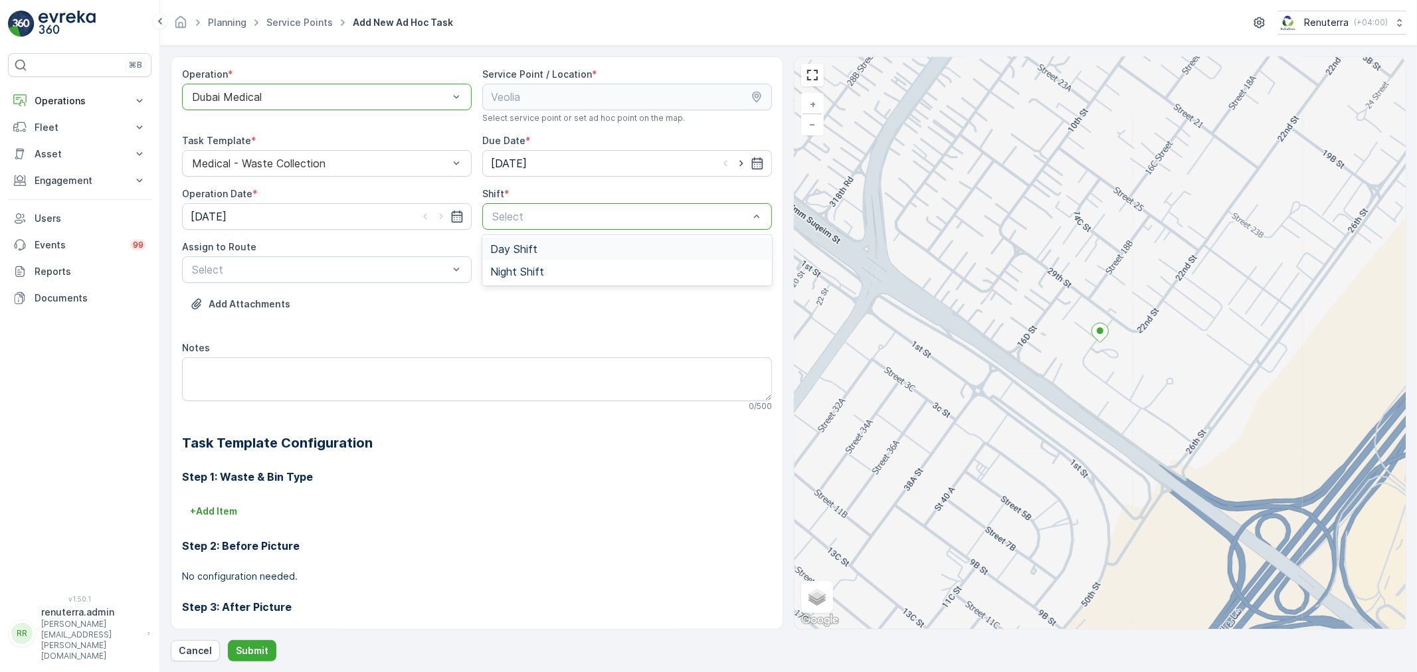
click at [532, 243] on span "Day Shift" at bounding box center [513, 249] width 47 height 12
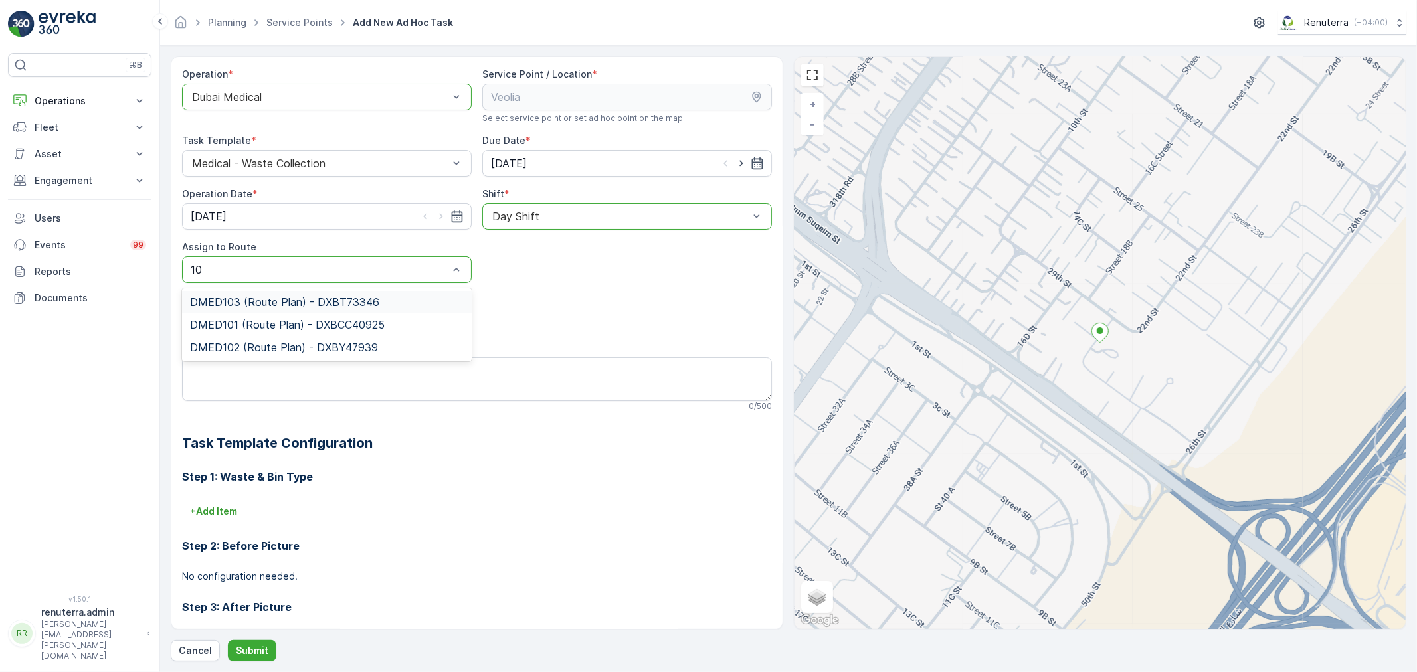
type input "102"
drag, startPoint x: 309, startPoint y: 304, endPoint x: 284, endPoint y: 322, distance: 31.4
click at [309, 304] on span "DMED102 (Route Plan) - DXBY47939" at bounding box center [284, 302] width 188 height 12
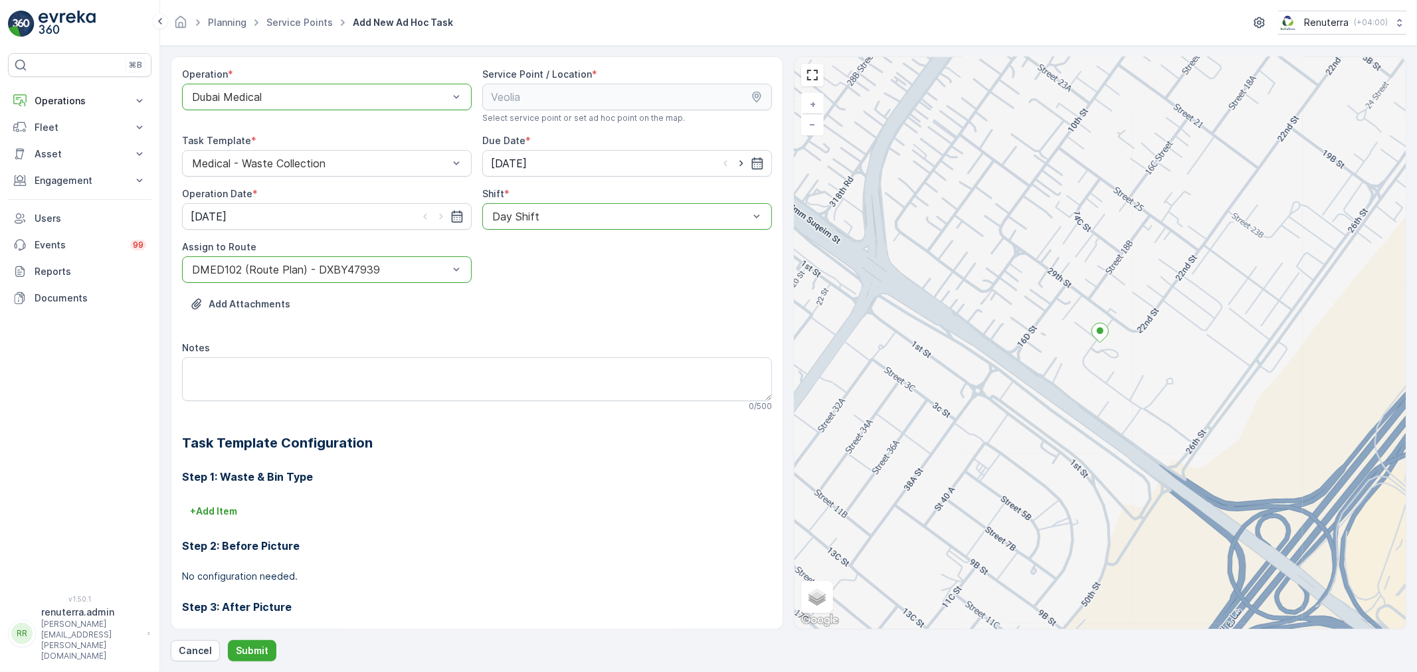
click at [246, 665] on form "Operation * option Dubai Medical, selected. Dubai Medical Service Point / Locat…" at bounding box center [788, 359] width 1257 height 627
click at [248, 656] on p "Submit" at bounding box center [252, 650] width 33 height 13
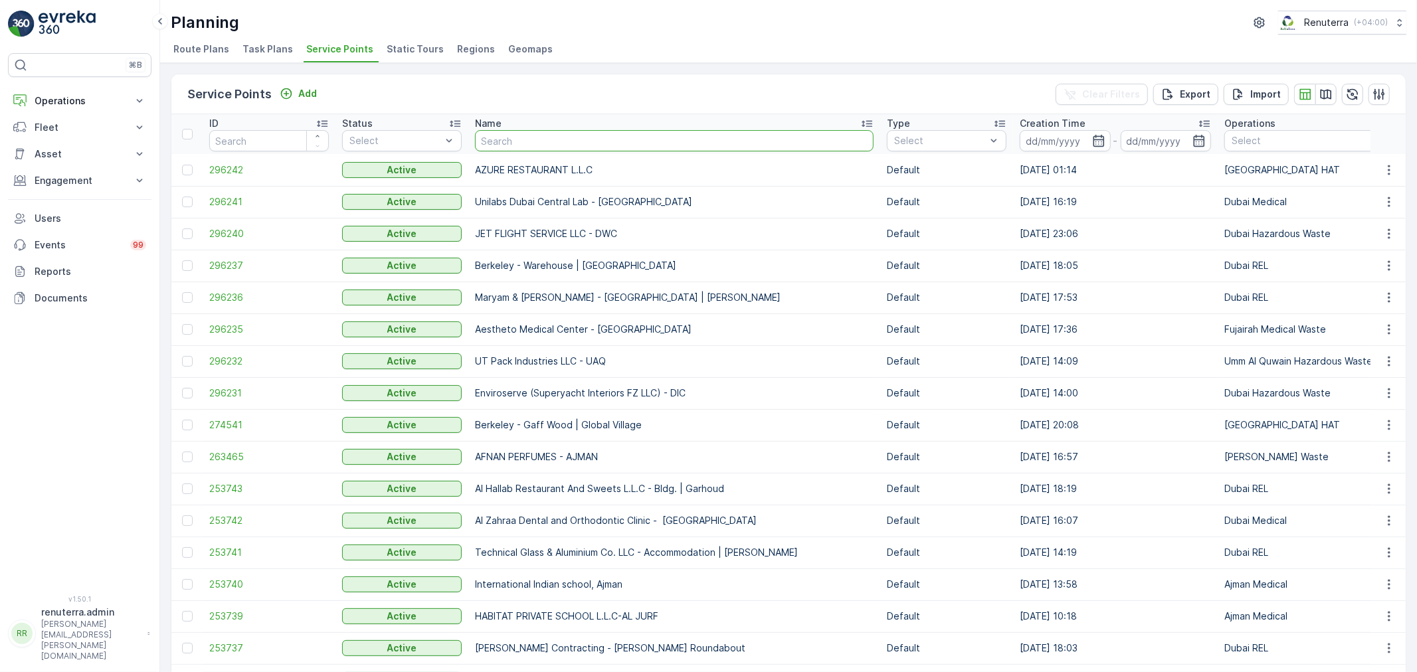
click at [502, 136] on input "text" at bounding box center [674, 140] width 399 height 21
paste input "KHALID ALI AHMED BINZAYED ALFALASI"
type input "KHALID ALI AHMED BINZAYED ALFALASI"
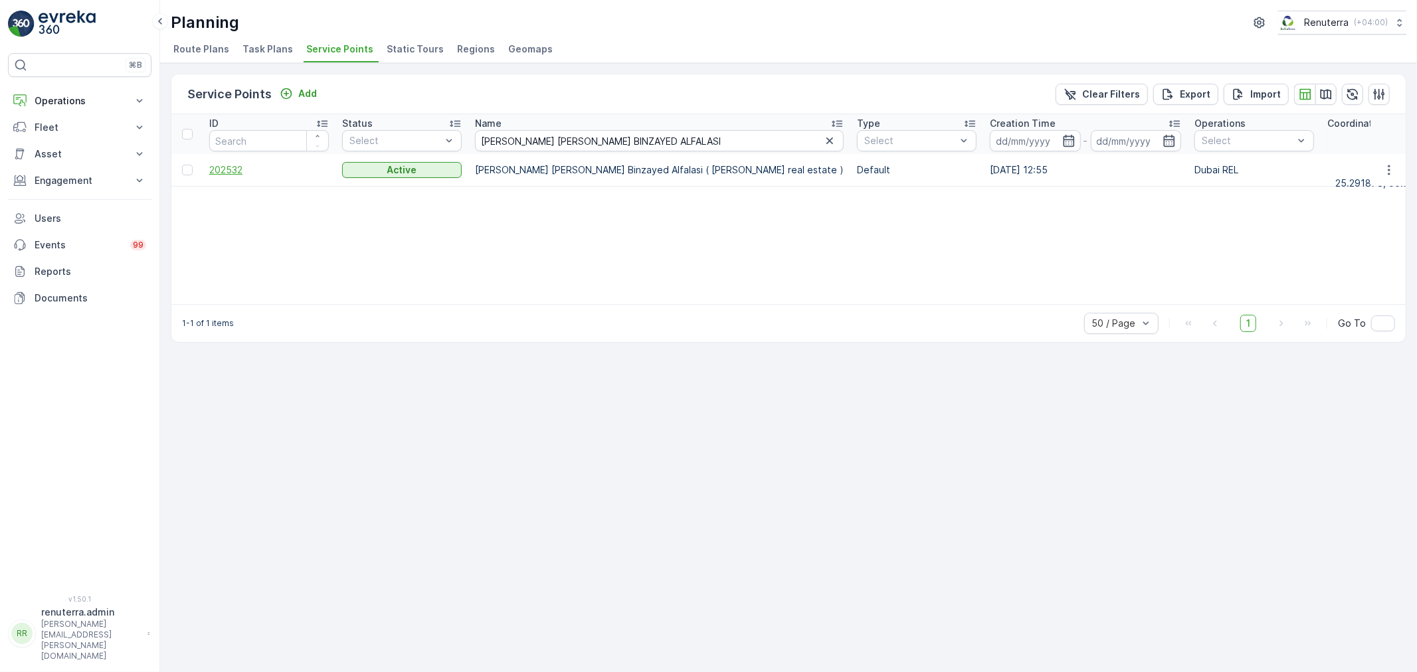
click at [229, 163] on span "202532" at bounding box center [269, 169] width 120 height 13
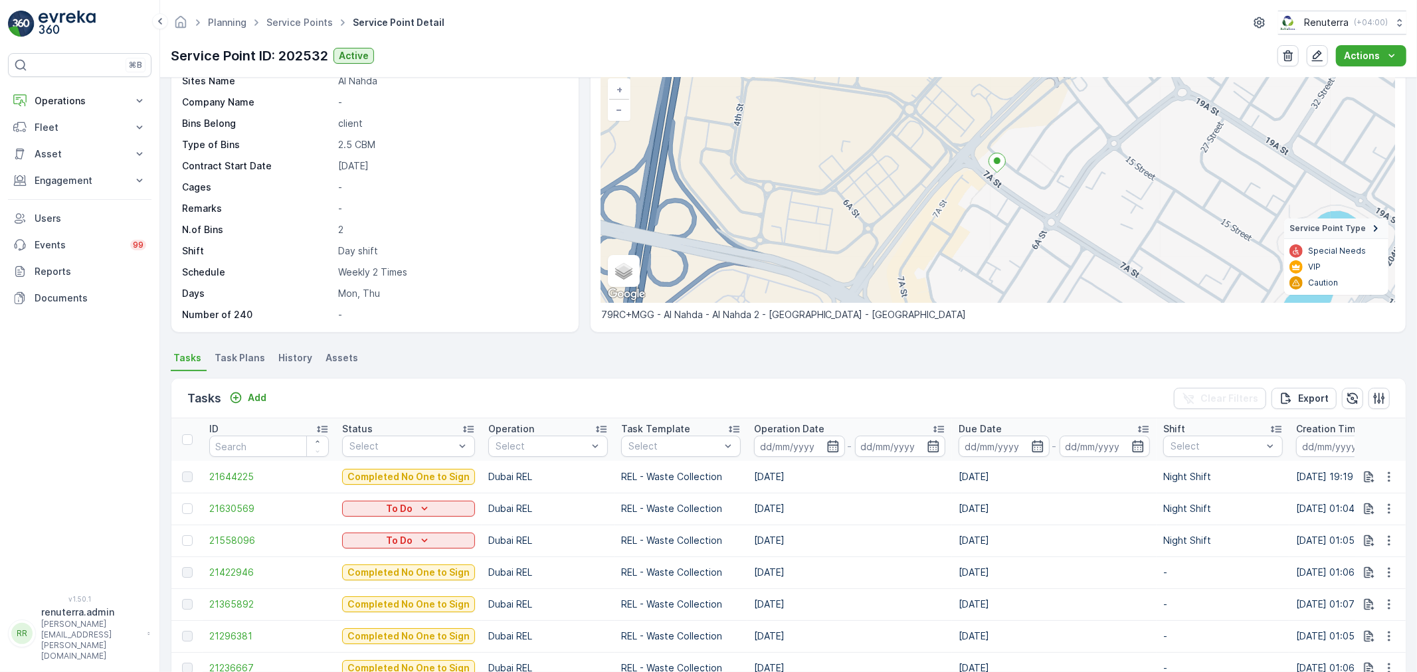
scroll to position [74, 0]
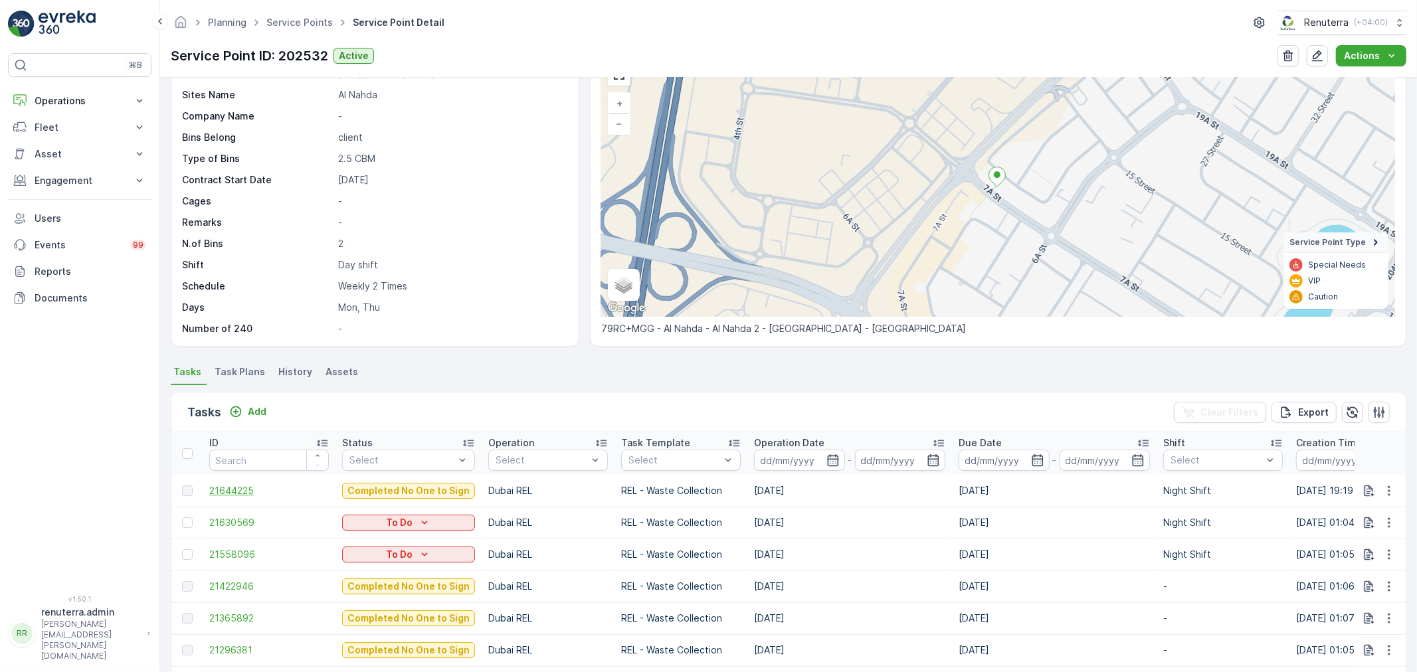
click at [241, 492] on span "21644225" at bounding box center [269, 490] width 120 height 13
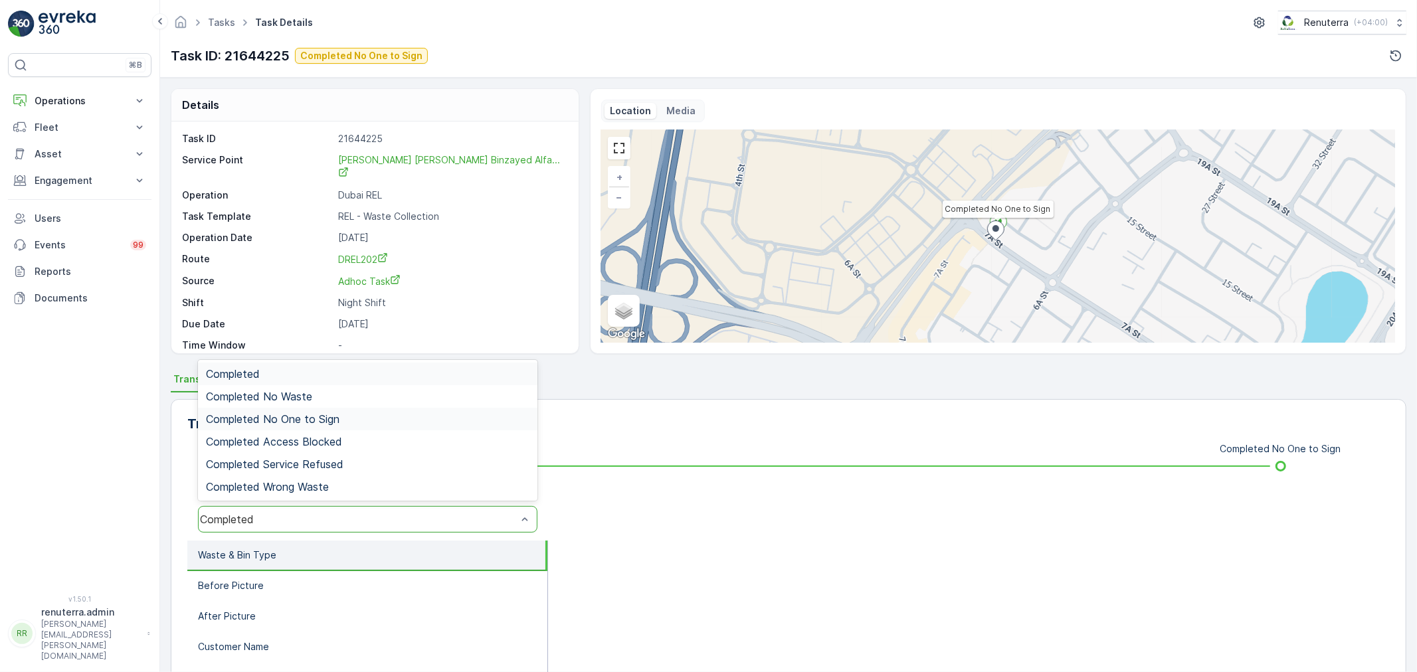
click at [286, 419] on span "Completed No One to Sign" at bounding box center [273, 419] width 134 height 12
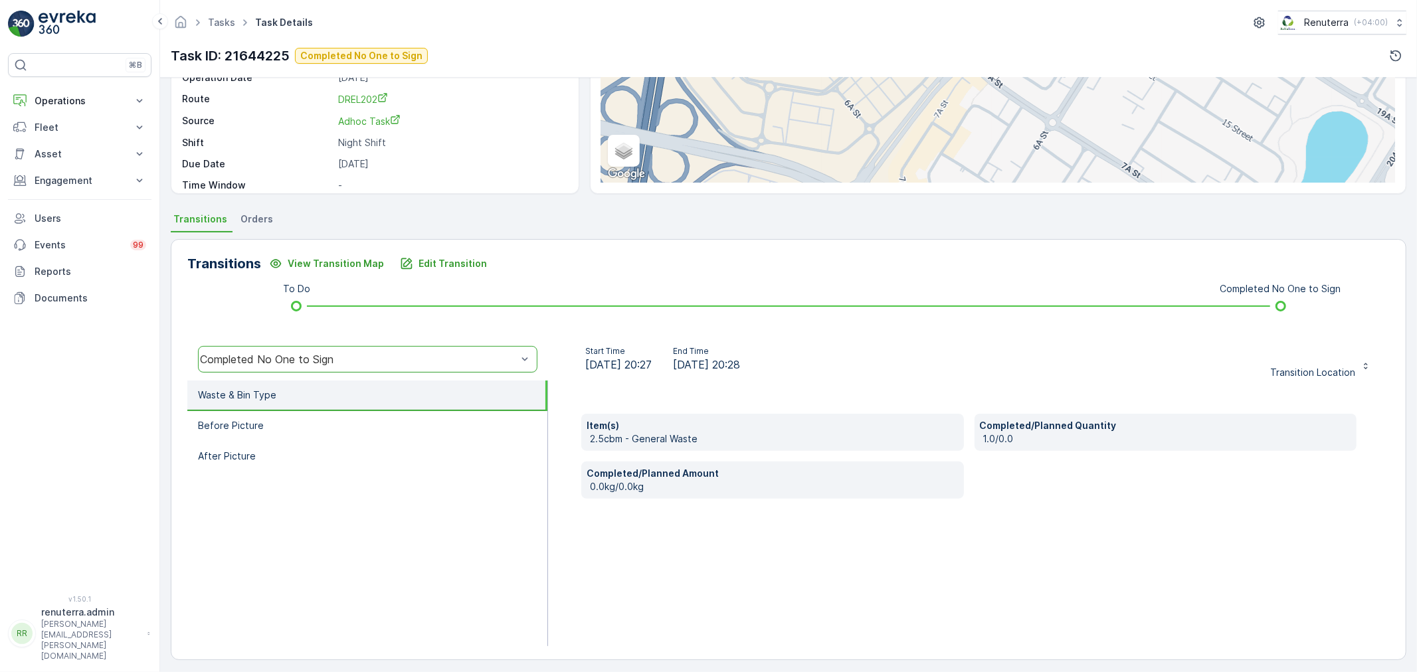
scroll to position [164, 0]
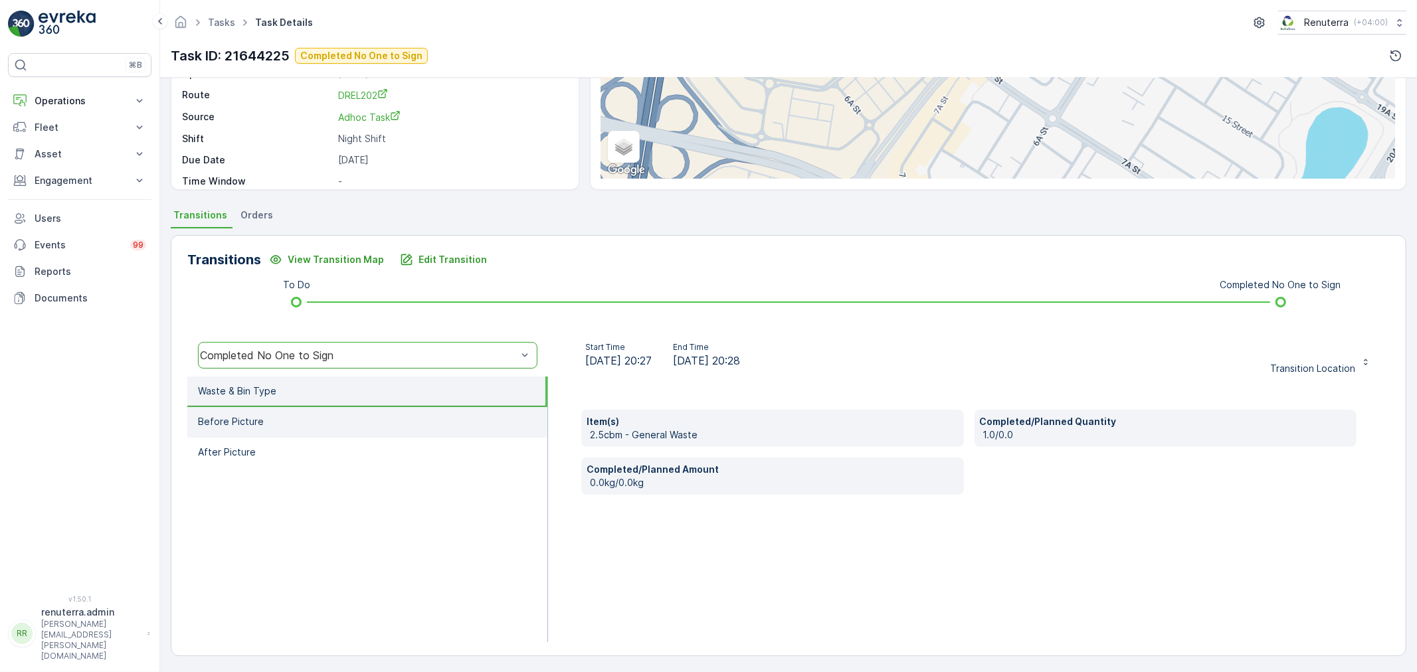
drag, startPoint x: 311, startPoint y: 423, endPoint x: 302, endPoint y: 432, distance: 12.7
click at [310, 423] on li "Before Picture" at bounding box center [367, 422] width 360 height 31
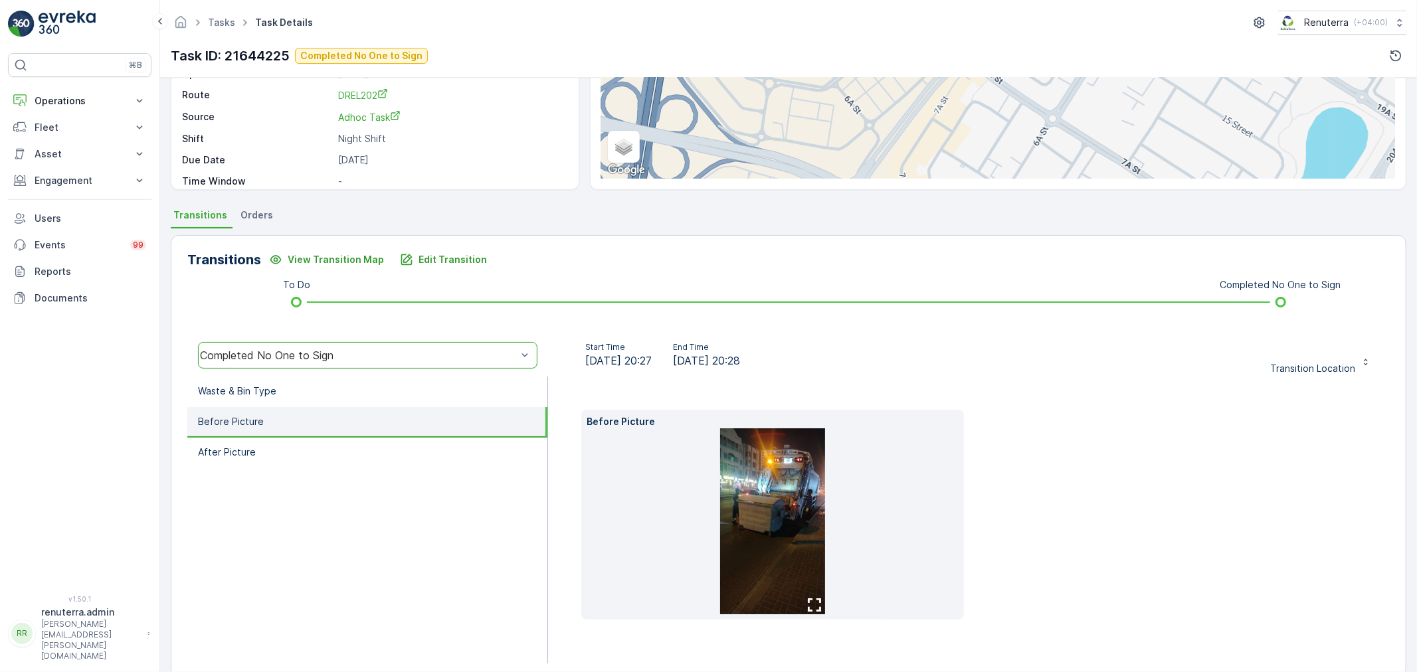
click at [756, 495] on img at bounding box center [772, 522] width 105 height 186
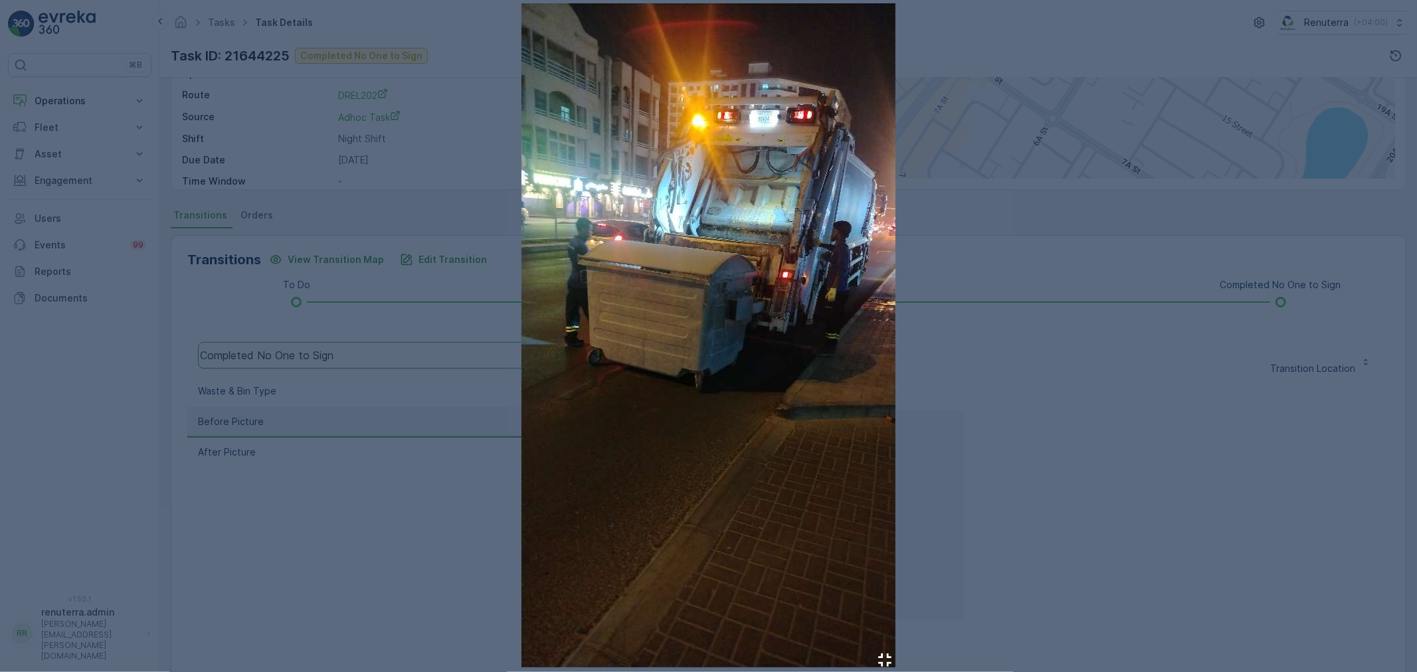
click at [961, 407] on div at bounding box center [708, 336] width 1417 height 672
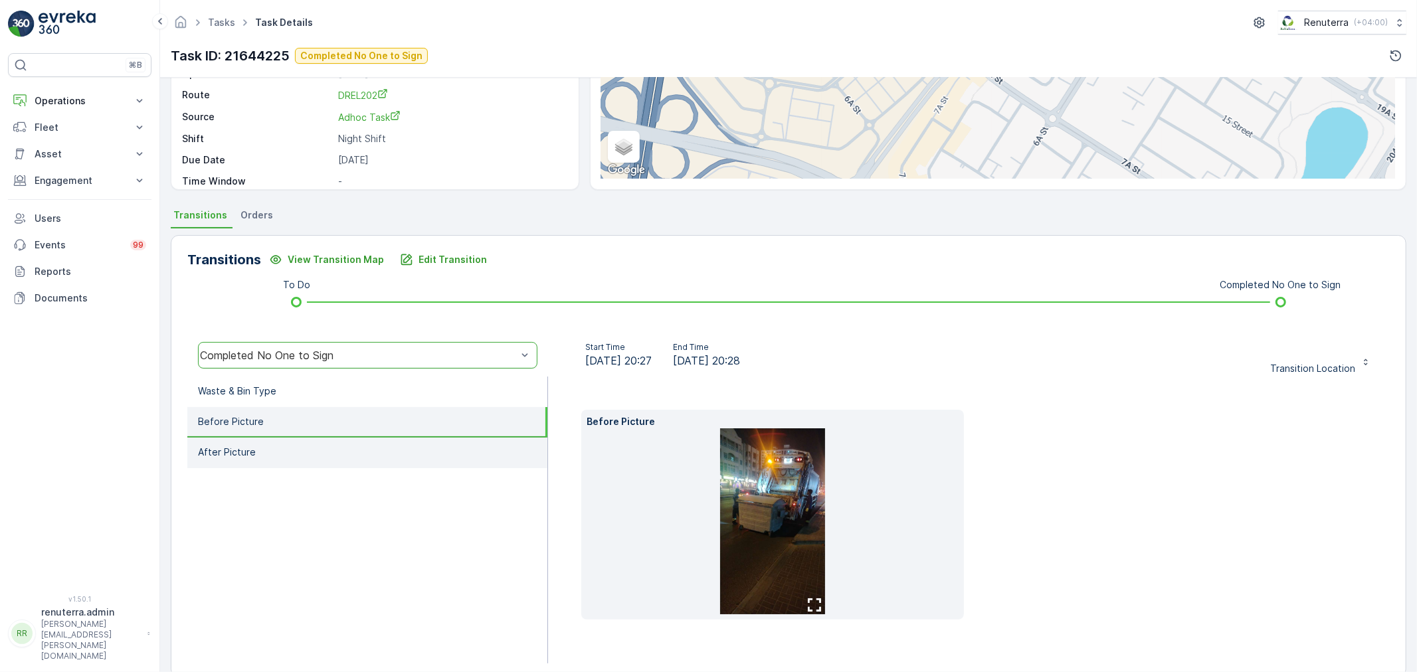
click at [240, 449] on p "After Picture" at bounding box center [227, 452] width 58 height 13
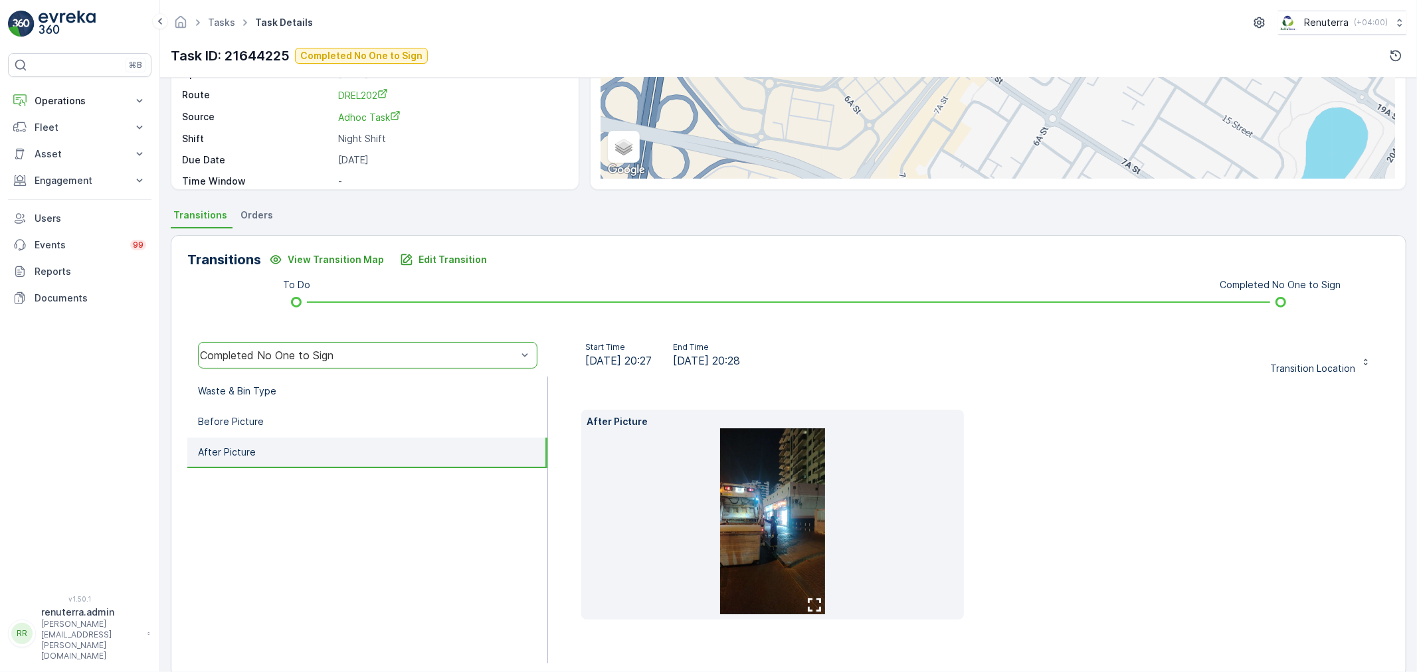
click at [747, 520] on img at bounding box center [772, 522] width 105 height 186
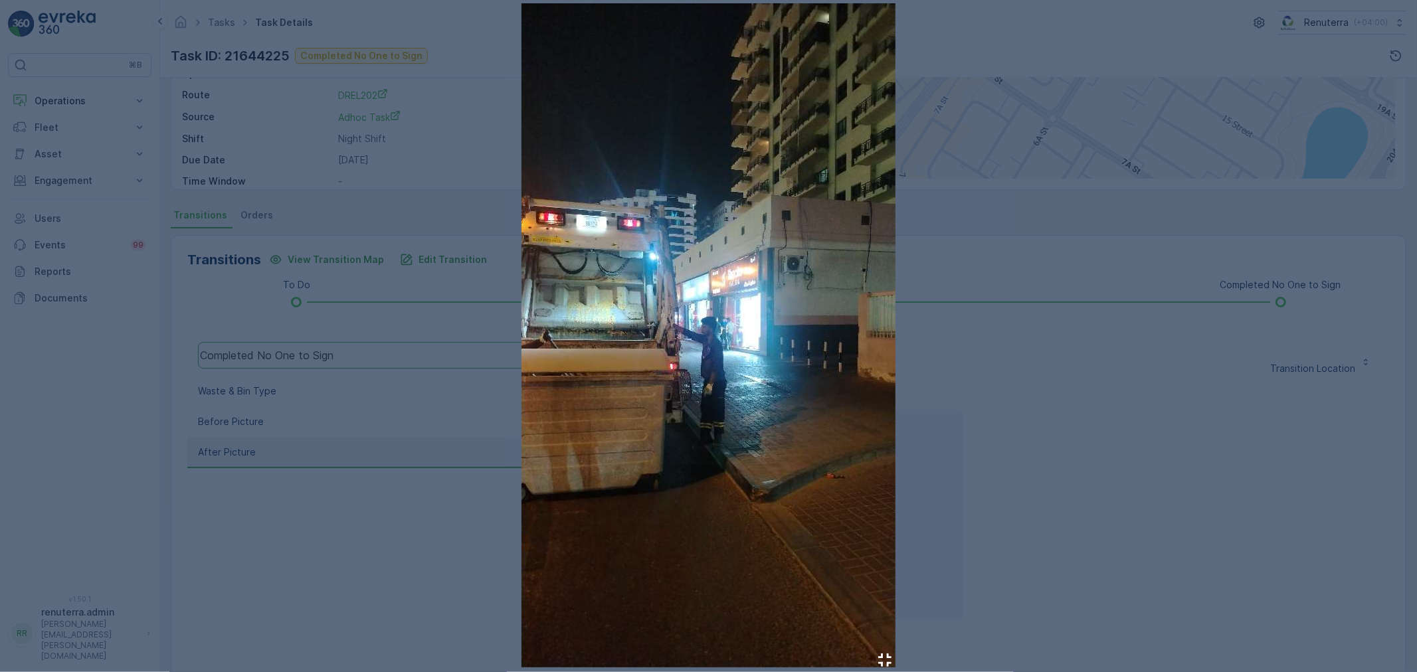
drag, startPoint x: 1070, startPoint y: 409, endPoint x: 1026, endPoint y: 412, distance: 44.0
click at [1071, 409] on div at bounding box center [708, 336] width 1417 height 672
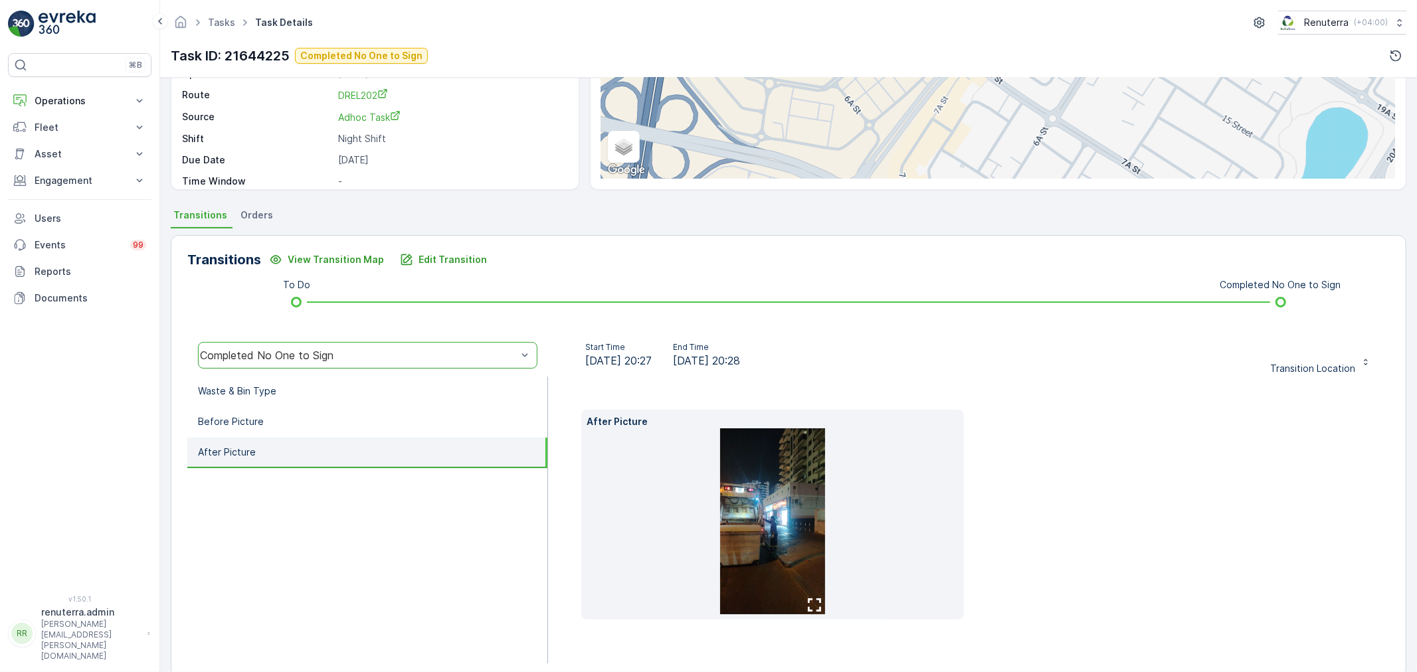
click at [771, 499] on img at bounding box center [772, 522] width 105 height 186
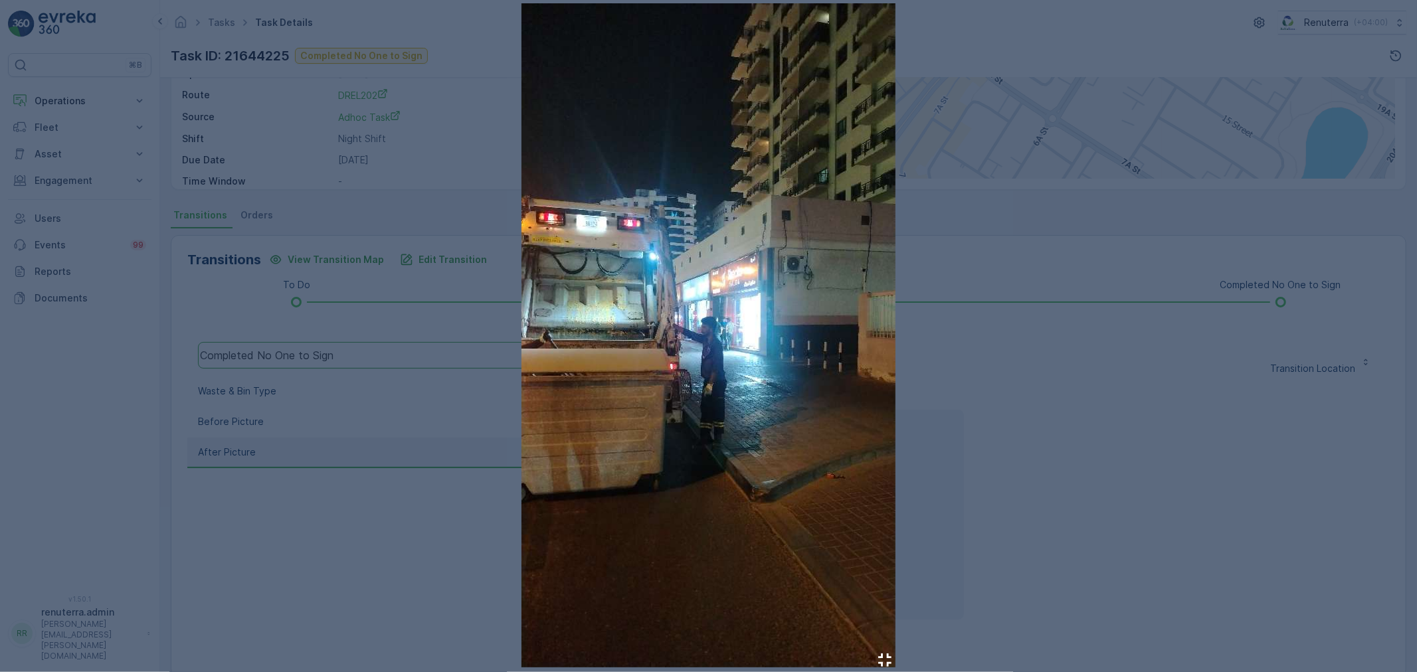
drag, startPoint x: 975, startPoint y: 406, endPoint x: 958, endPoint y: 411, distance: 17.9
click at [969, 408] on div at bounding box center [708, 336] width 1417 height 672
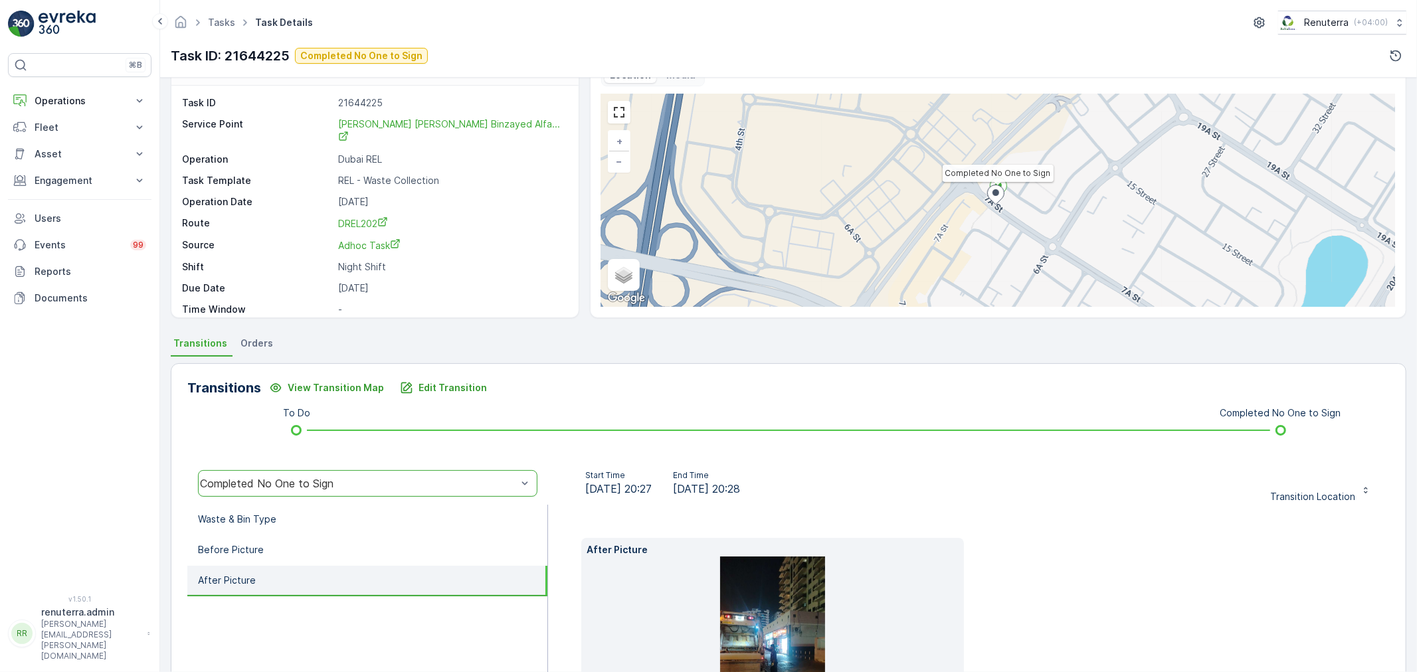
scroll to position [147, 0]
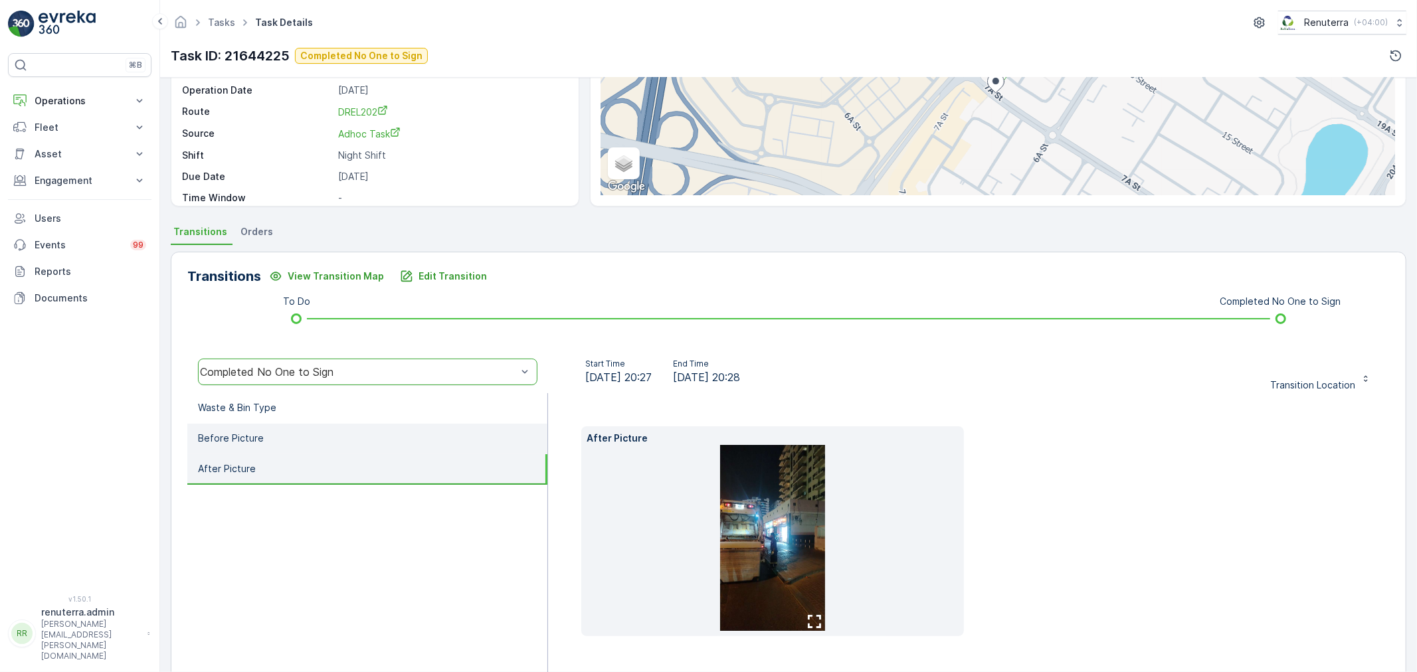
click at [314, 442] on li "Before Picture" at bounding box center [367, 439] width 360 height 31
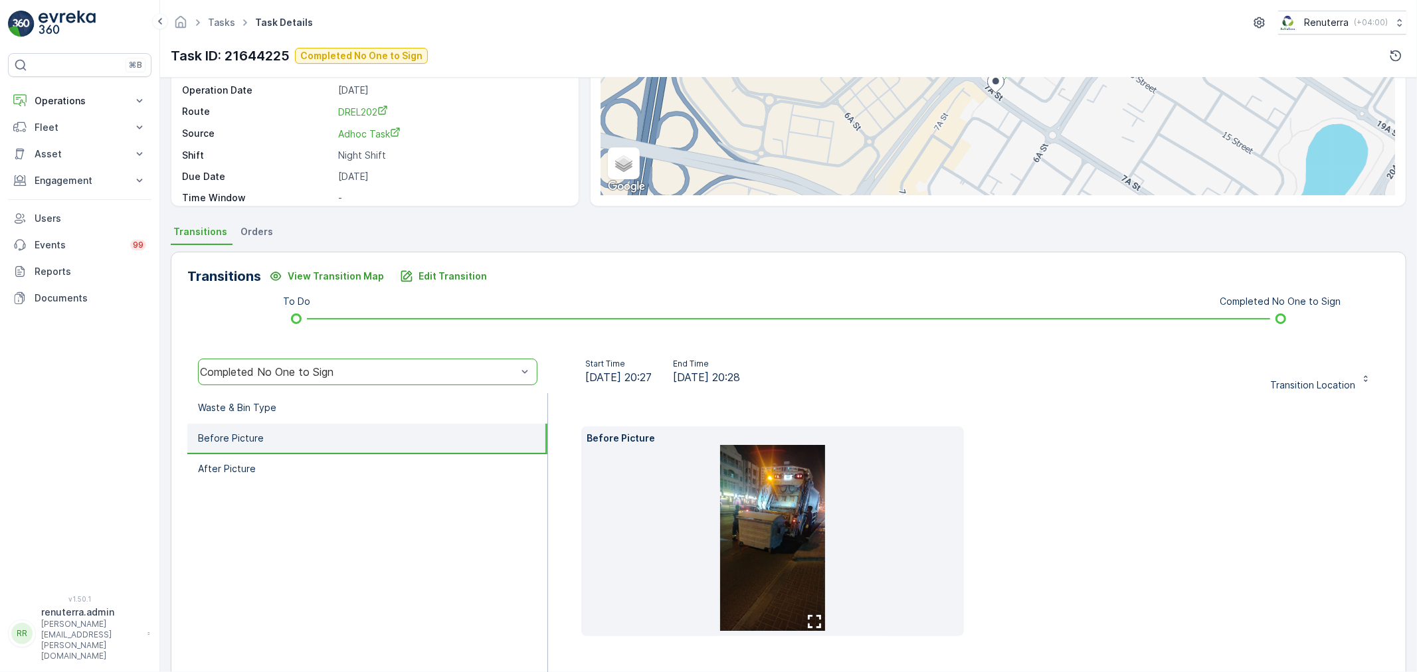
click at [758, 477] on img at bounding box center [772, 538] width 105 height 186
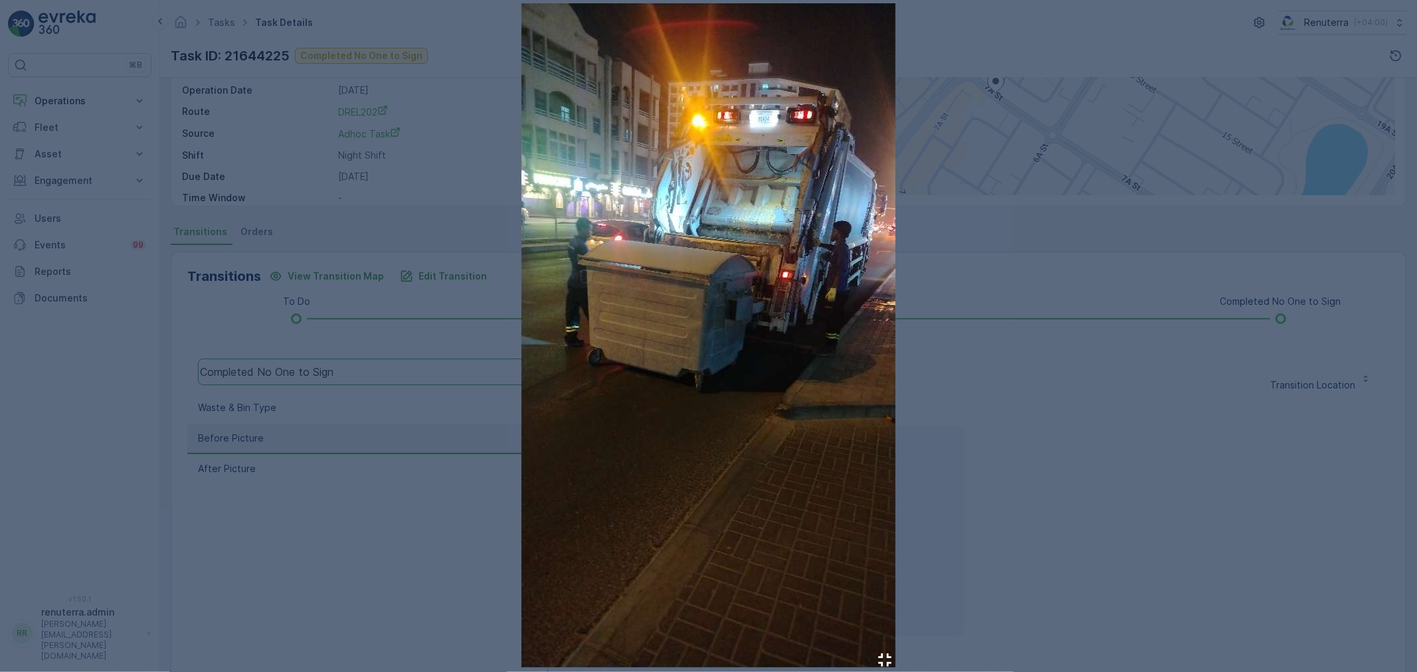
click at [1133, 316] on div at bounding box center [708, 336] width 1417 height 672
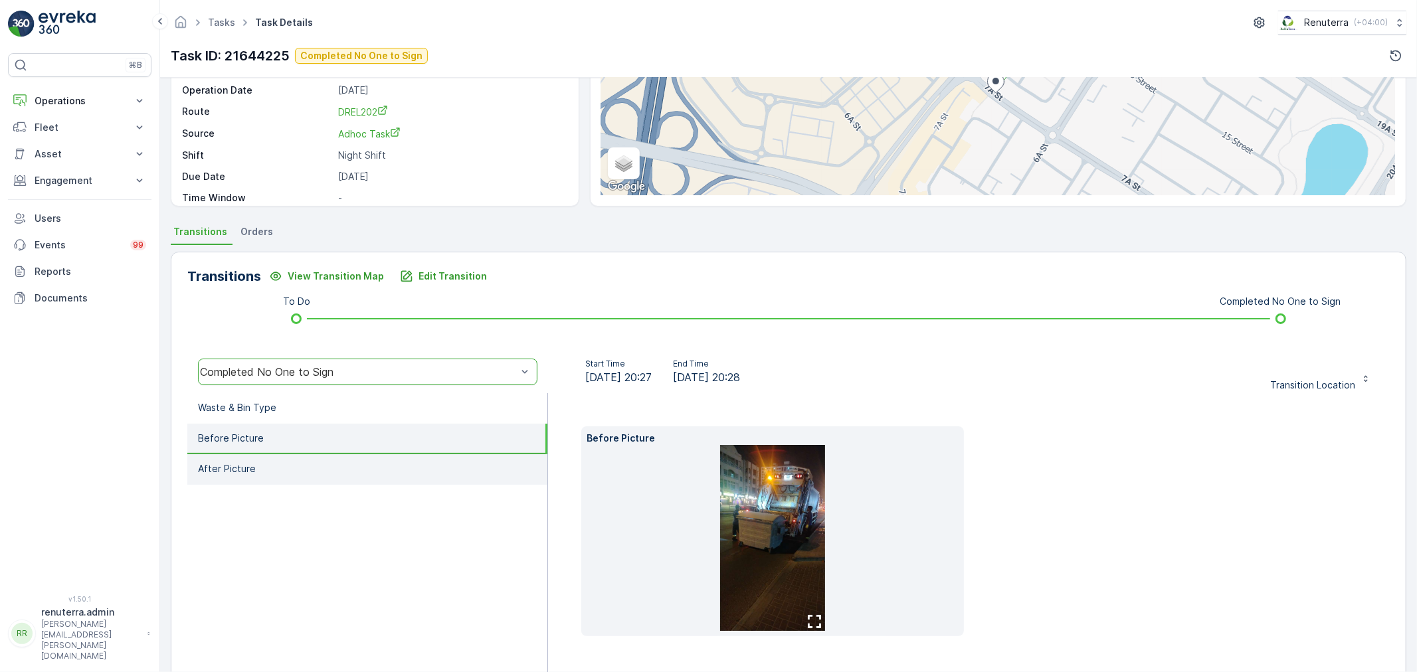
click at [278, 472] on li "After Picture" at bounding box center [367, 469] width 360 height 31
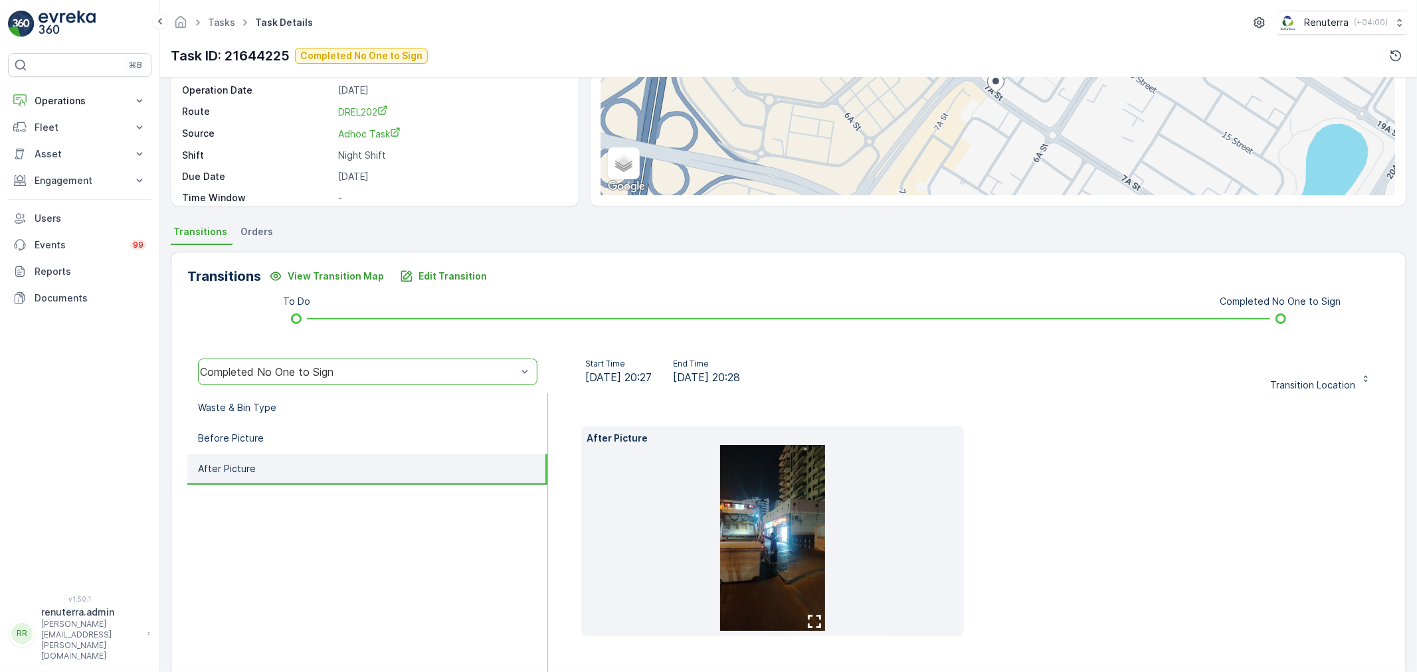
drag, startPoint x: 310, startPoint y: 428, endPoint x: 299, endPoint y: 455, distance: 29.2
click at [308, 428] on li "Before Picture" at bounding box center [367, 439] width 360 height 31
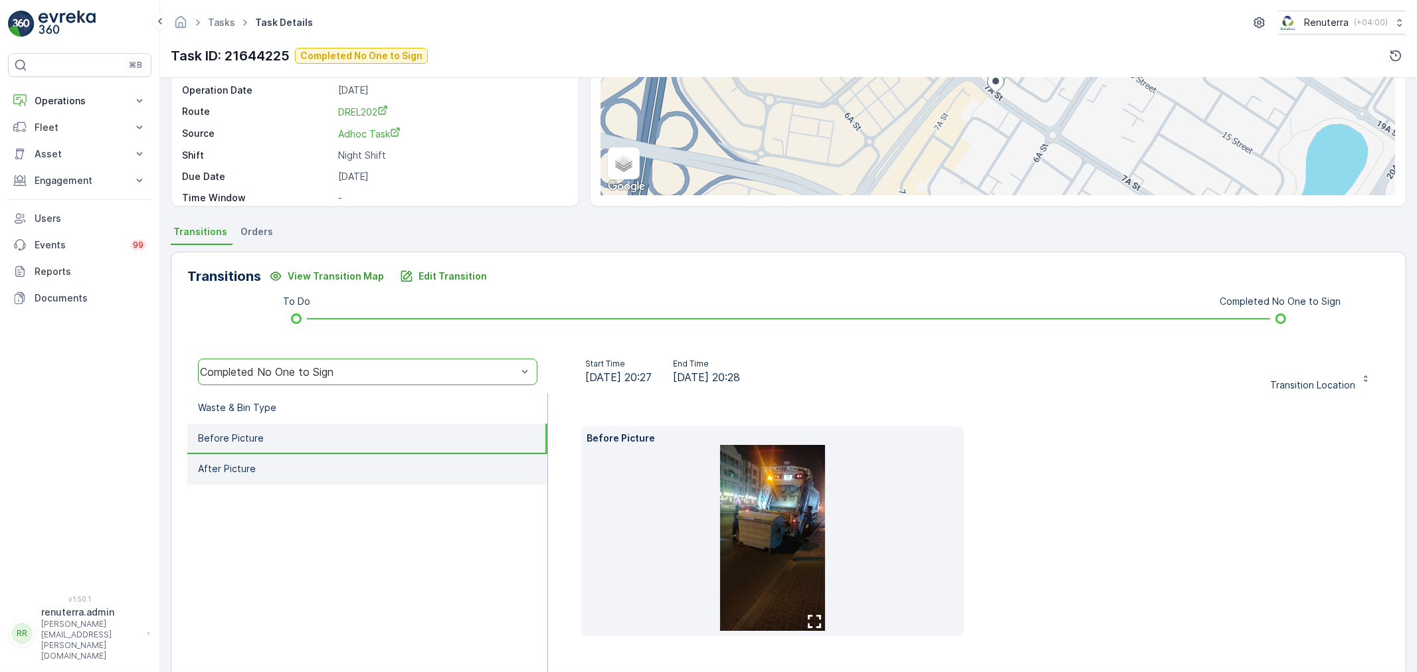
drag, startPoint x: 299, startPoint y: 456, endPoint x: 327, endPoint y: 468, distance: 30.4
click at [298, 456] on li "After Picture" at bounding box center [367, 469] width 360 height 31
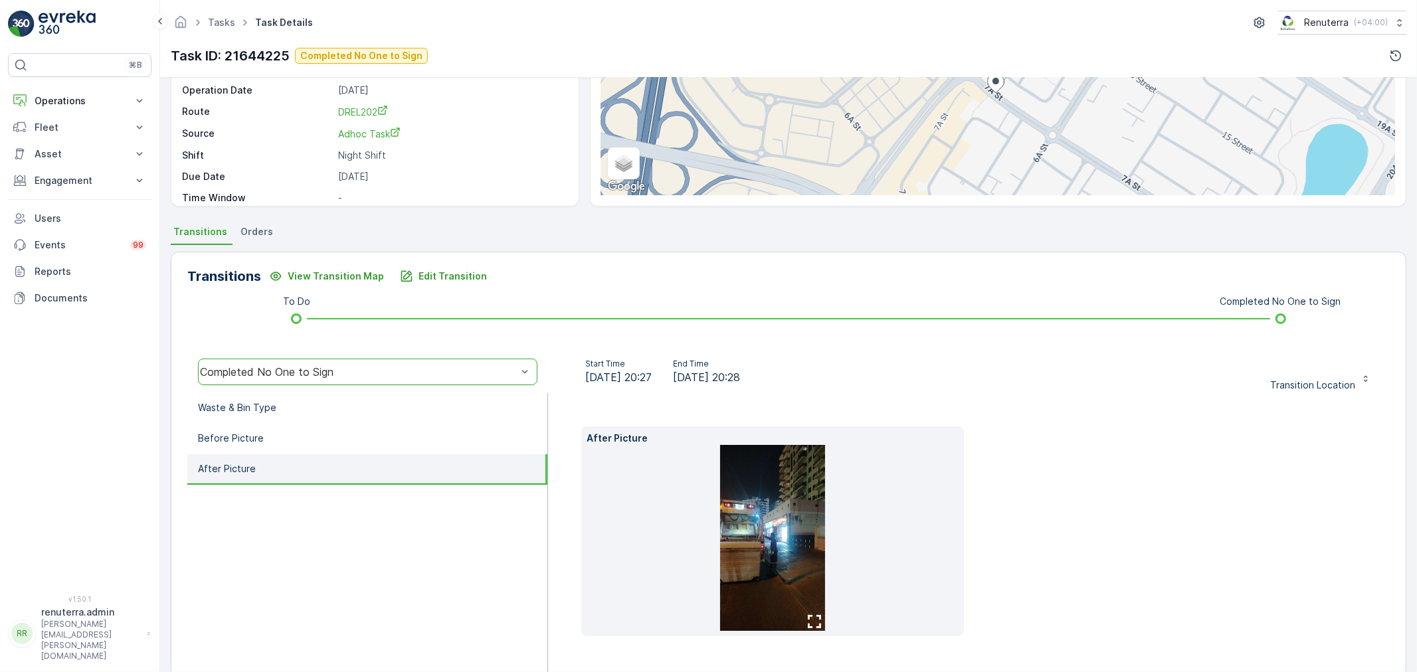
click at [798, 541] on img at bounding box center [772, 538] width 105 height 186
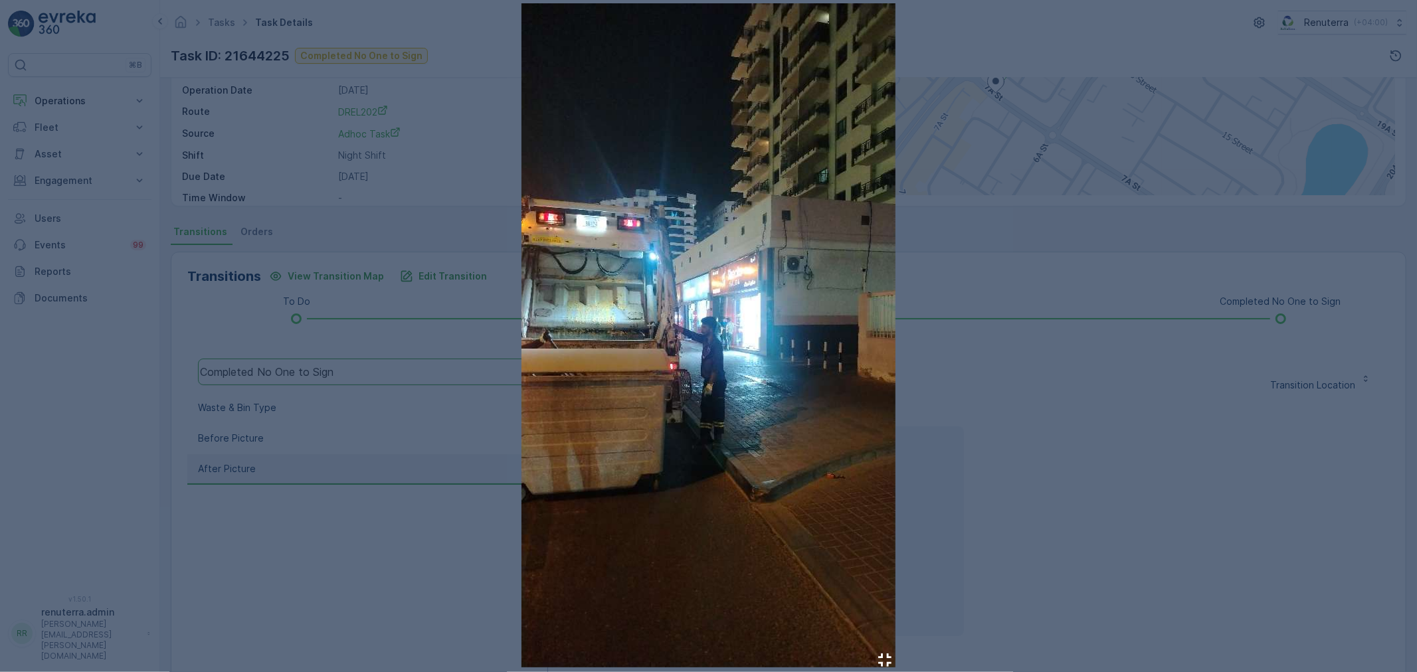
click at [720, 387] on img at bounding box center [709, 335] width 374 height 664
click at [1157, 383] on div at bounding box center [708, 336] width 1417 height 672
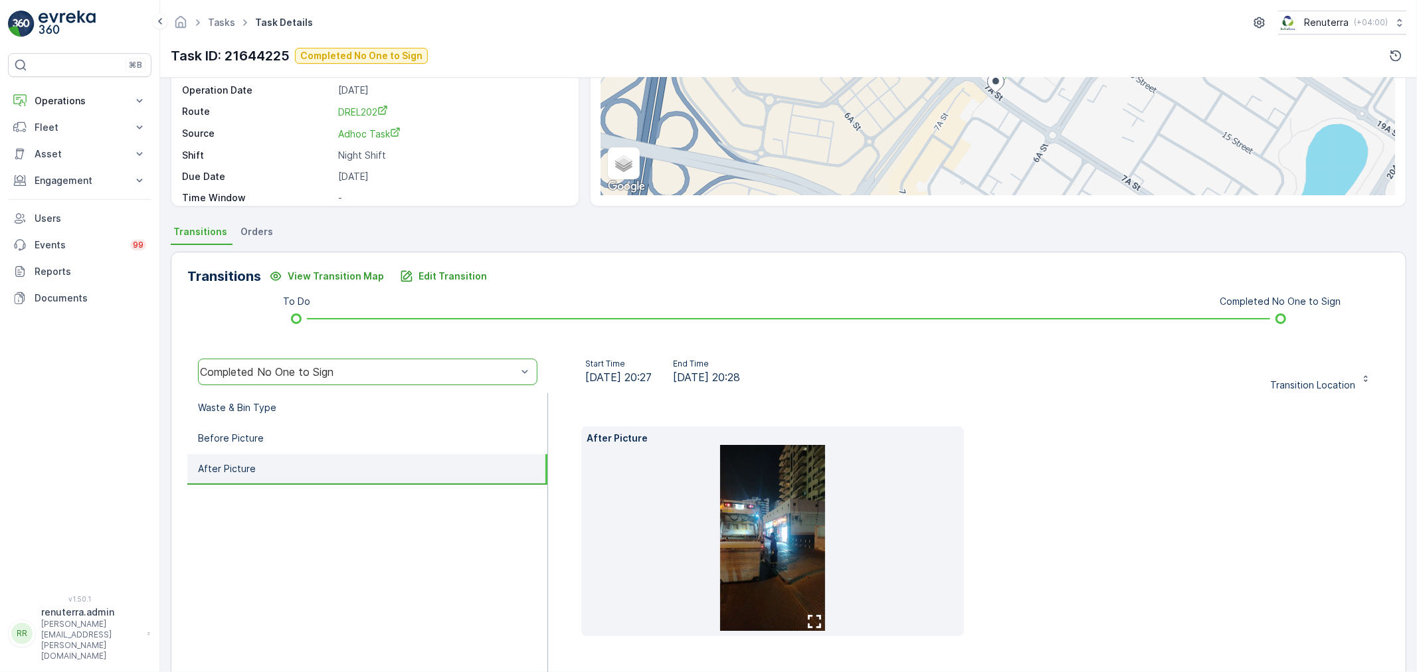
click at [737, 498] on img at bounding box center [772, 538] width 105 height 186
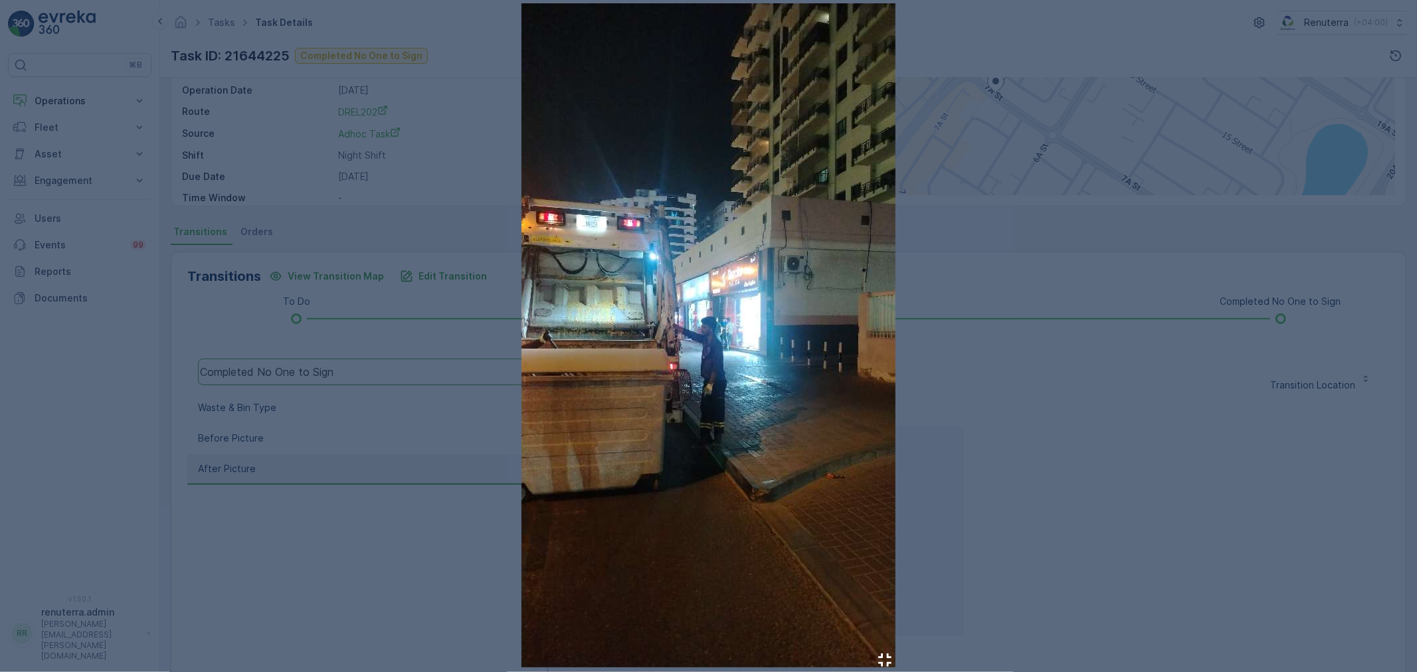
click at [1113, 352] on div at bounding box center [708, 336] width 1417 height 672
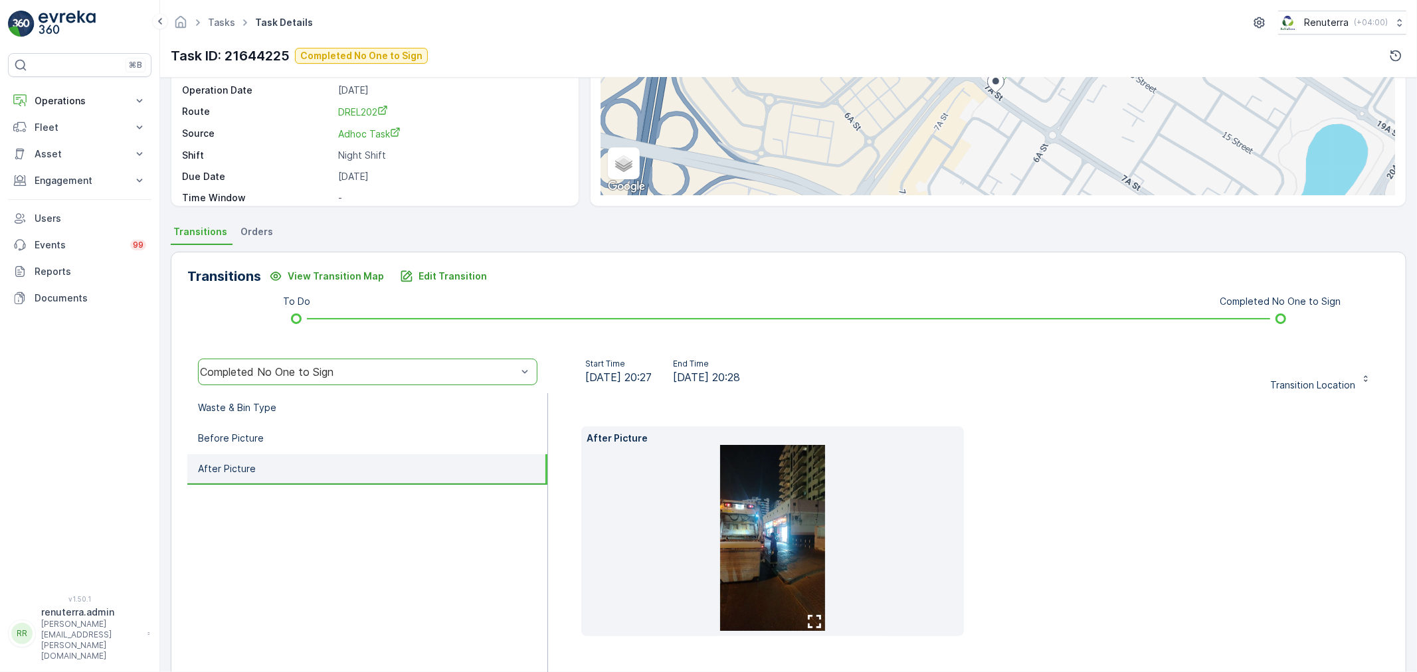
click at [765, 487] on img at bounding box center [772, 538] width 105 height 186
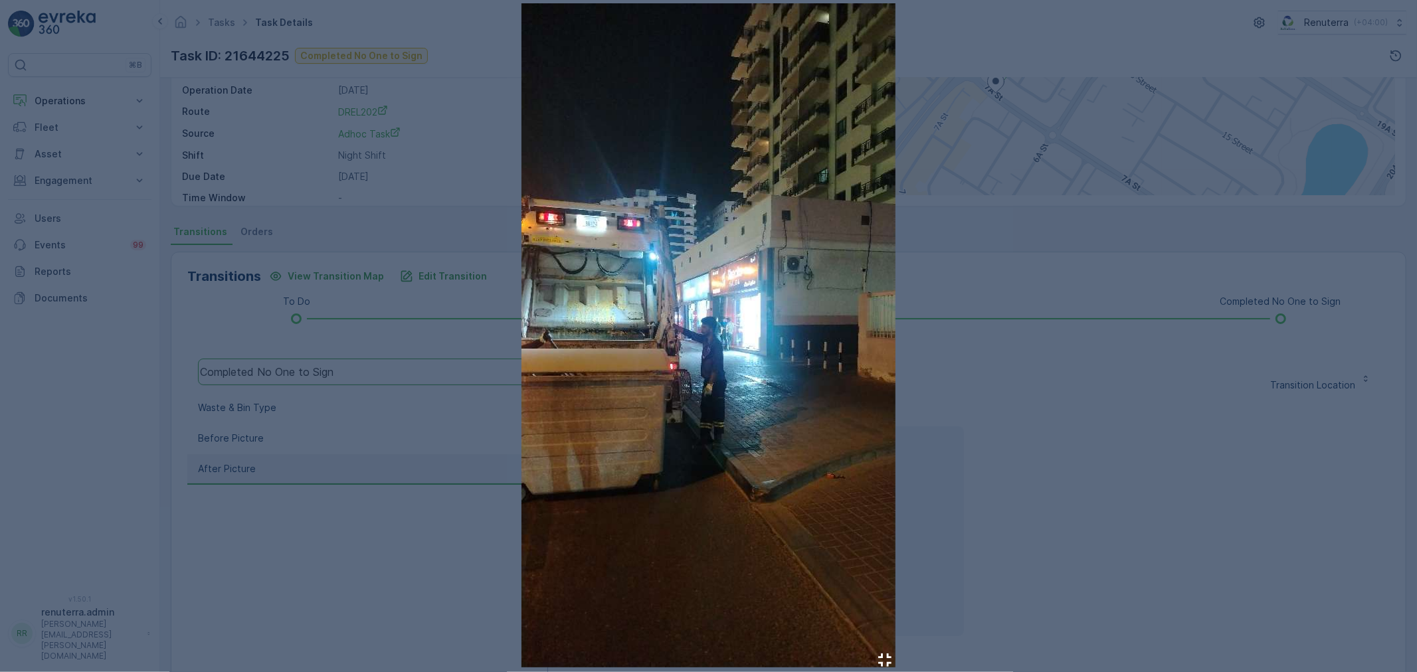
click at [1087, 318] on div at bounding box center [708, 336] width 1417 height 672
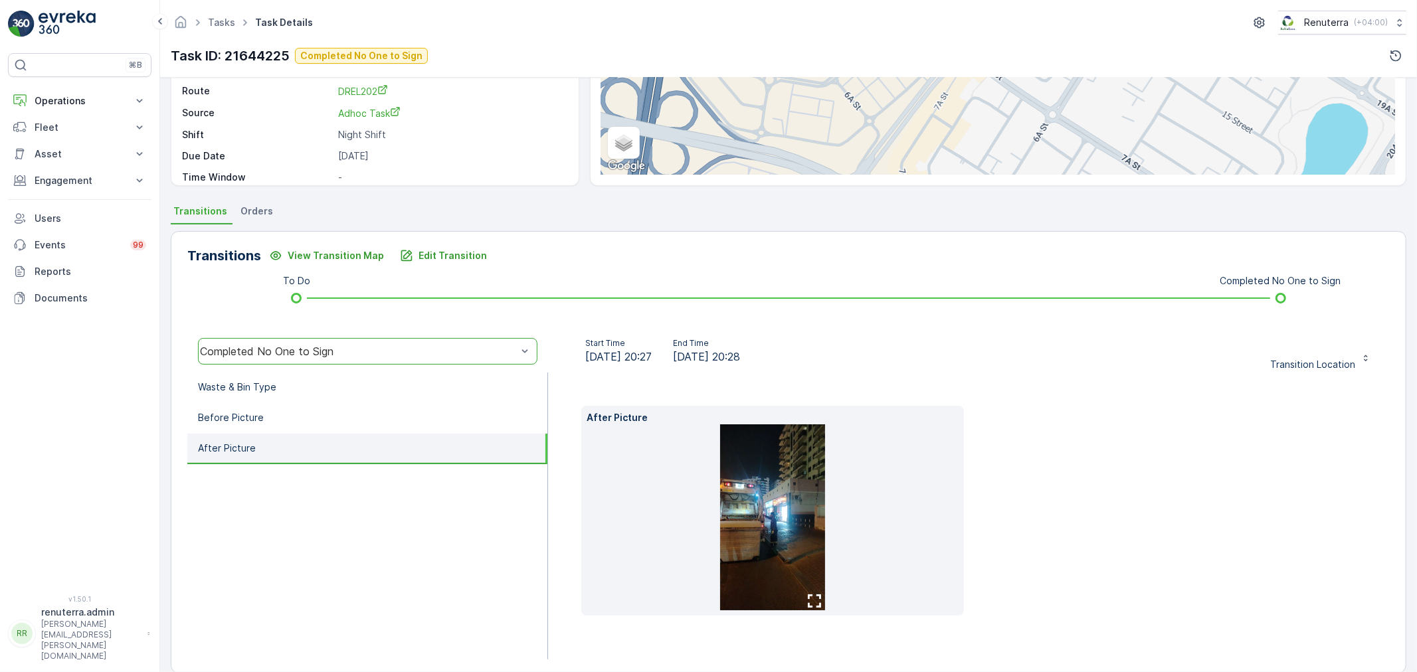
scroll to position [186, 0]
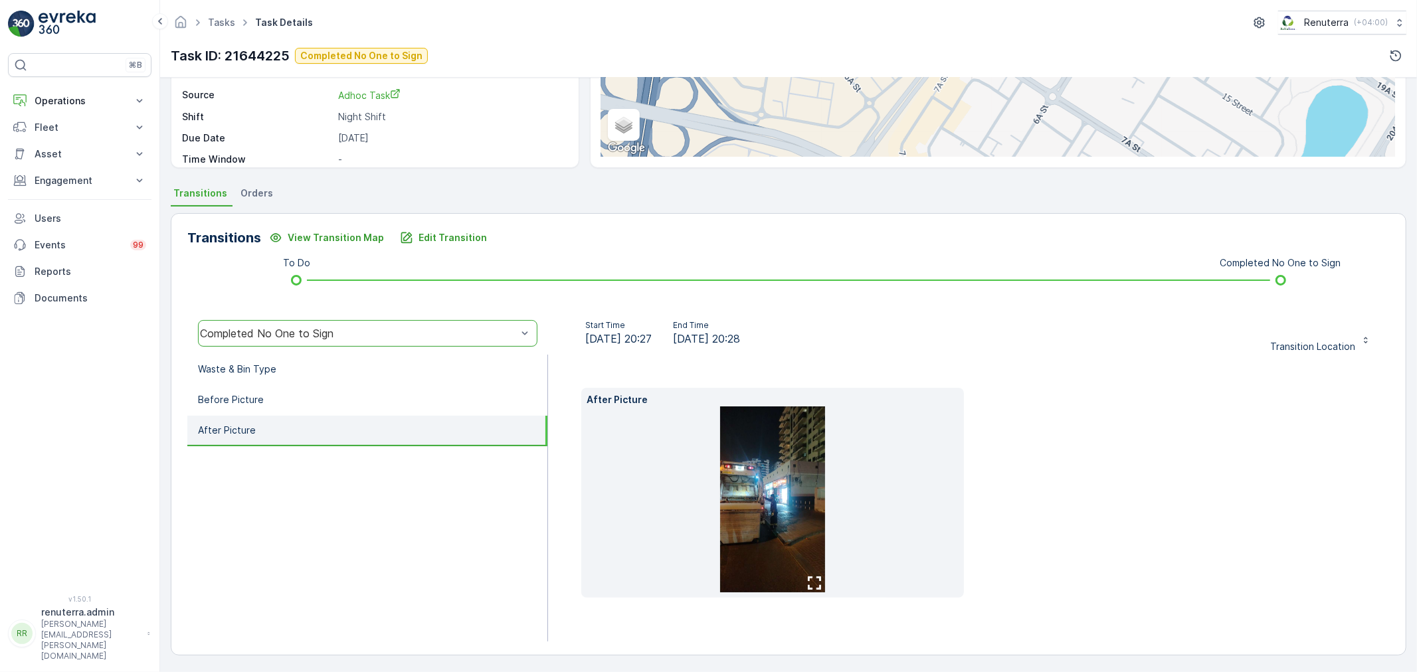
click at [795, 514] on img at bounding box center [772, 500] width 105 height 186
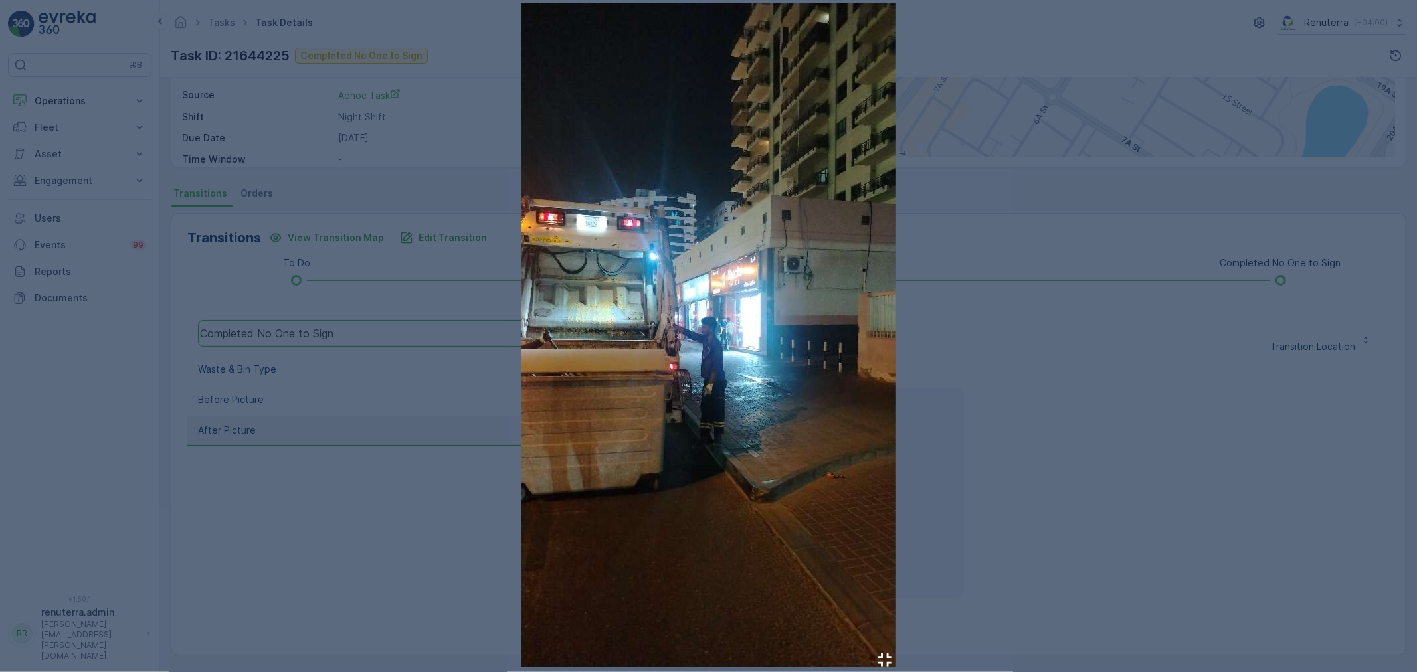
click at [1115, 344] on div at bounding box center [708, 336] width 1417 height 672
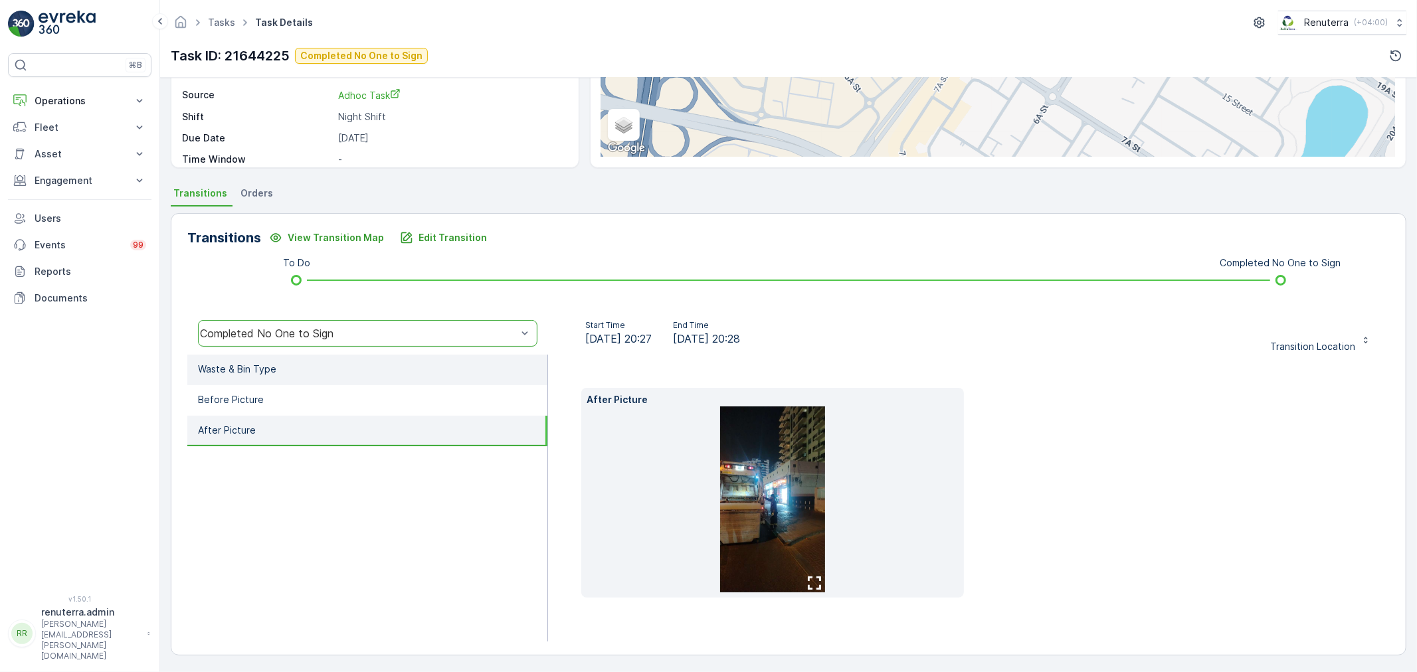
click at [233, 403] on p "Before Picture" at bounding box center [231, 399] width 66 height 13
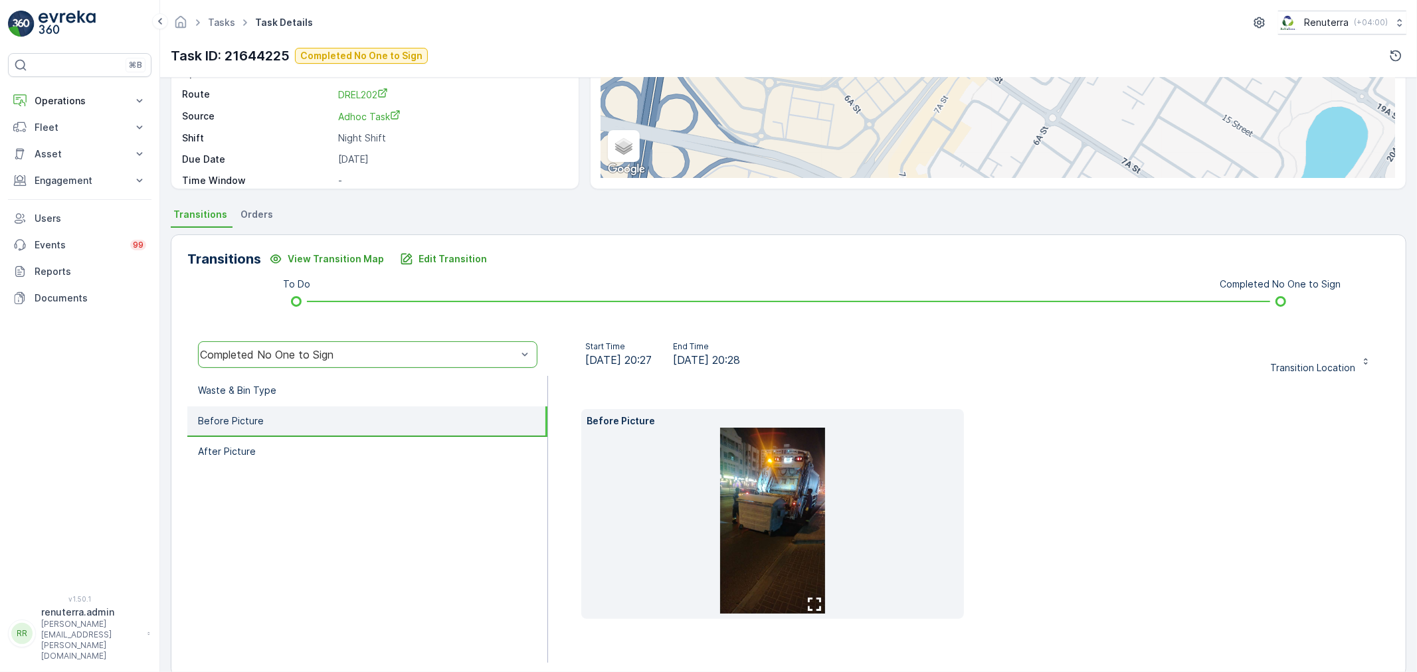
click at [804, 595] on button "button" at bounding box center [814, 604] width 21 height 19
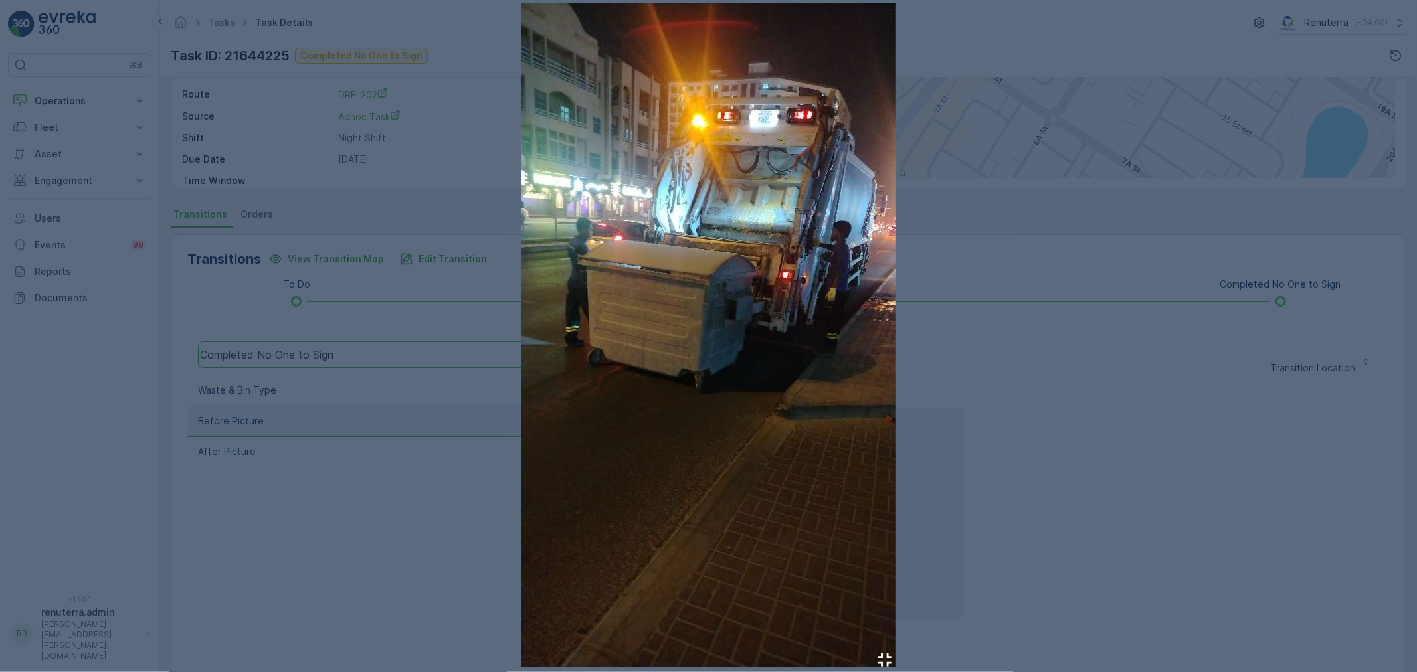
drag, startPoint x: 990, startPoint y: 414, endPoint x: 999, endPoint y: 409, distance: 10.7
click at [995, 410] on div at bounding box center [708, 336] width 1417 height 672
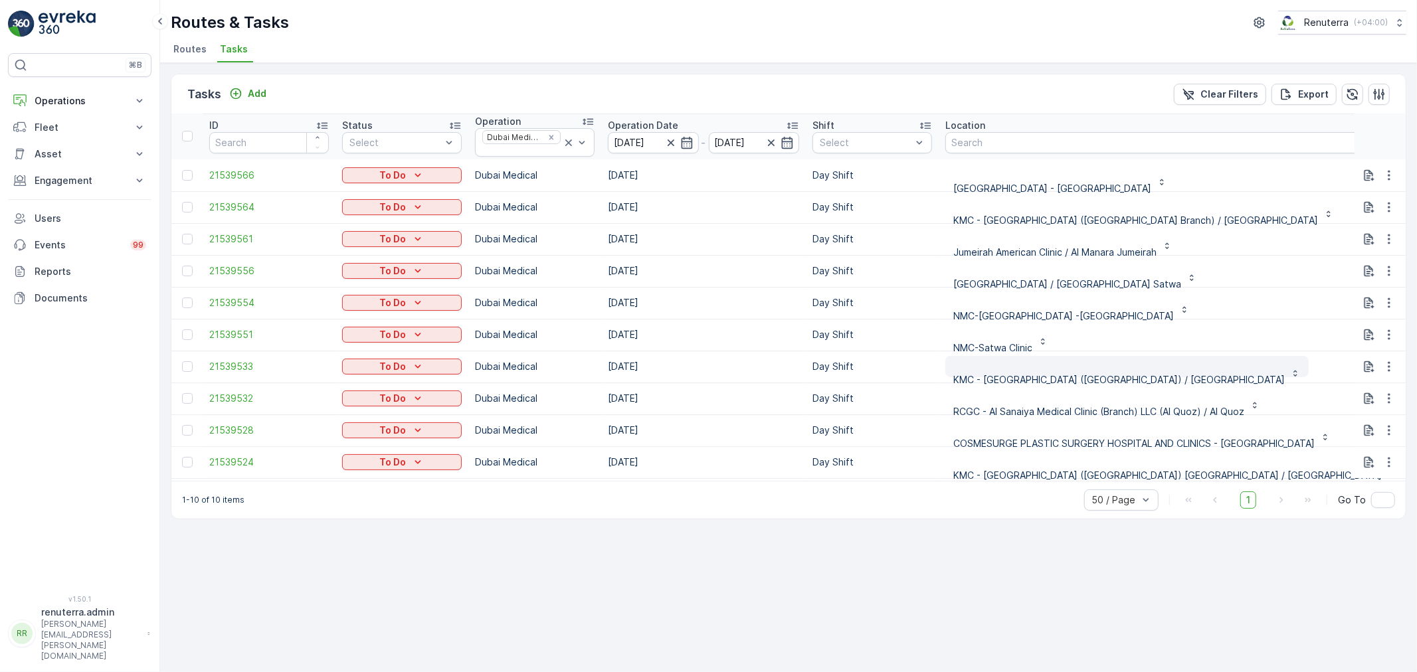
scroll to position [3, 0]
